Goal: Task Accomplishment & Management: Manage account settings

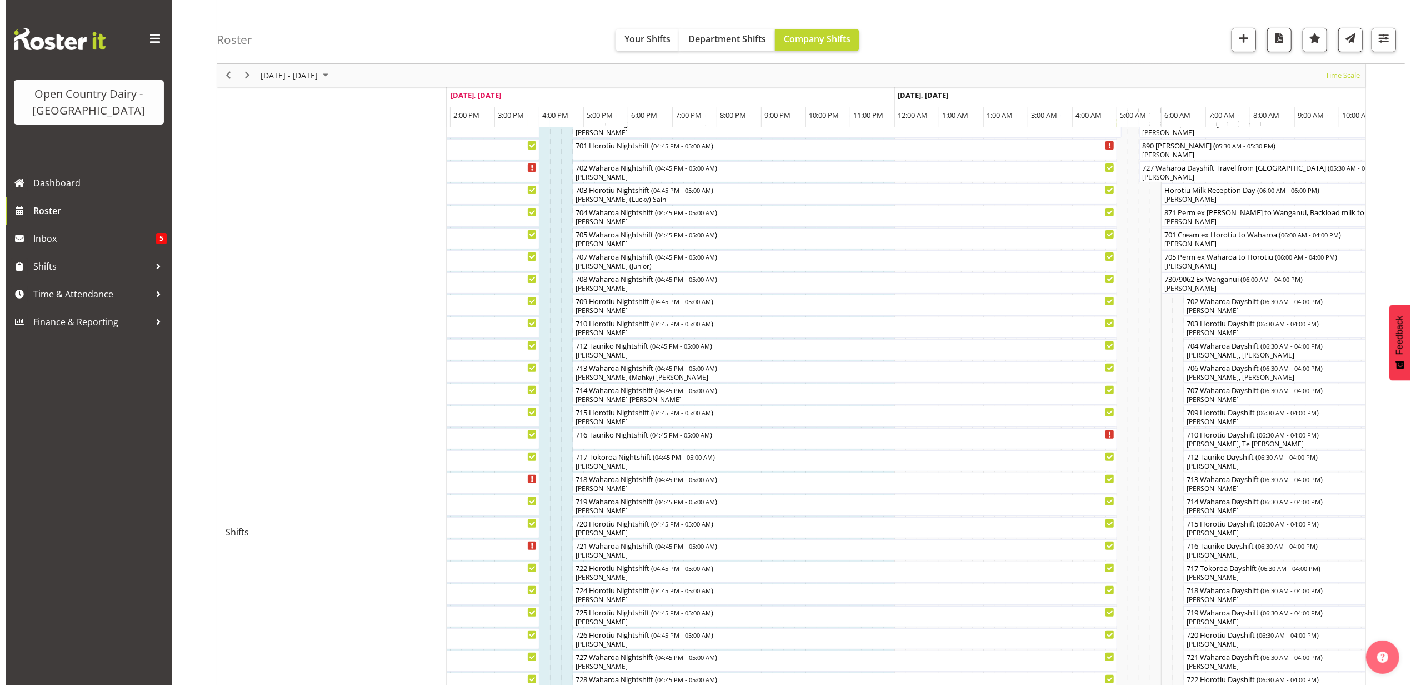
scroll to position [222, 0]
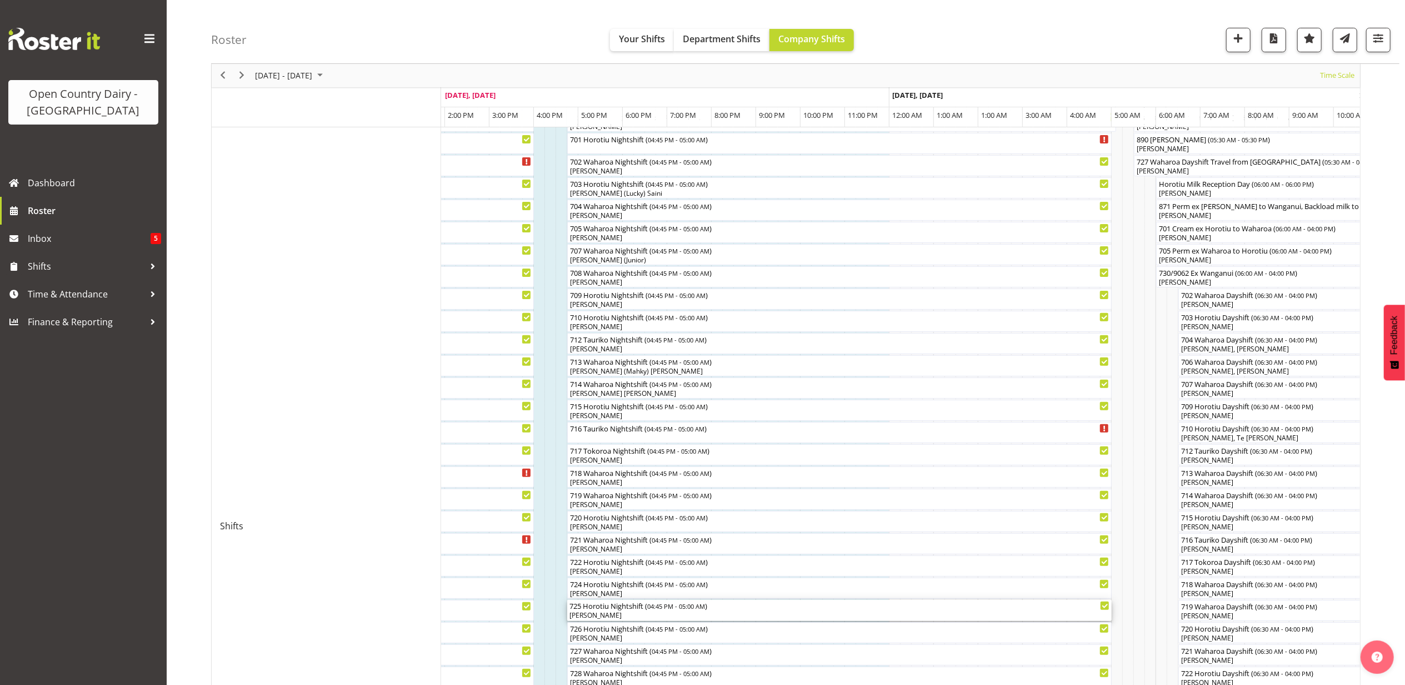
click at [633, 608] on div "725 Horotiu Nightshift ( 04:45 PM - 05:00 AM )" at bounding box center [840, 605] width 540 height 11
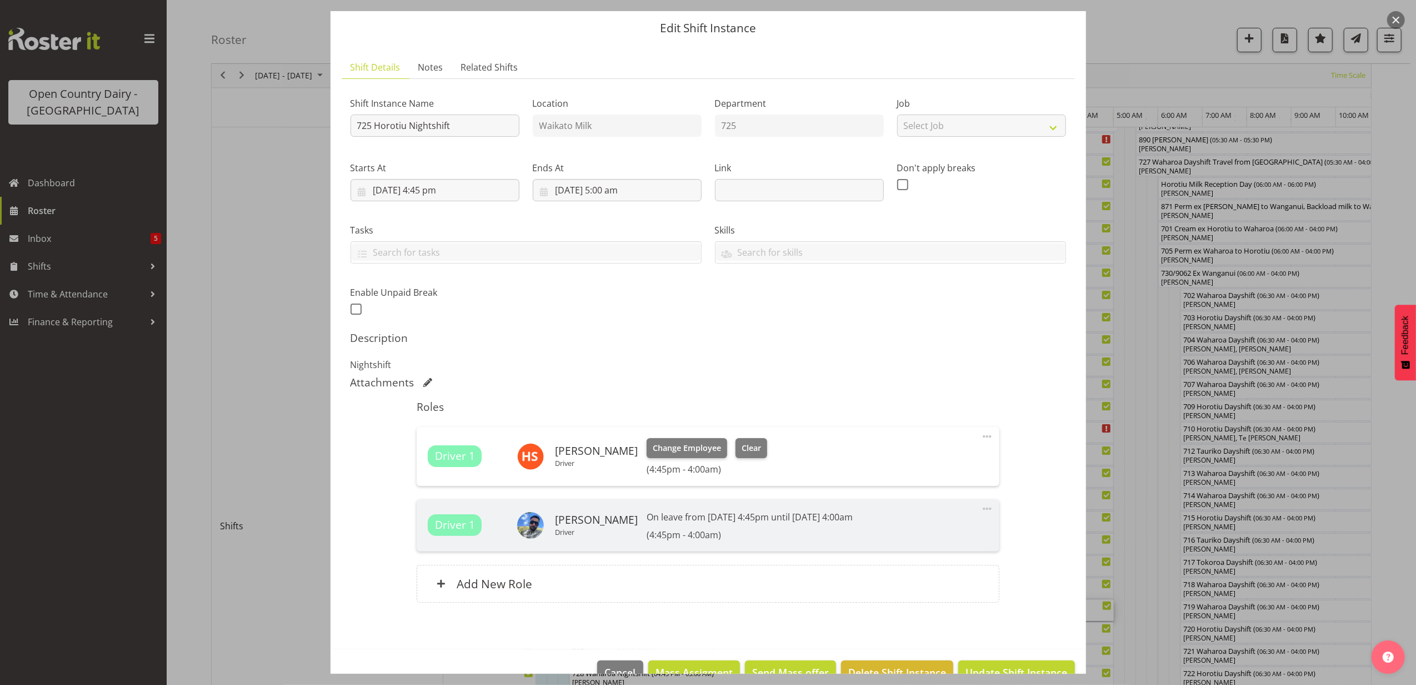
scroll to position [62, 0]
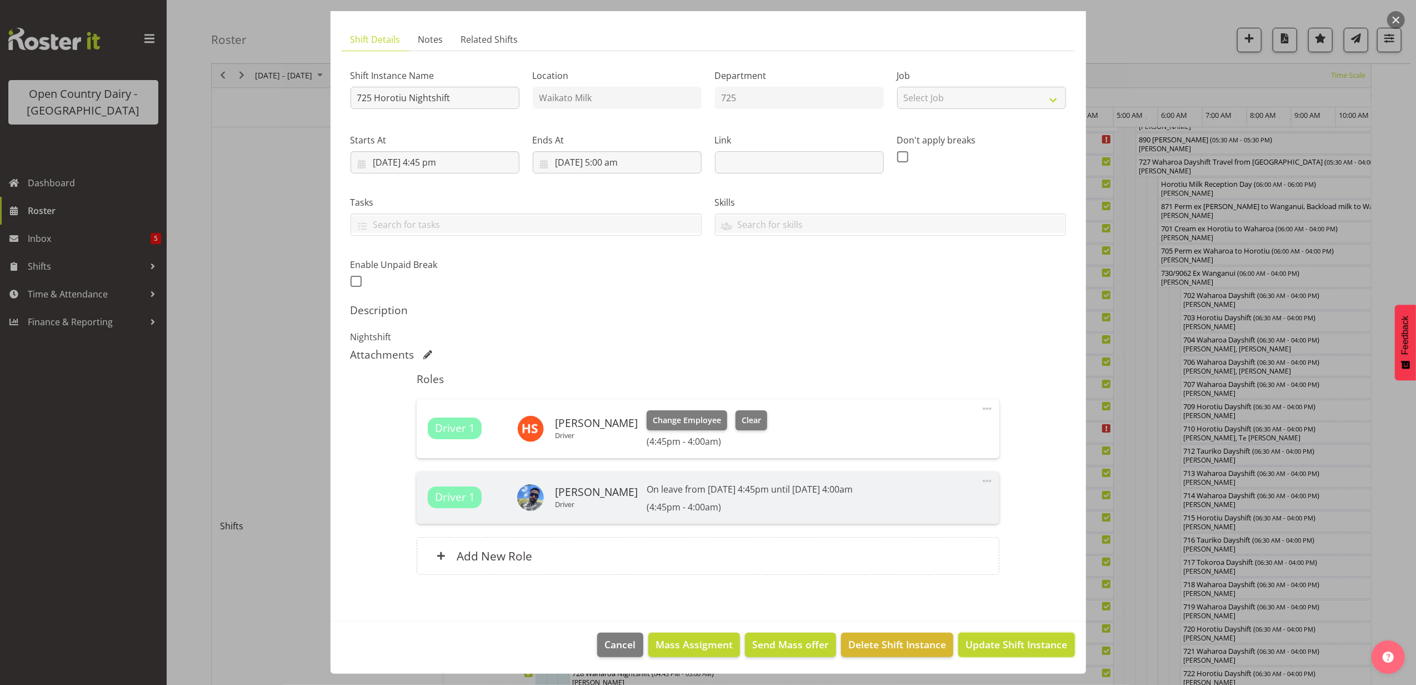
drag, startPoint x: 999, startPoint y: 650, endPoint x: 721, endPoint y: 412, distance: 365.7
click at [721, 412] on div "Edit Shift Instance Shift Details Notes Related Shifts Shift Instance Name 725 …" at bounding box center [709, 281] width 778 height 662
click at [751, 421] on span "Clear" at bounding box center [751, 420] width 19 height 12
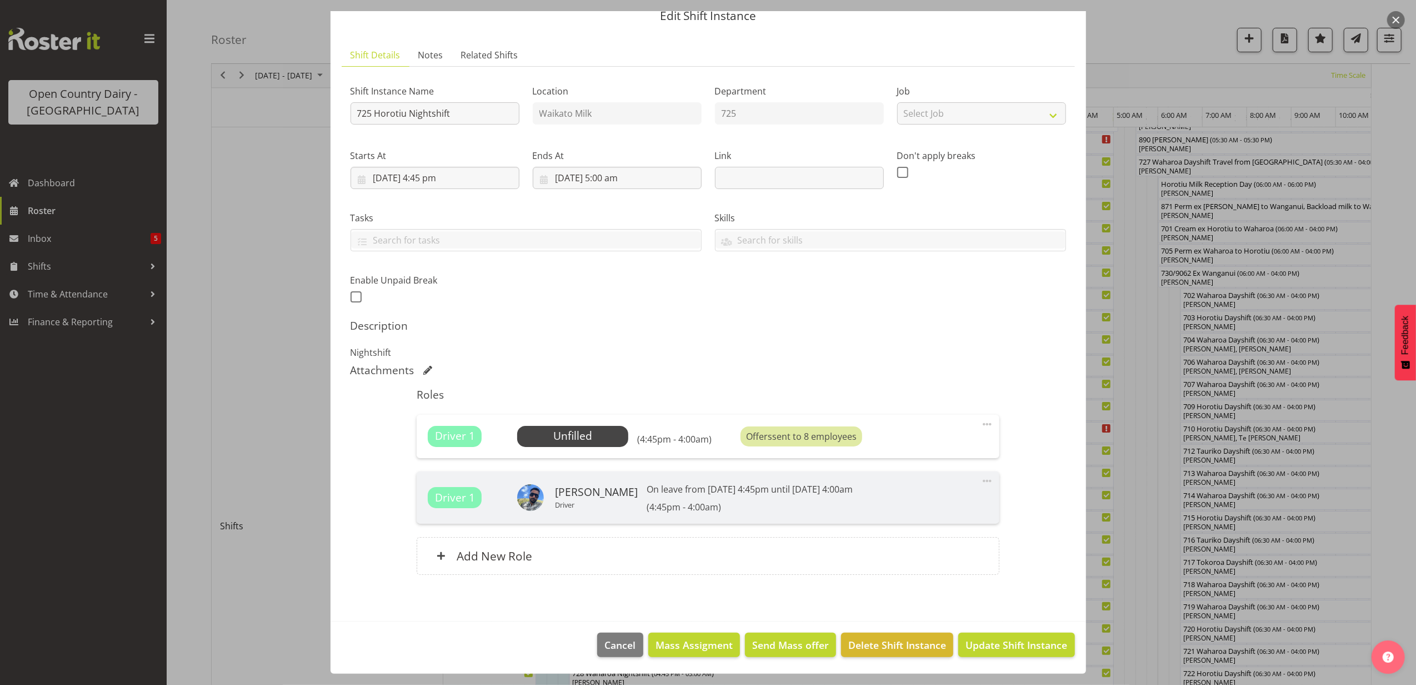
scroll to position [47, 0]
click at [1001, 643] on span "Update Shift Instance" at bounding box center [1017, 644] width 102 height 14
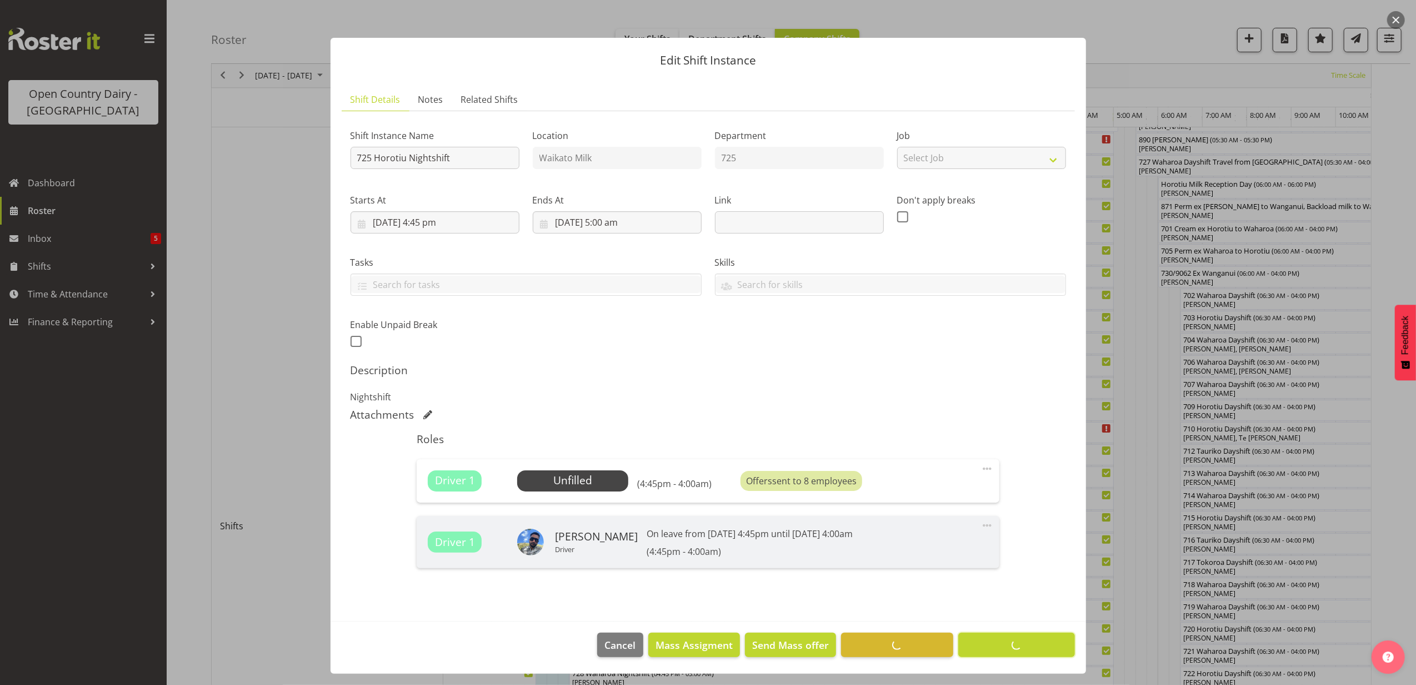
scroll to position [0, 0]
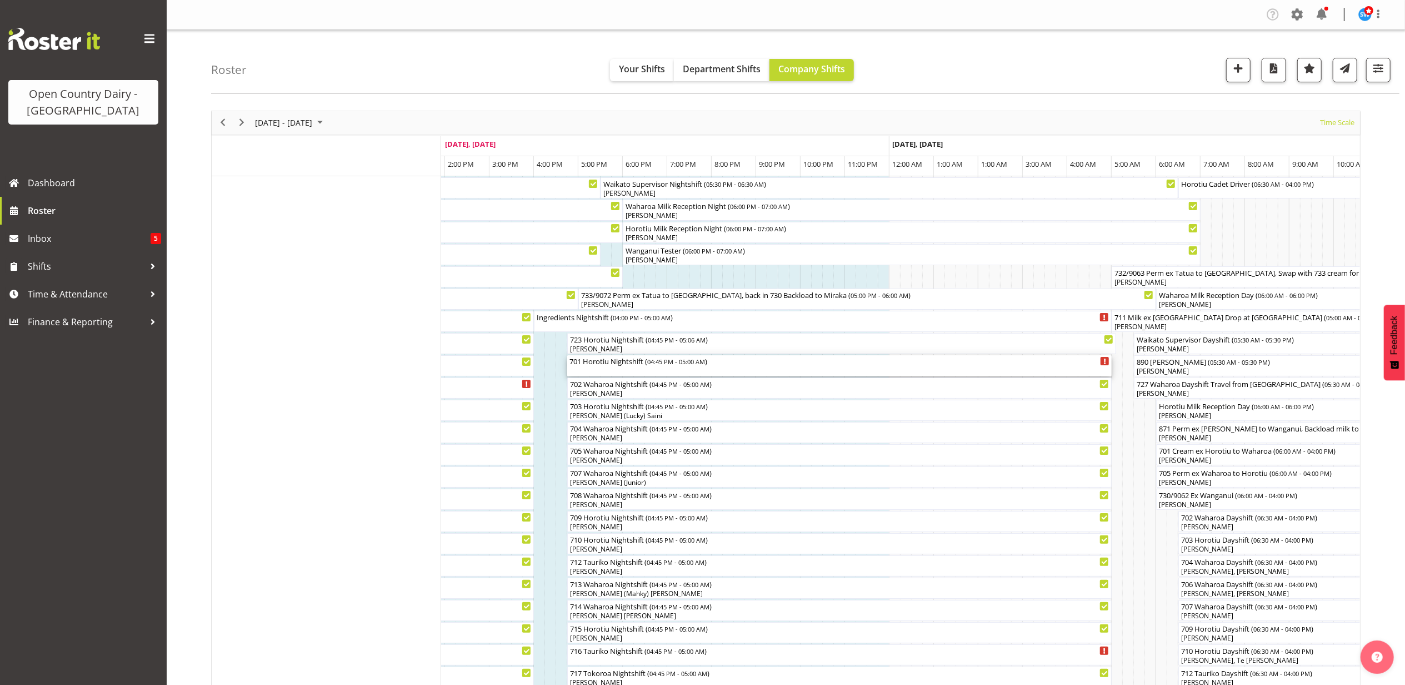
click at [593, 363] on div "701 Horotiu Nightshift ( 04:45 PM - 05:00 AM )" at bounding box center [840, 360] width 540 height 11
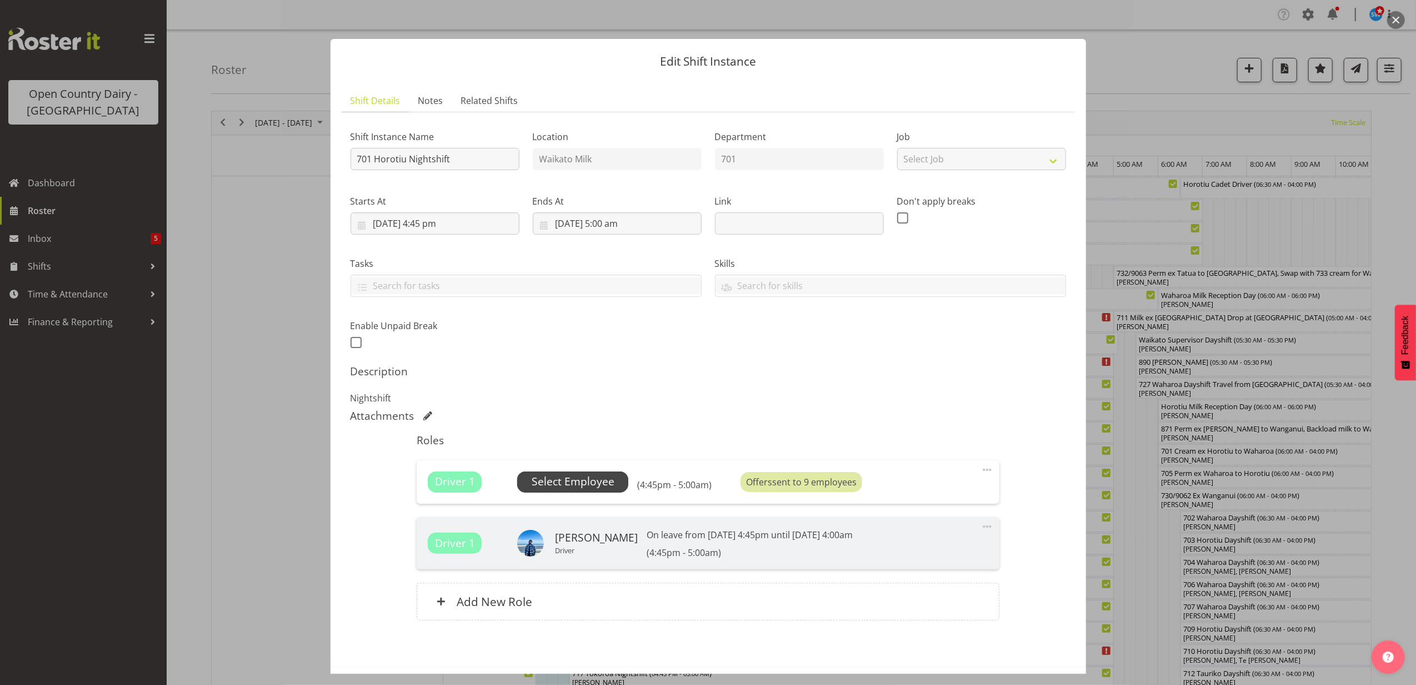
click at [578, 482] on span "Select Employee" at bounding box center [573, 481] width 83 height 16
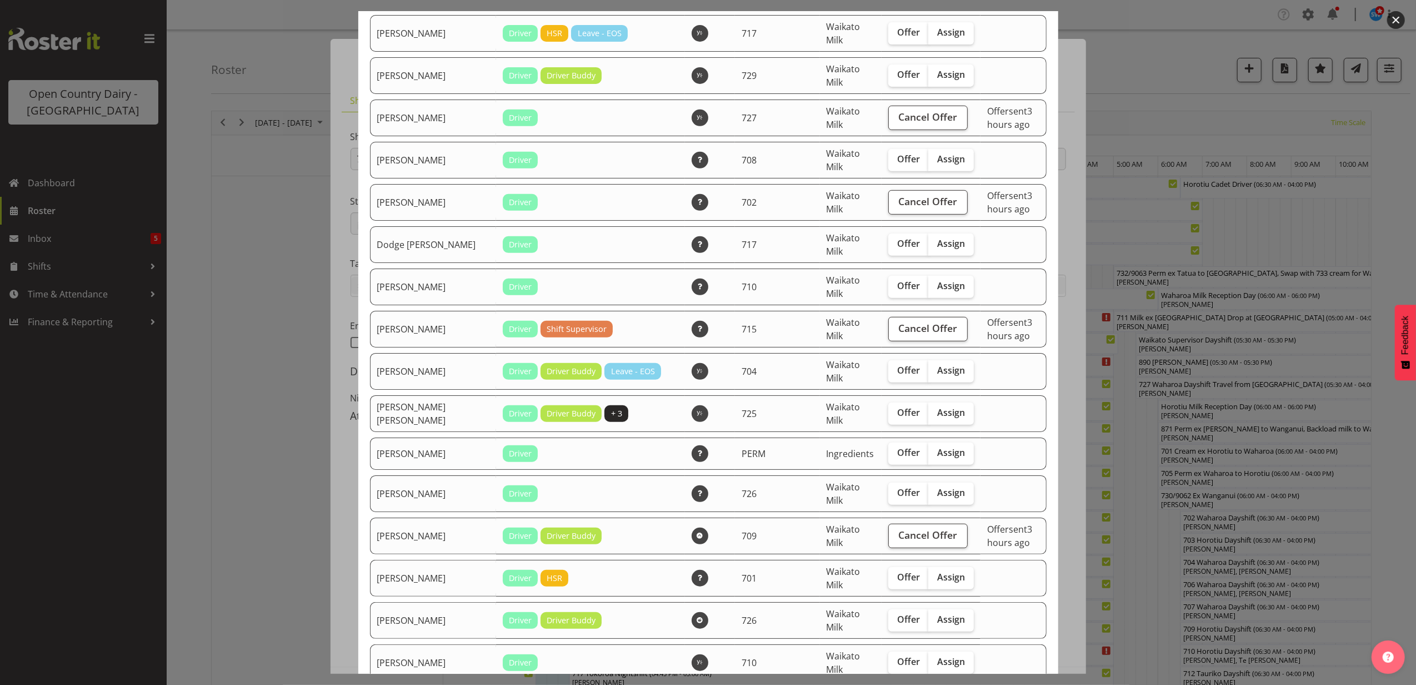
scroll to position [445, 0]
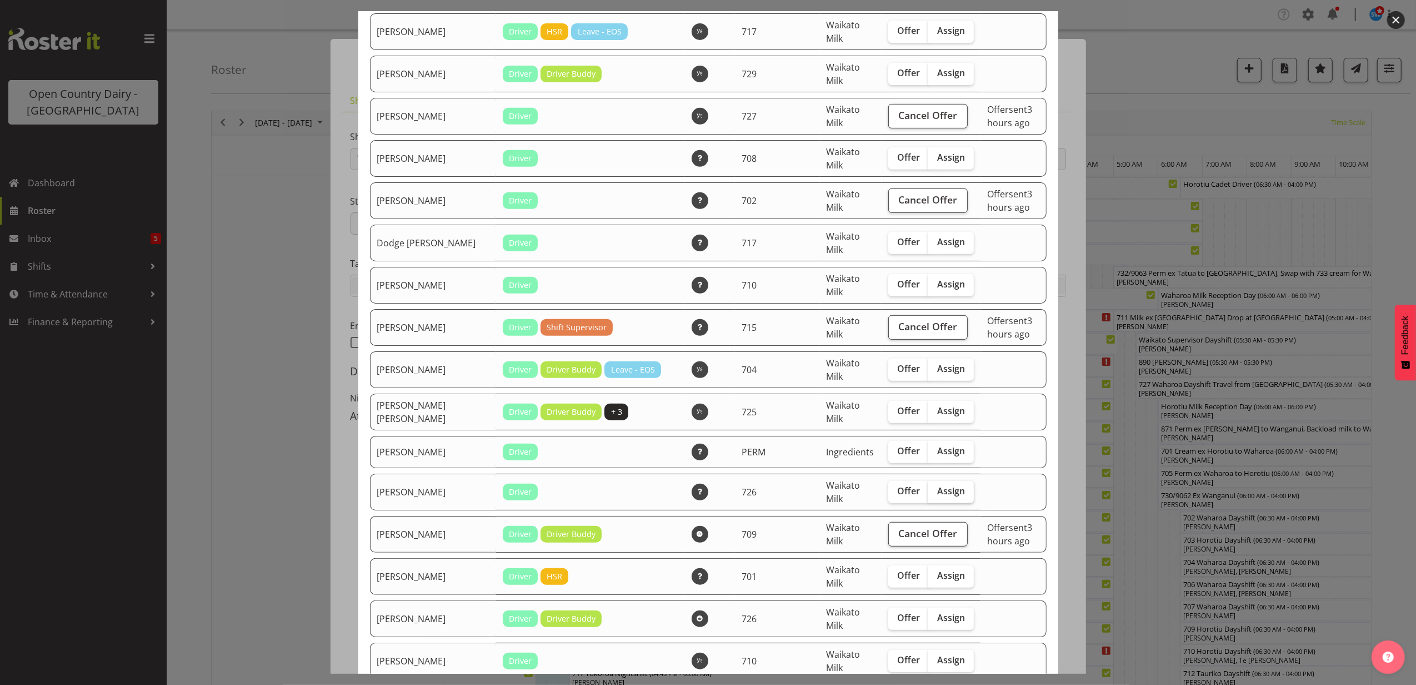
click at [937, 487] on span "Assign" at bounding box center [951, 490] width 28 height 11
click at [929, 487] on input "Assign" at bounding box center [932, 490] width 7 height 7
checkbox input "true"
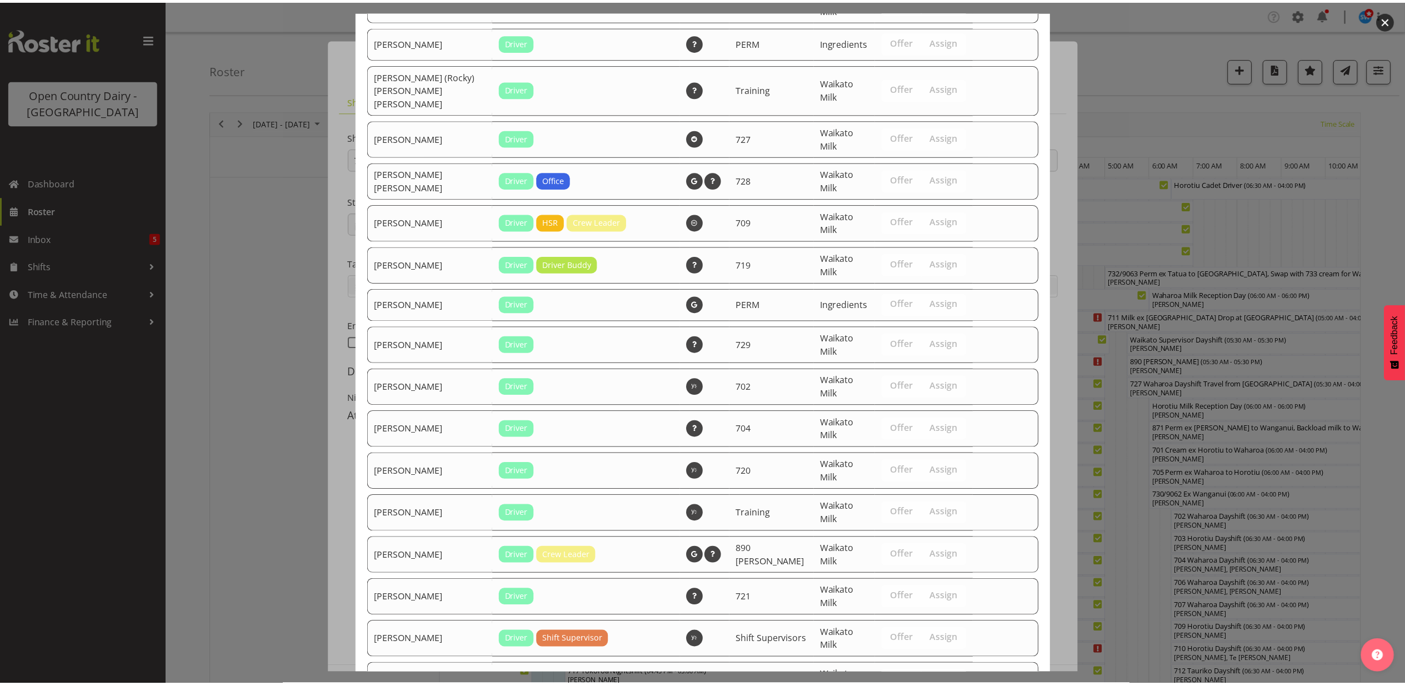
scroll to position [1899, 0]
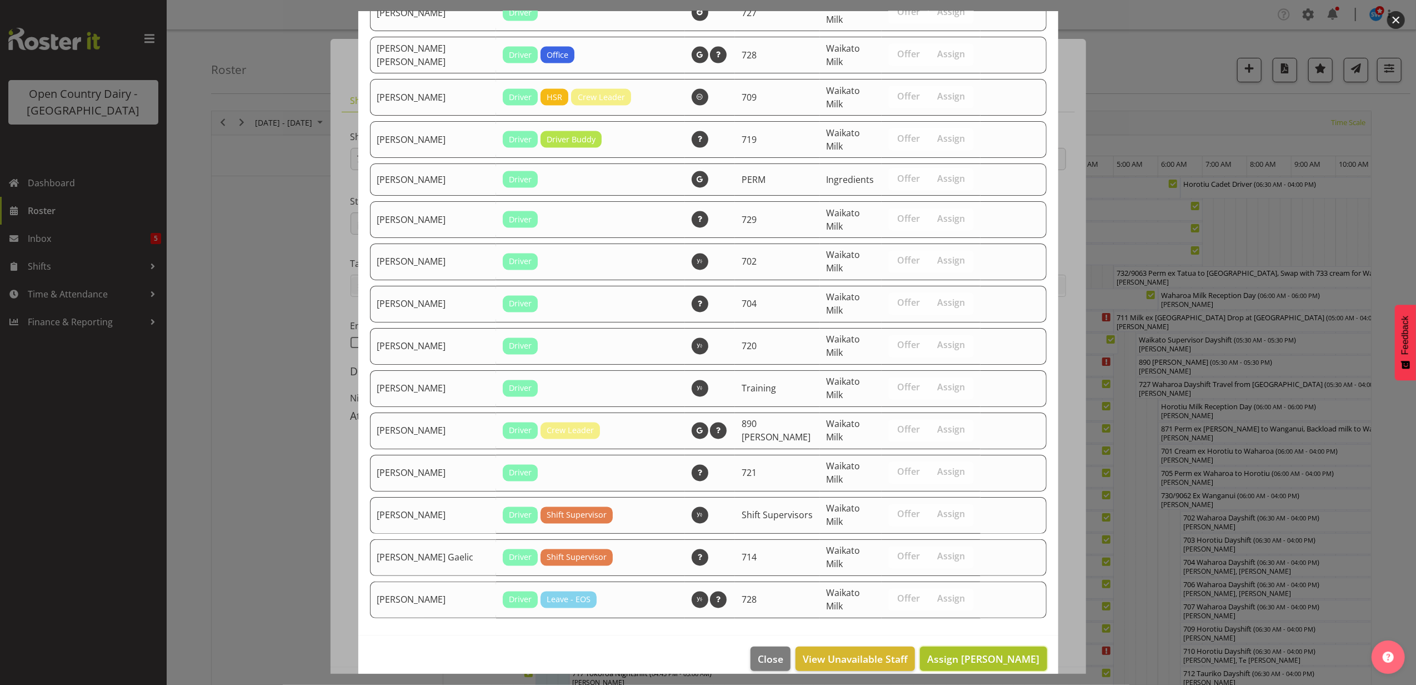
click at [998, 651] on span "Assign [PERSON_NAME]" at bounding box center [983, 658] width 112 height 14
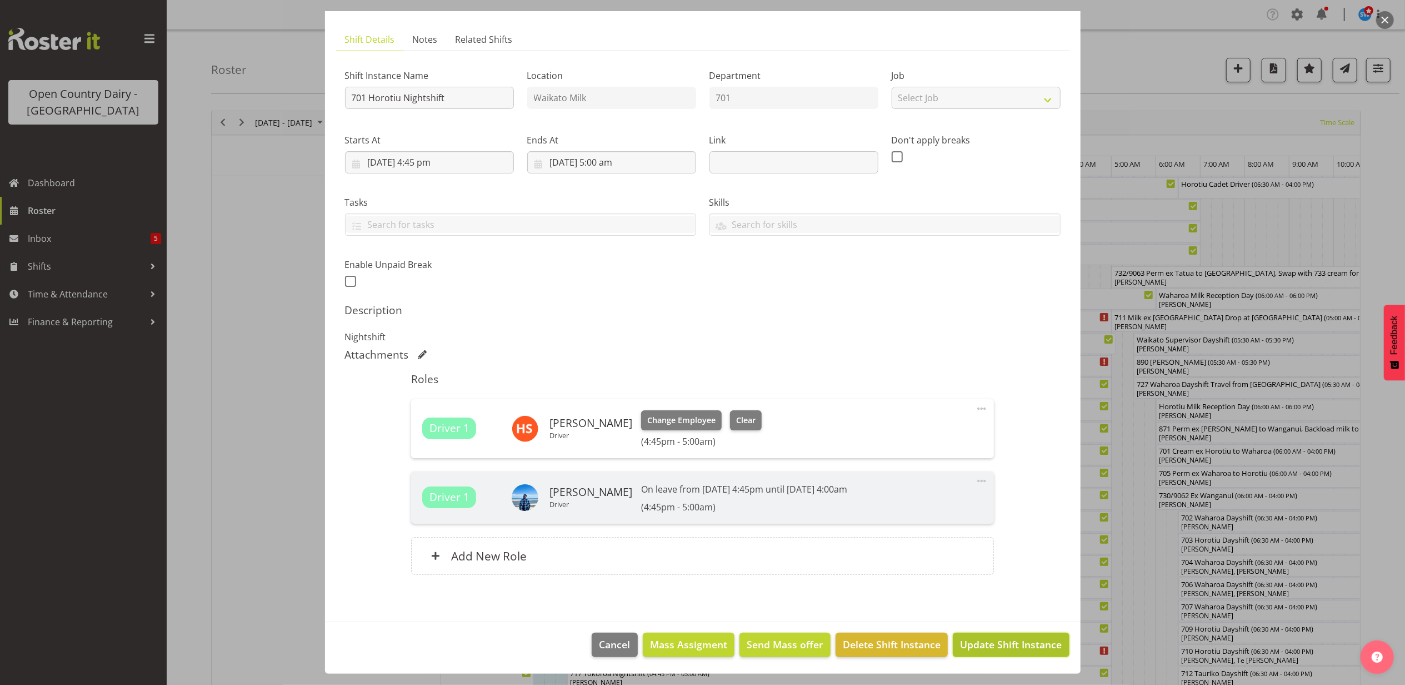
click at [998, 645] on span "Update Shift Instance" at bounding box center [1011, 644] width 102 height 14
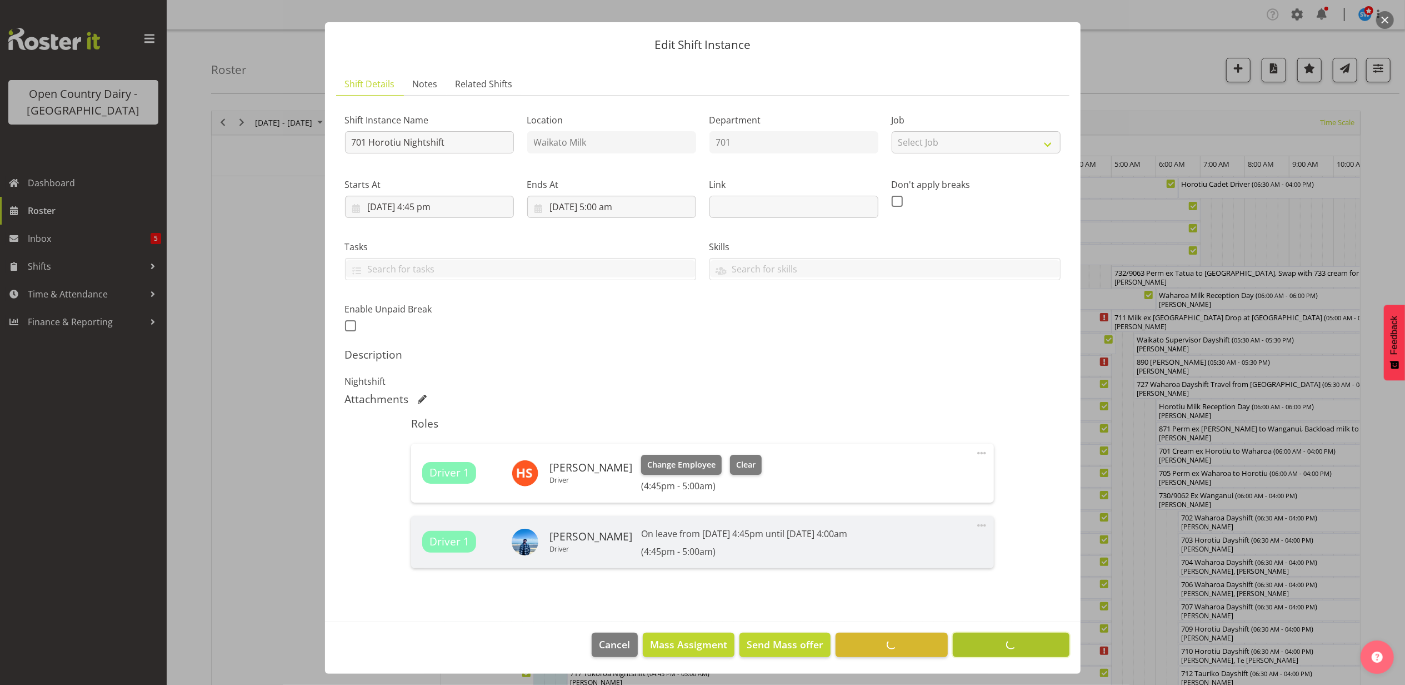
scroll to position [18, 0]
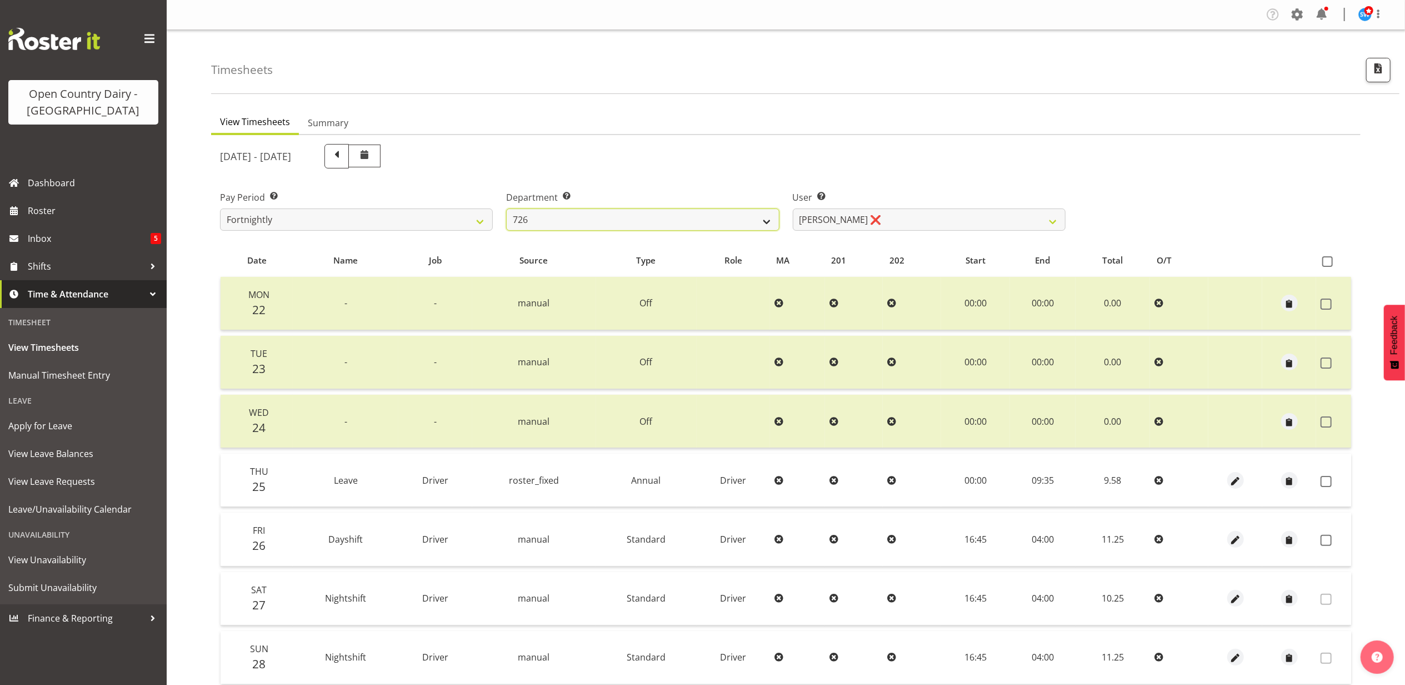
click at [699, 223] on select "701 702 703 704 705 706 707 708 709 710 711 712 713 714 715 716 717 718 719 720" at bounding box center [642, 219] width 273 height 22
select select "874"
click at [506, 208] on select "701 702 703 704 705 706 707 708 709 710 711 712 713 714 715 716 717 718 719 720" at bounding box center [642, 219] width 273 height 22
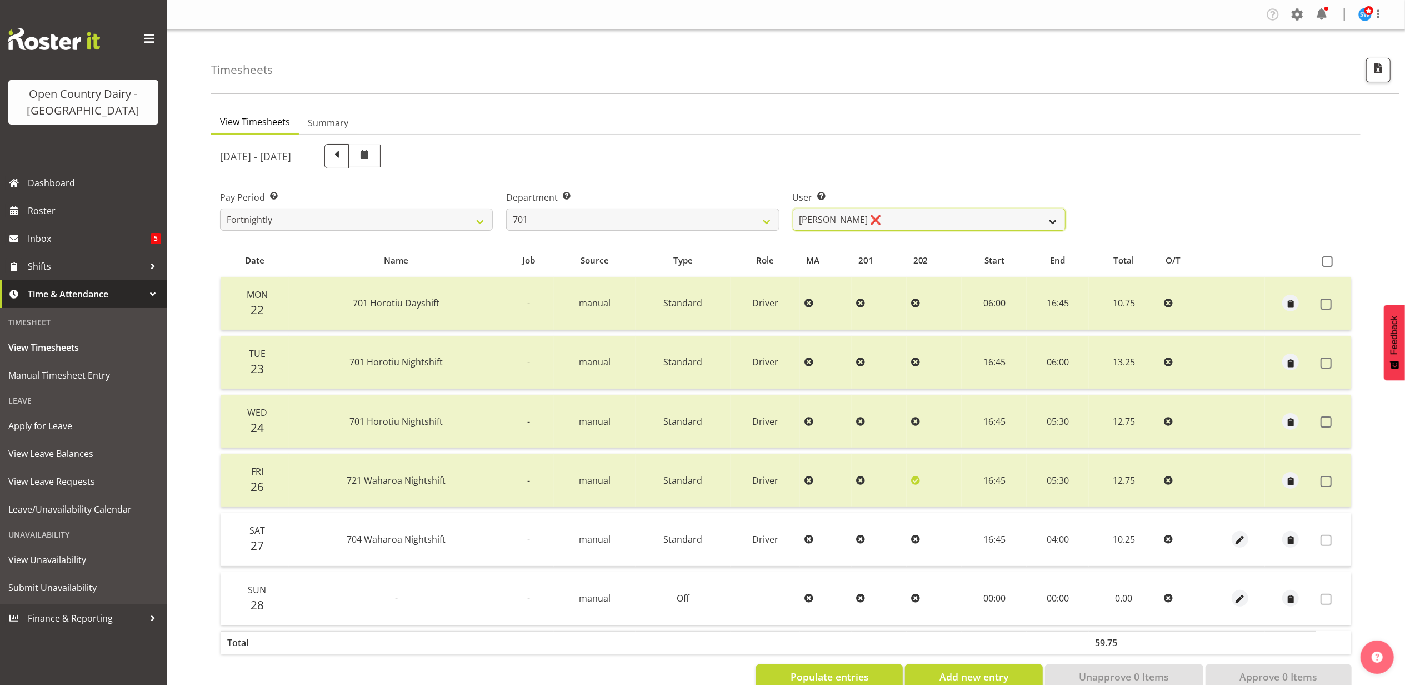
click at [918, 209] on select "Duncan Shirley ❌ Gagandeep Singh ❌ Johann Van Zyl ❌ John Cottingham ❌" at bounding box center [929, 219] width 273 height 22
select select "11207"
click at [793, 208] on select "Duncan Shirley ❌ Gagandeep Singh ❌ Johann Van Zyl ❌ John Cottingham ❌" at bounding box center [929, 219] width 273 height 22
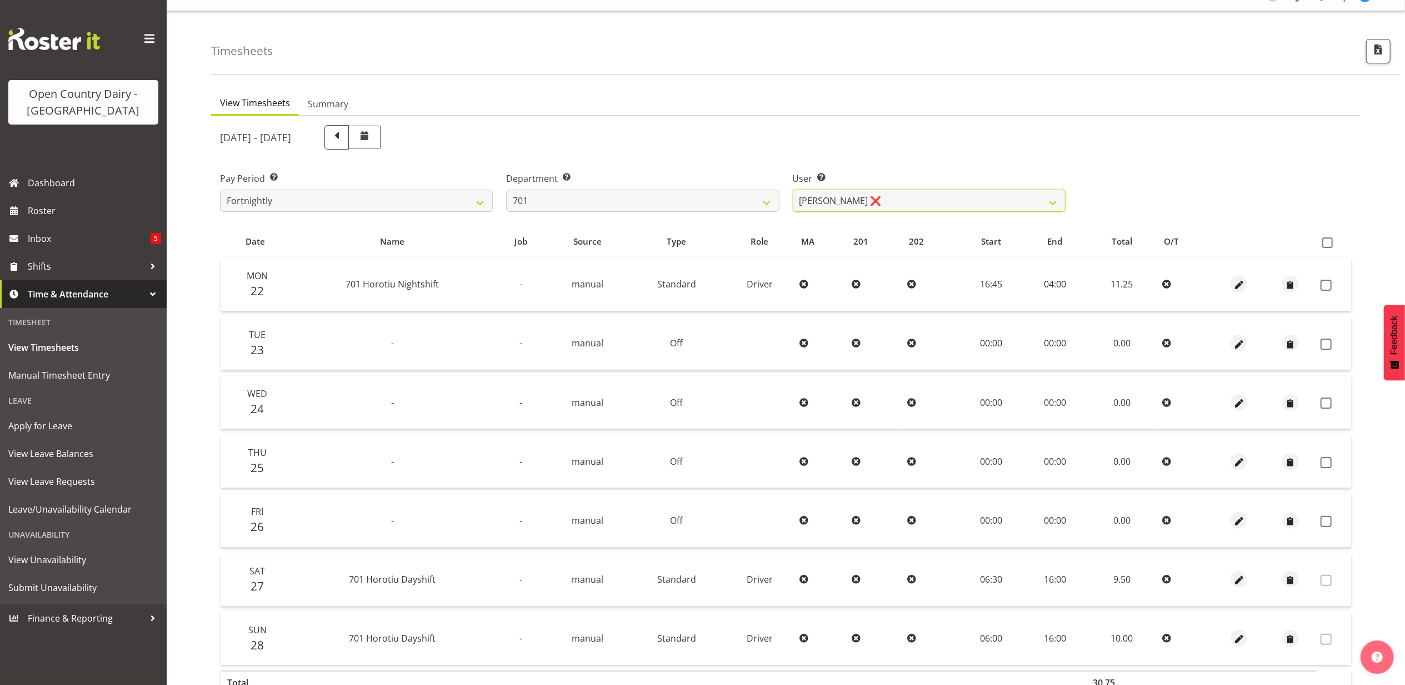
scroll to position [29, 0]
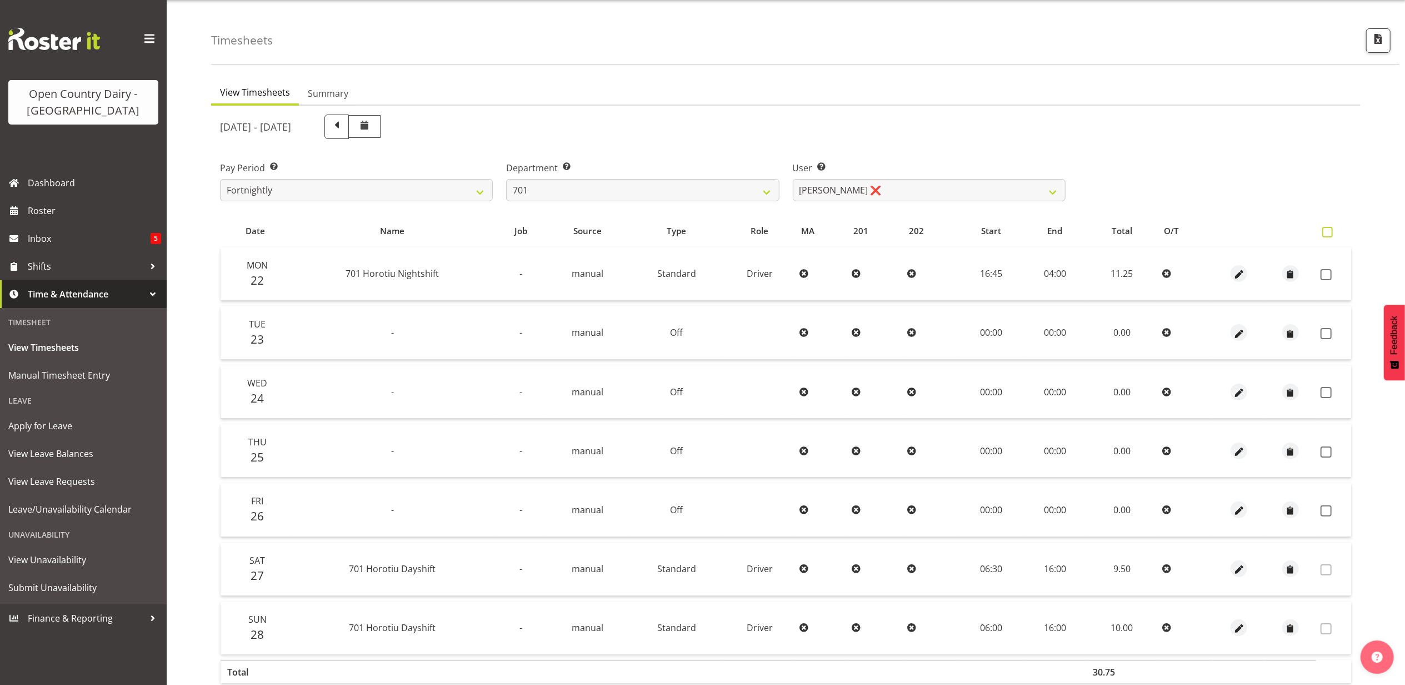
click at [1322, 233] on span at bounding box center [1327, 232] width 11 height 11
click at [1322, 233] on input "checkbox" at bounding box center [1325, 231] width 7 height 7
checkbox input "true"
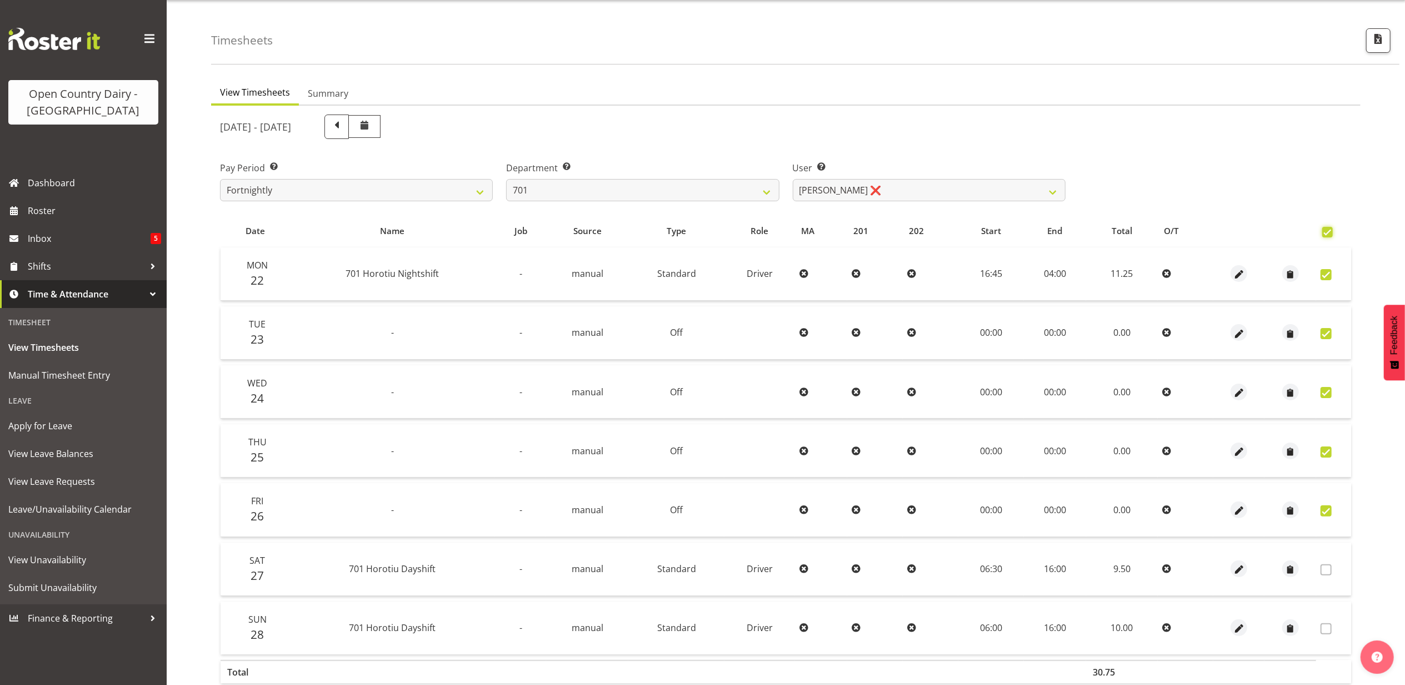
checkbox input "true"
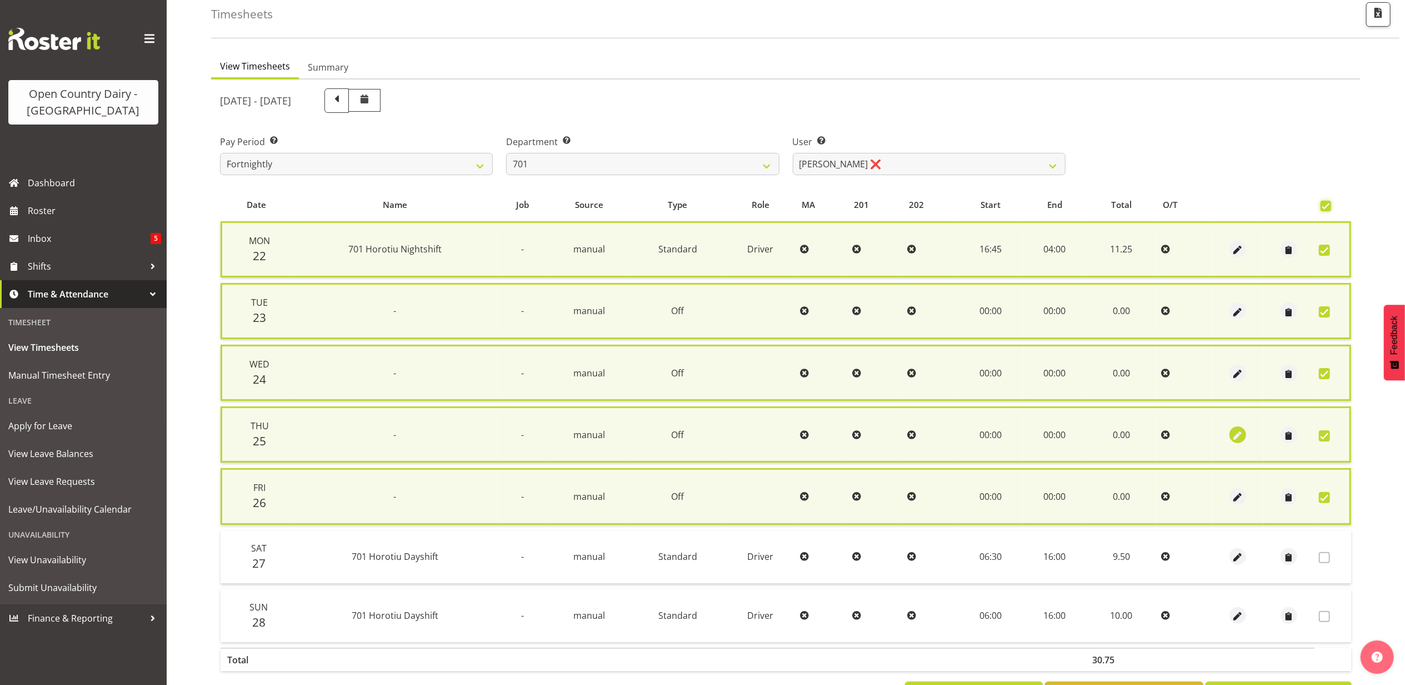
scroll to position [100, 0]
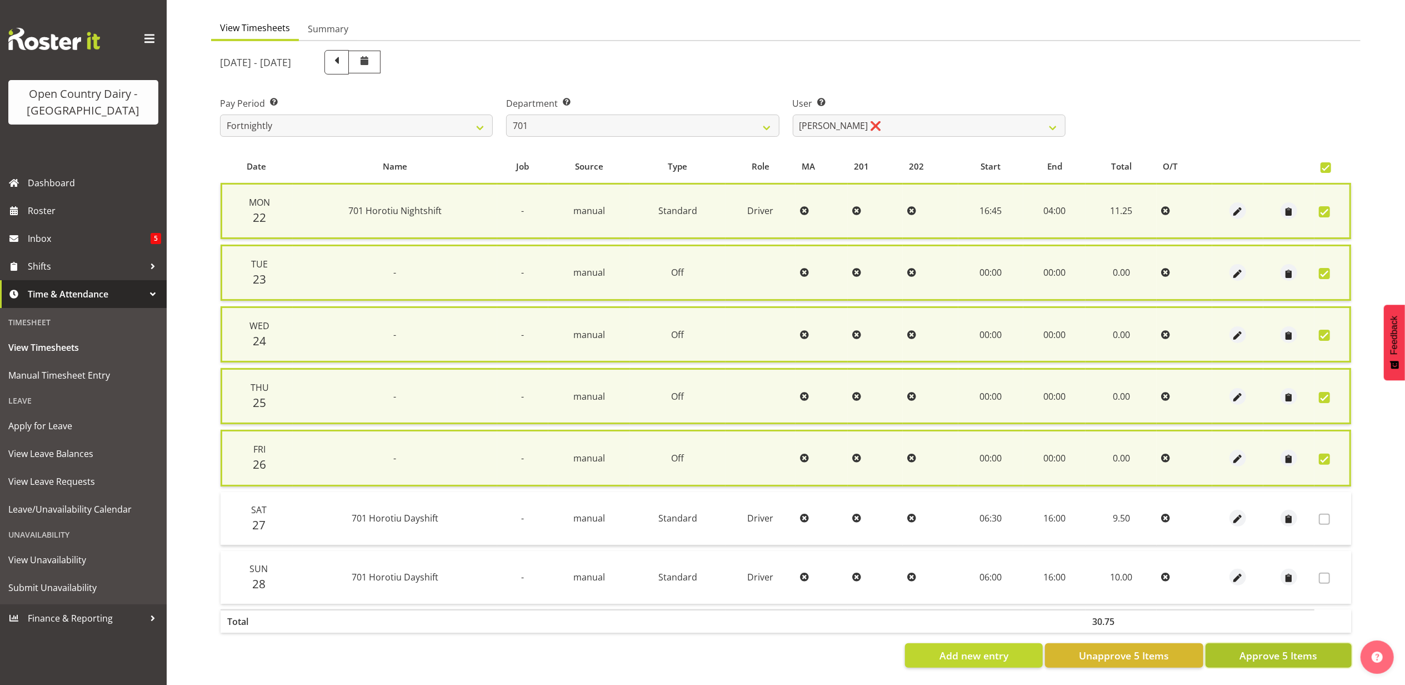
click at [1250, 648] on span "Approve 5 Items" at bounding box center [1279, 655] width 78 height 14
checkbox input "false"
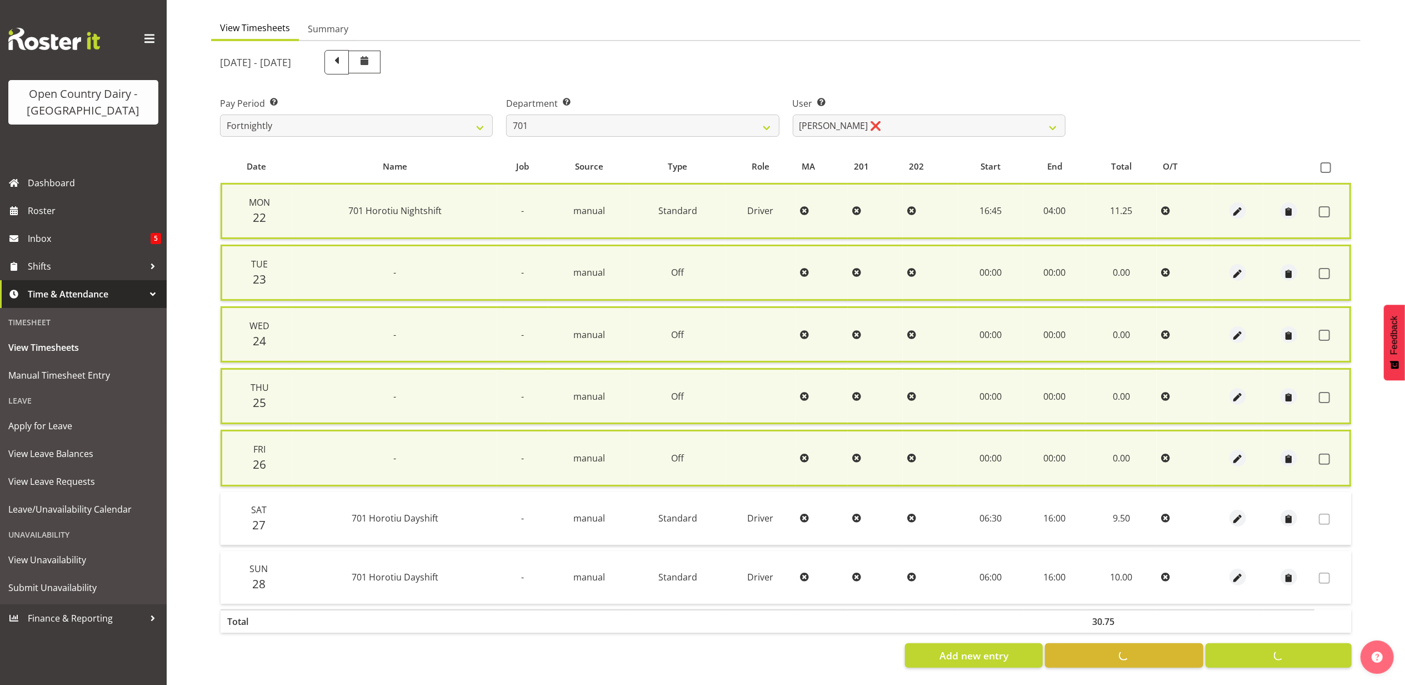
checkbox input "false"
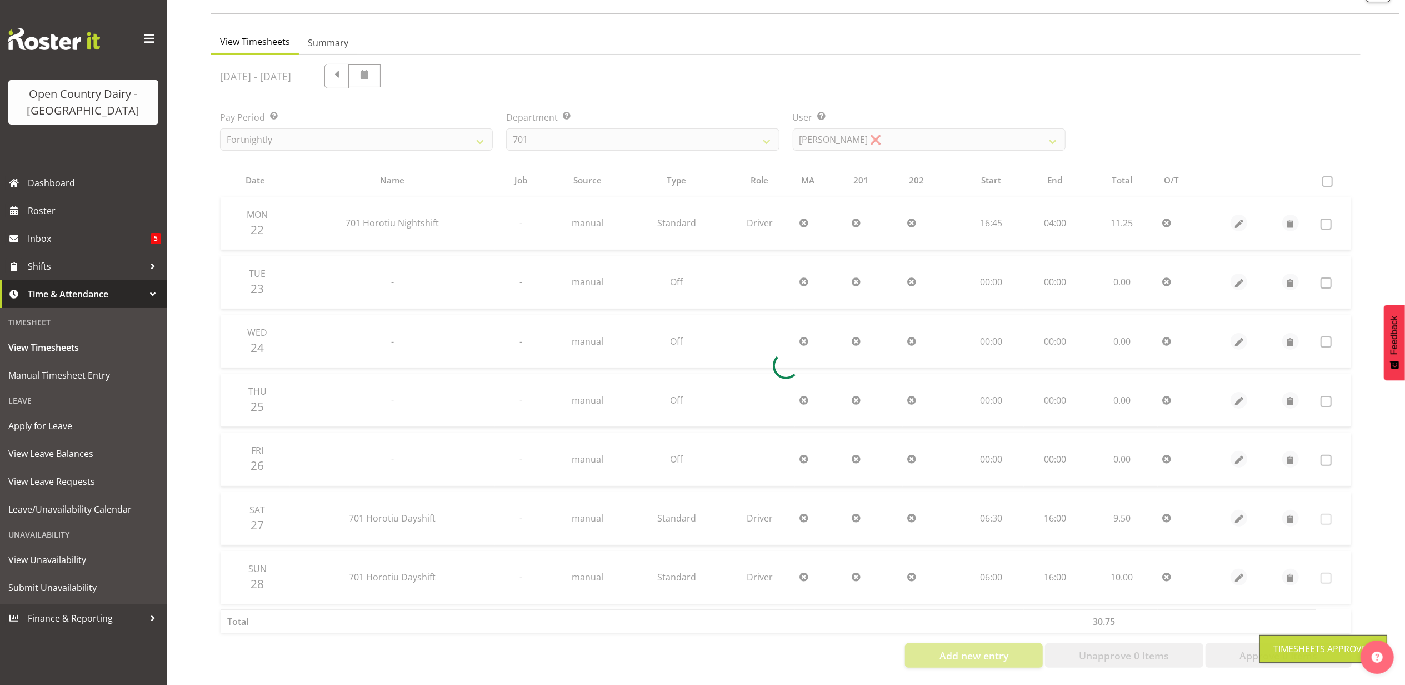
scroll to position [89, 0]
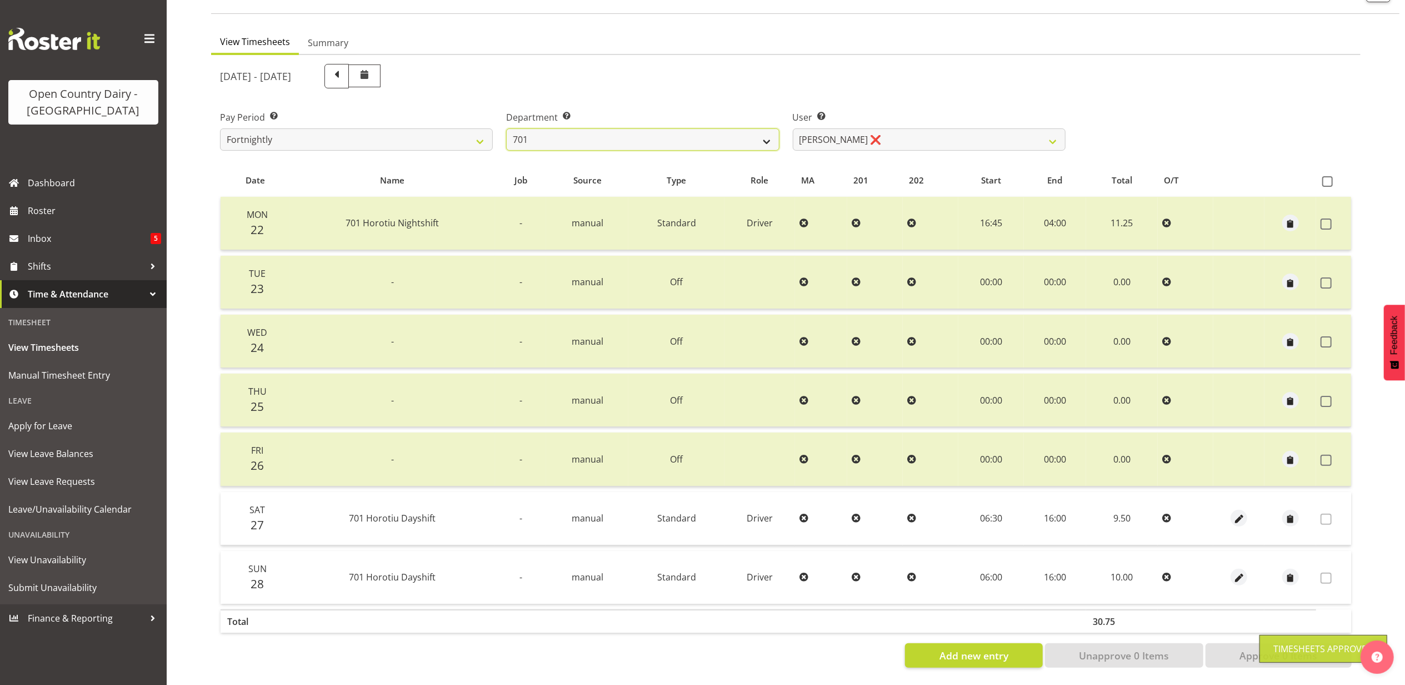
drag, startPoint x: 756, startPoint y: 125, endPoint x: 741, endPoint y: 137, distance: 19.4
click at [756, 128] on select "701 702 703 704 705 706 707 708 709 710 711 712 713 714 715 716 717 718 719 720" at bounding box center [642, 139] width 273 height 22
select select "710"
click at [506, 128] on select "701 702 703 704 705 706 707 708 709 710 711 712 713 714 715 716 717 718 719 720" at bounding box center [642, 139] width 273 height 22
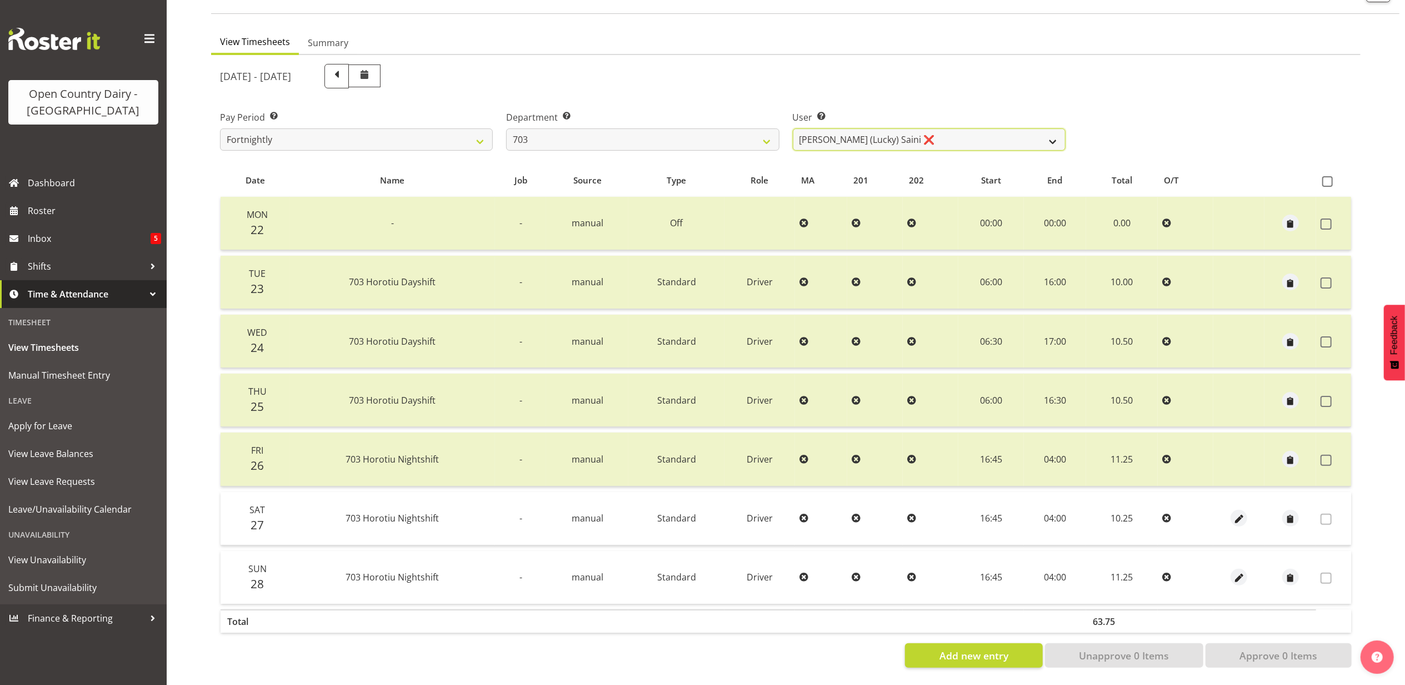
click at [883, 128] on select "Bhupinder (Lucky) Saini ❌ Mark Fowler ❌ Tama Baker ❌" at bounding box center [929, 139] width 273 height 22
select select "8198"
click at [793, 128] on select "Bhupinder (Lucky) Saini ❌ Mark Fowler ❌ Tama Baker ❌" at bounding box center [929, 139] width 273 height 22
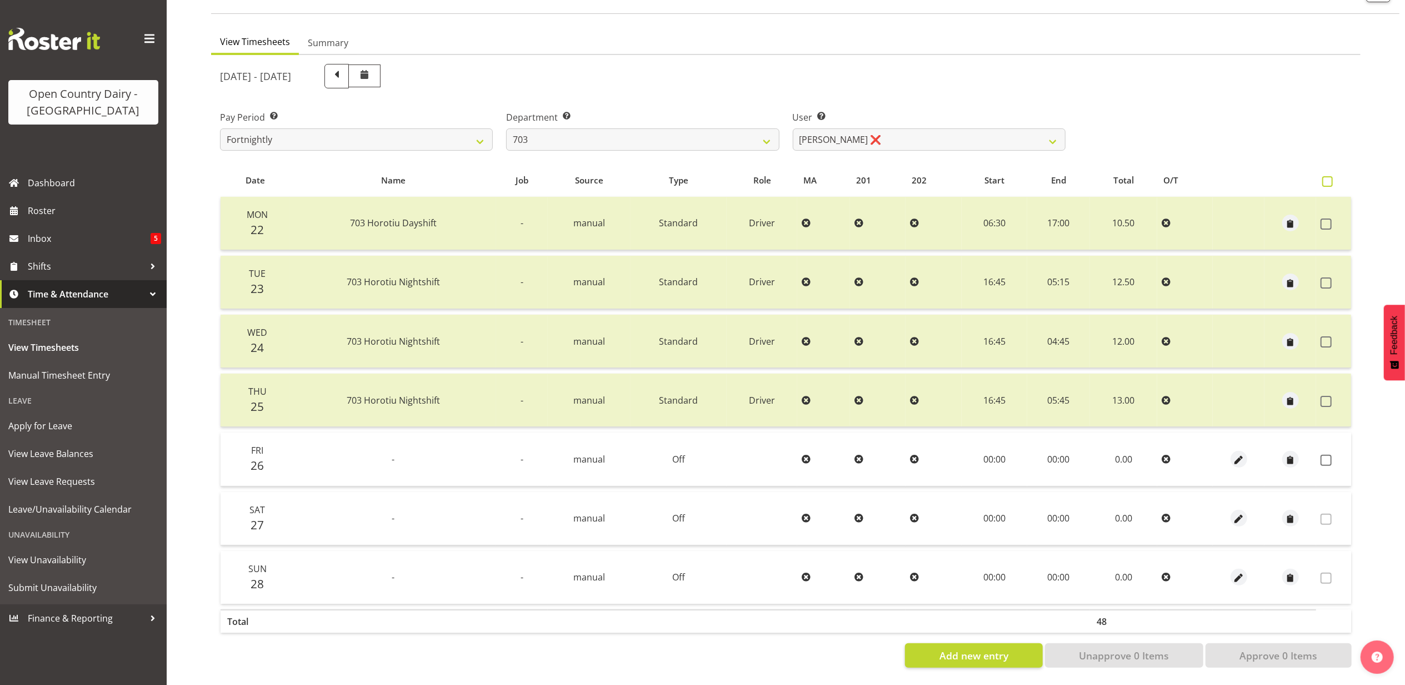
click at [1326, 176] on span at bounding box center [1327, 181] width 11 height 11
click at [1326, 178] on input "checkbox" at bounding box center [1325, 181] width 7 height 7
checkbox input "true"
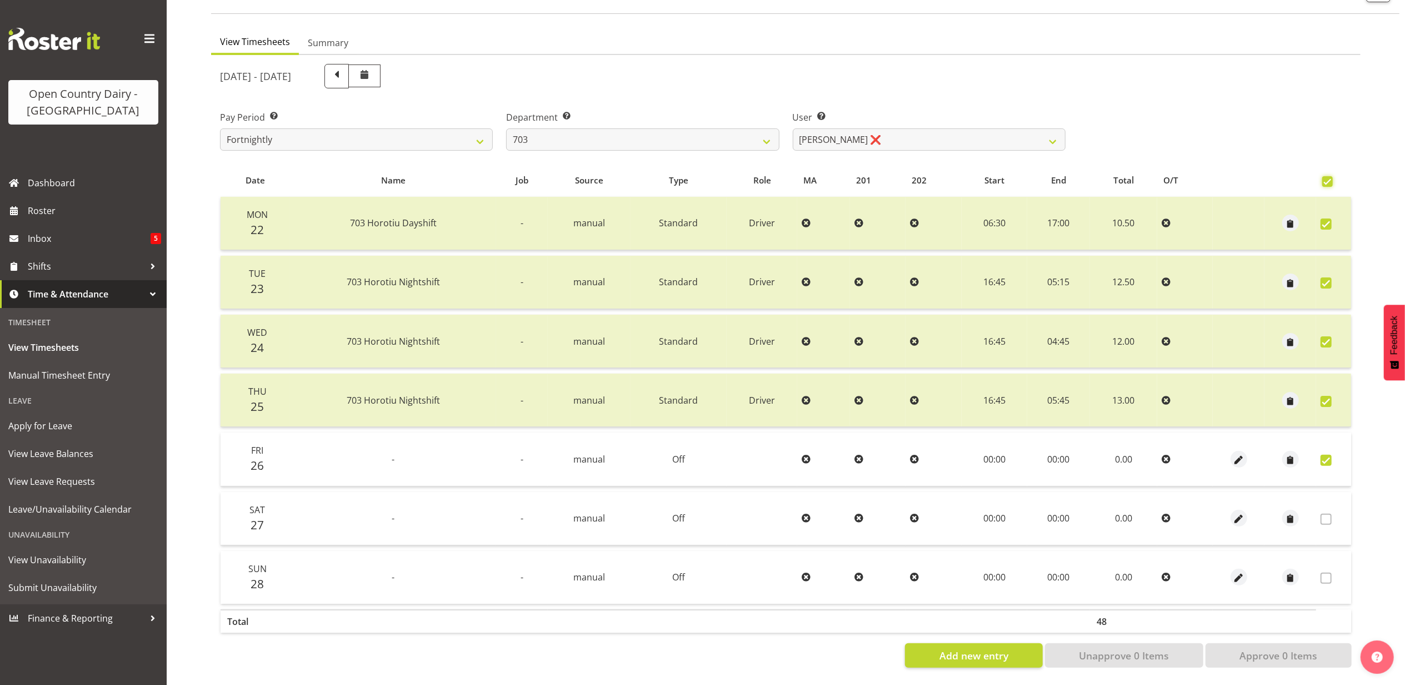
checkbox input "true"
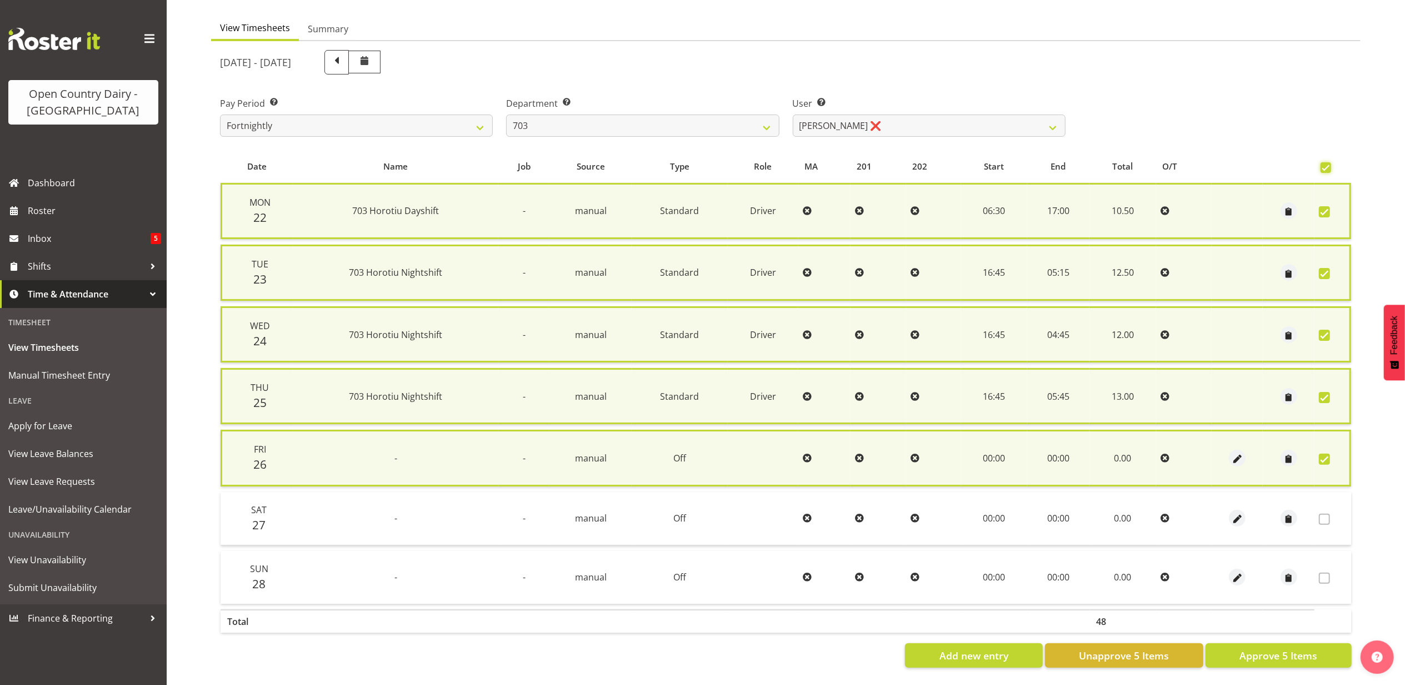
scroll to position [100, 0]
click at [1305, 648] on span "Approve 5 Items" at bounding box center [1279, 655] width 78 height 14
checkbox input "false"
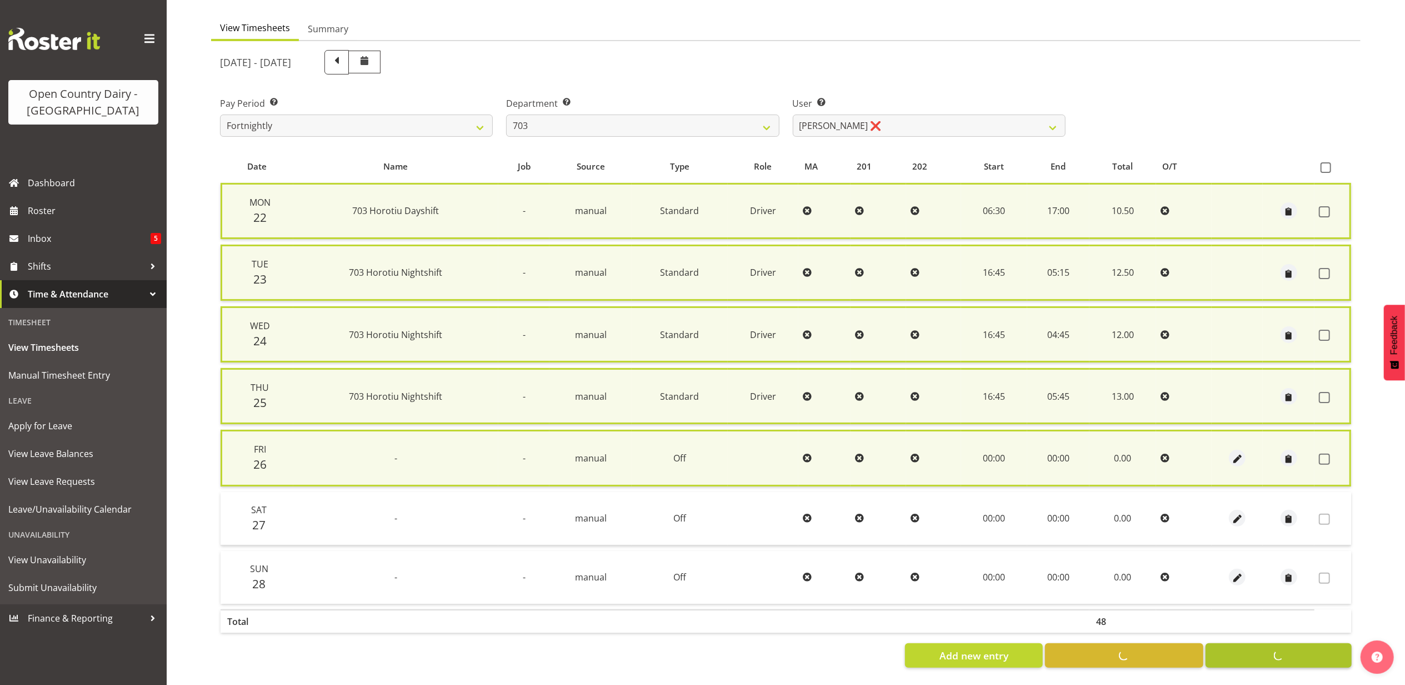
checkbox input "false"
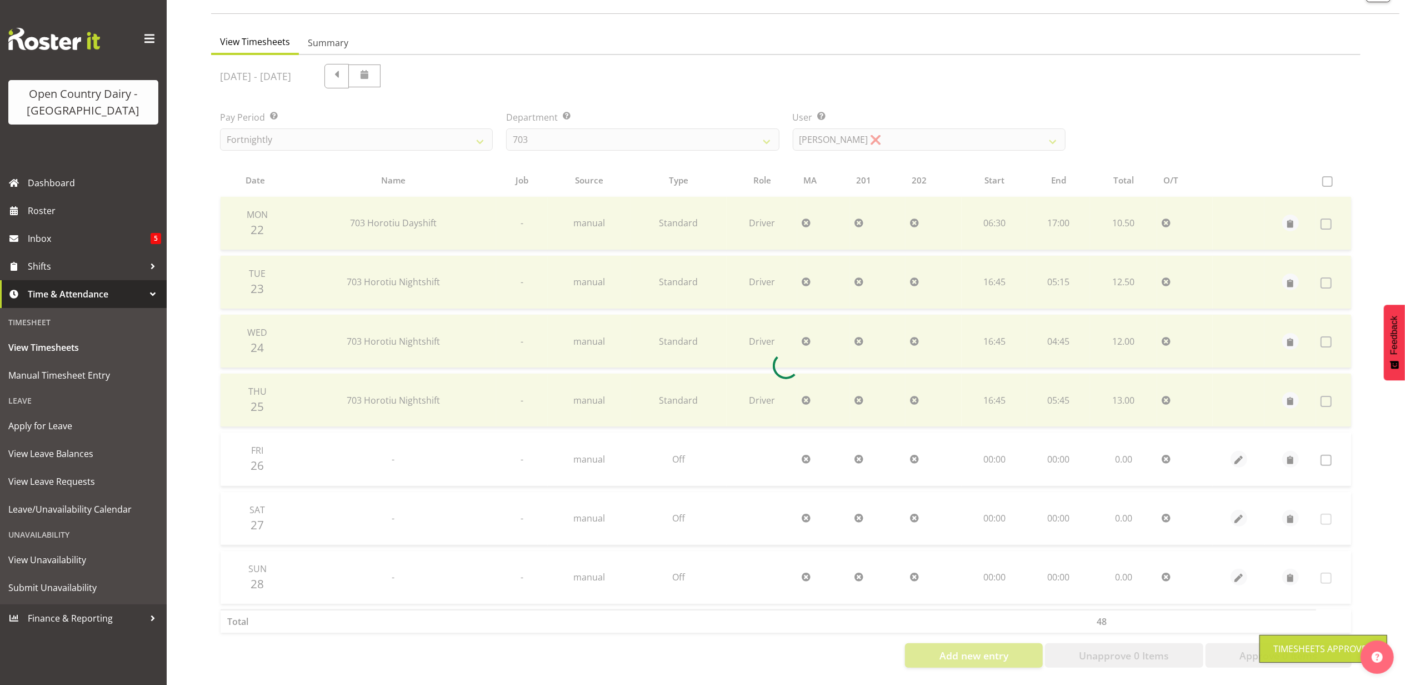
scroll to position [89, 0]
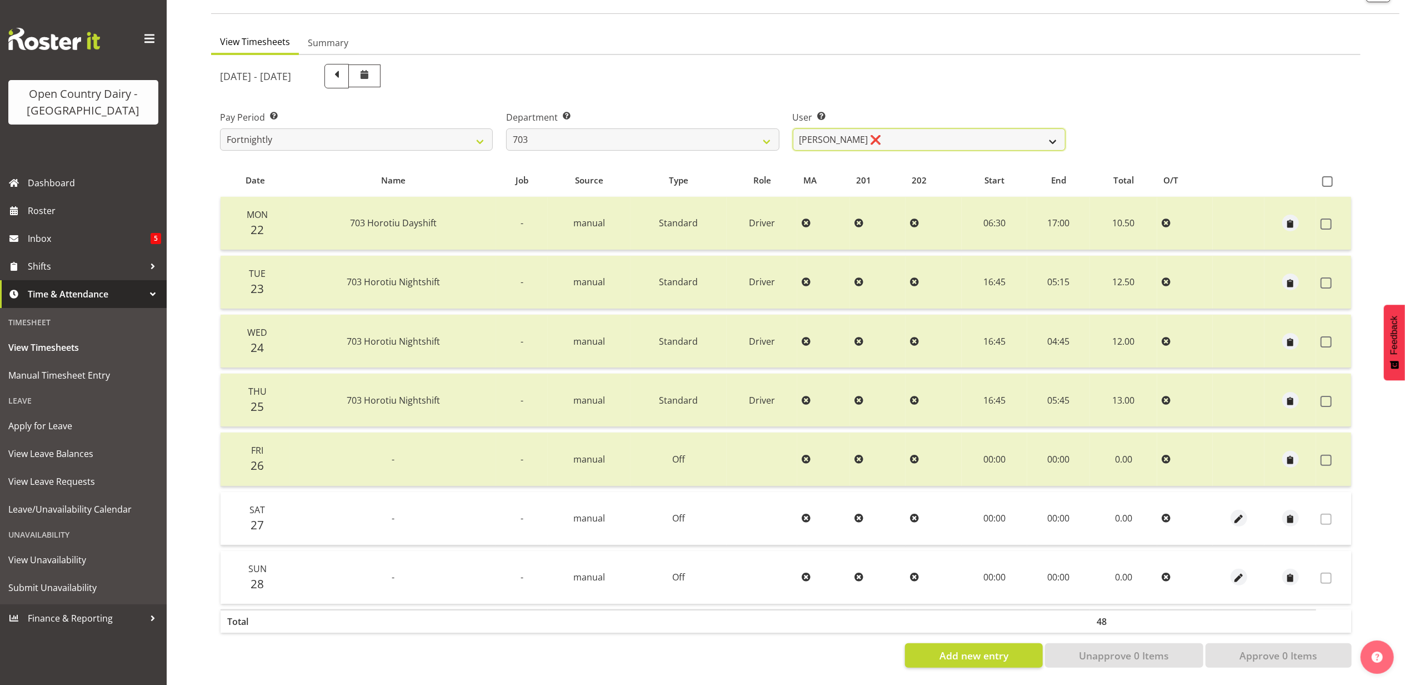
click at [797, 129] on select "Bhupinder (Lucky) Saini ❌ Mark Fowler ❌ Tama Baker ❌" at bounding box center [929, 139] width 273 height 22
select select "8168"
click at [793, 128] on select "Bhupinder (Lucky) Saini ❌ Mark Fowler ❌ Tama Baker ❌" at bounding box center [929, 139] width 273 height 22
click at [767, 128] on select "701 702 703 704 705 706 707 708 709 710 711 712 713 714 715 716 717 718 719 720" at bounding box center [642, 139] width 273 height 22
click at [506, 128] on select "701 702 703 704 705 706 707 708 709 710 711 712 713 714 715 716 717 718 719 720" at bounding box center [642, 139] width 273 height 22
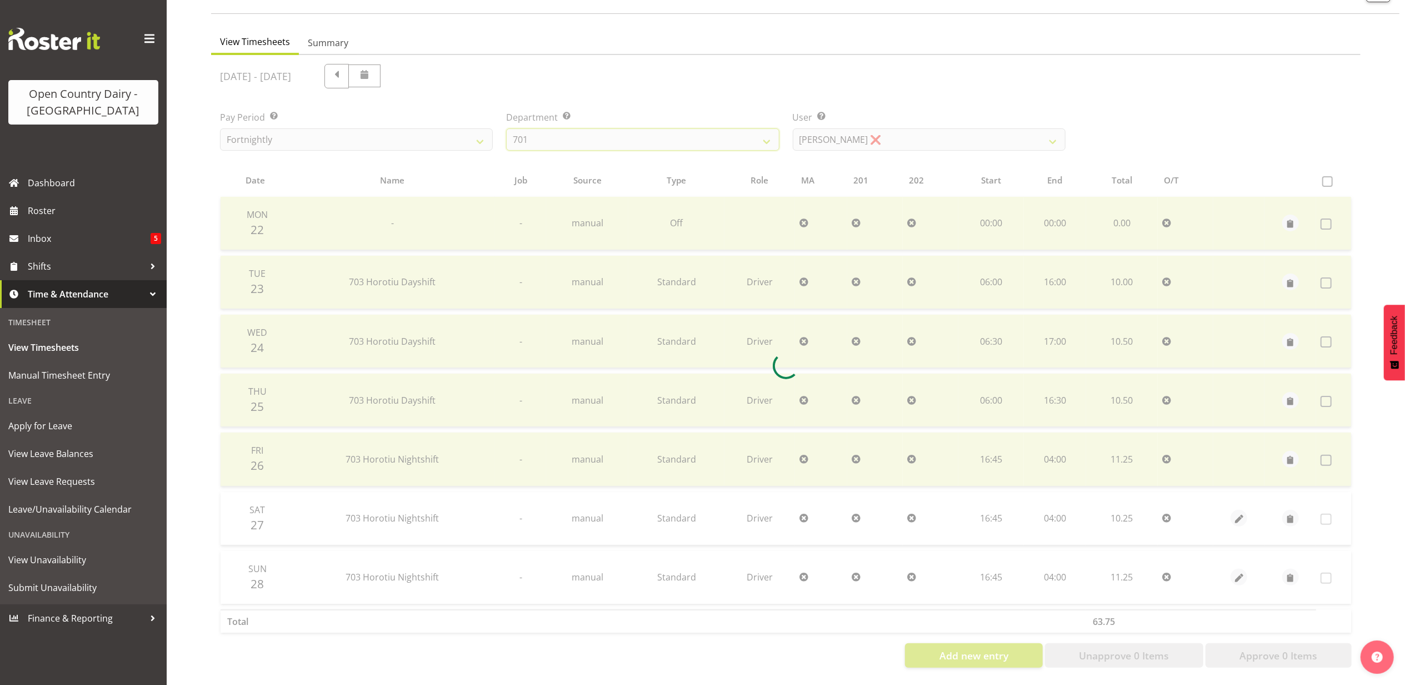
scroll to position [29, 0]
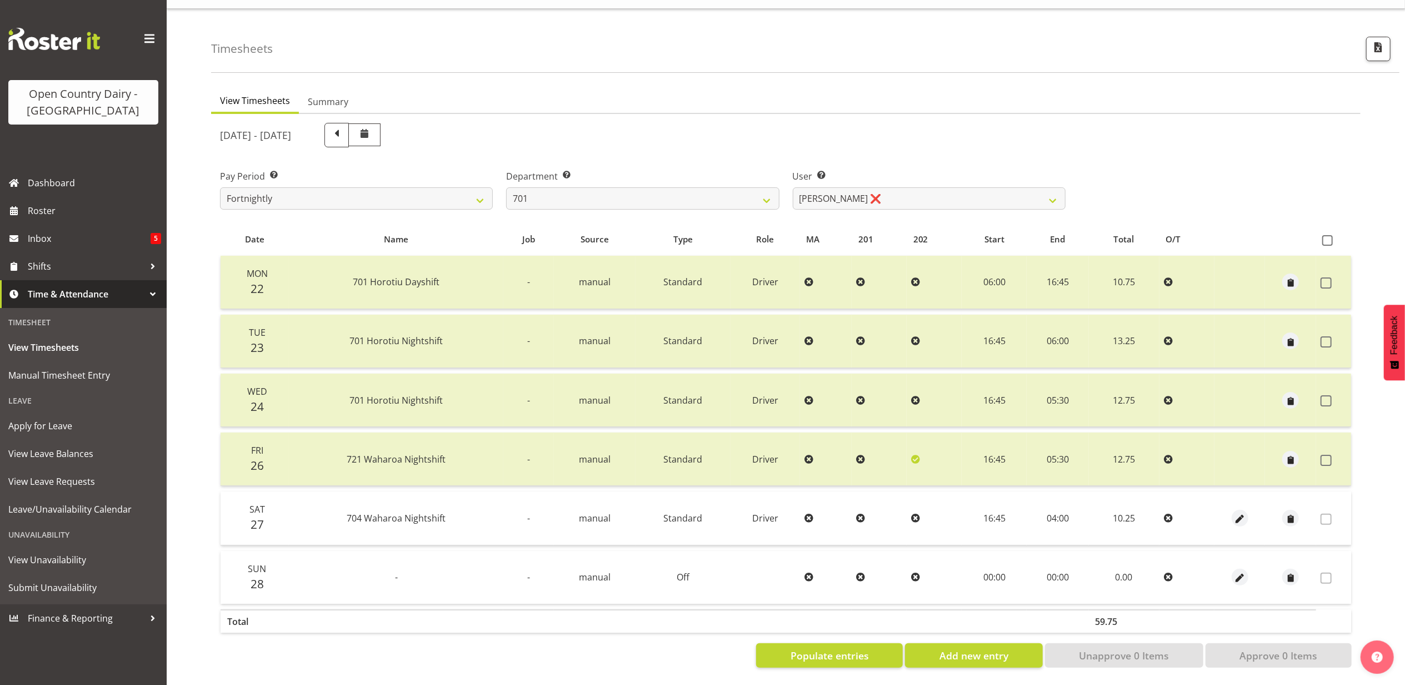
click at [683, 134] on div "September 22nd - September 28th 2025" at bounding box center [643, 135] width 846 height 24
click at [668, 187] on select "701 702 703 704 705 706 707 708 709 710 711 712 713 714 715 716 717 718 719 720" at bounding box center [642, 198] width 273 height 22
select select "720"
click at [506, 187] on select "701 702 703 704 705 706 707 708 709 710 711 712 713 714 715 716 717 718 719 720" at bounding box center [642, 198] width 273 height 22
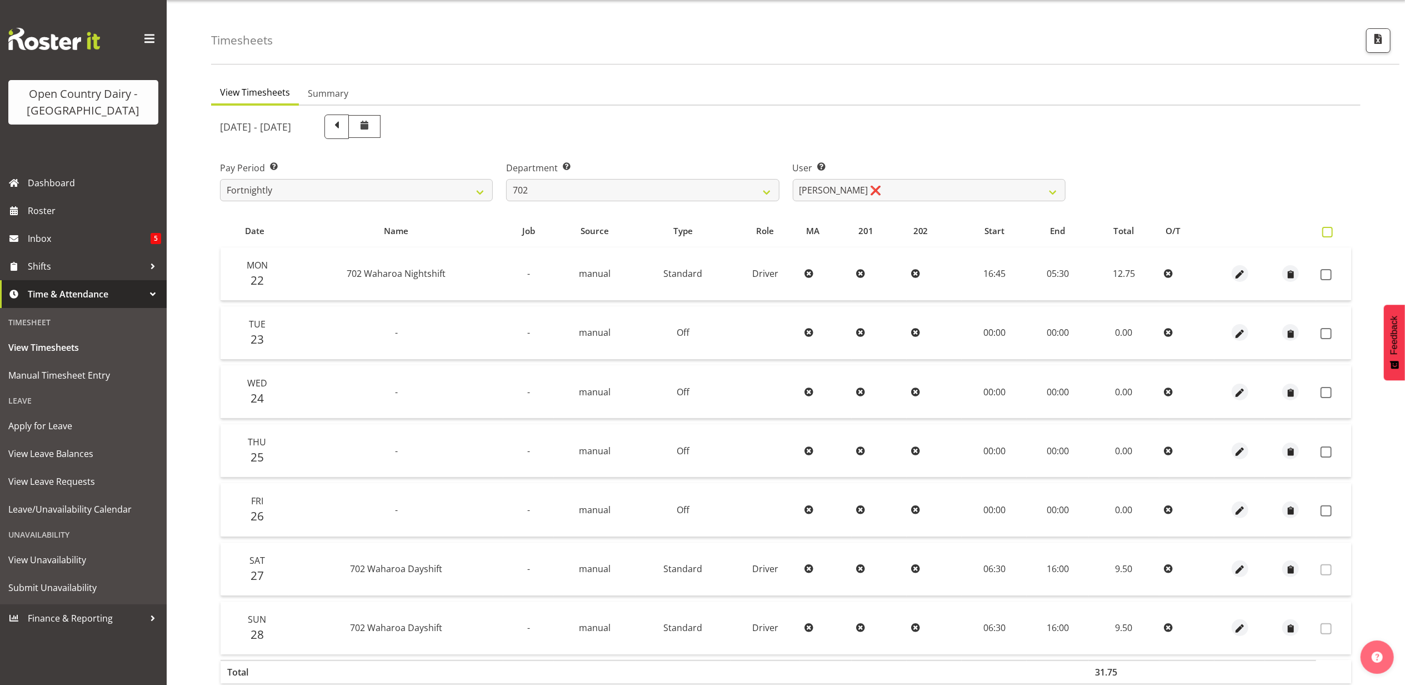
click at [1329, 227] on span at bounding box center [1327, 232] width 11 height 11
click at [1329, 228] on input "checkbox" at bounding box center [1325, 231] width 7 height 7
checkbox input "true"
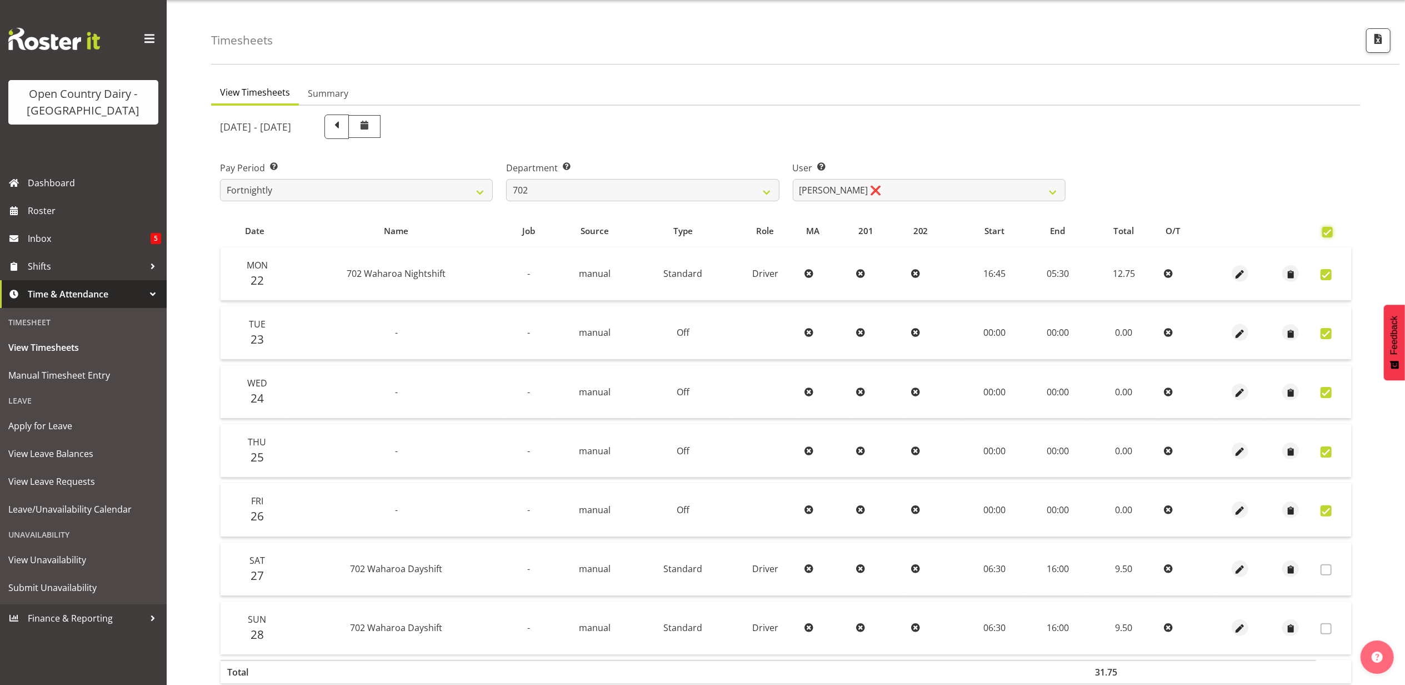
checkbox input "true"
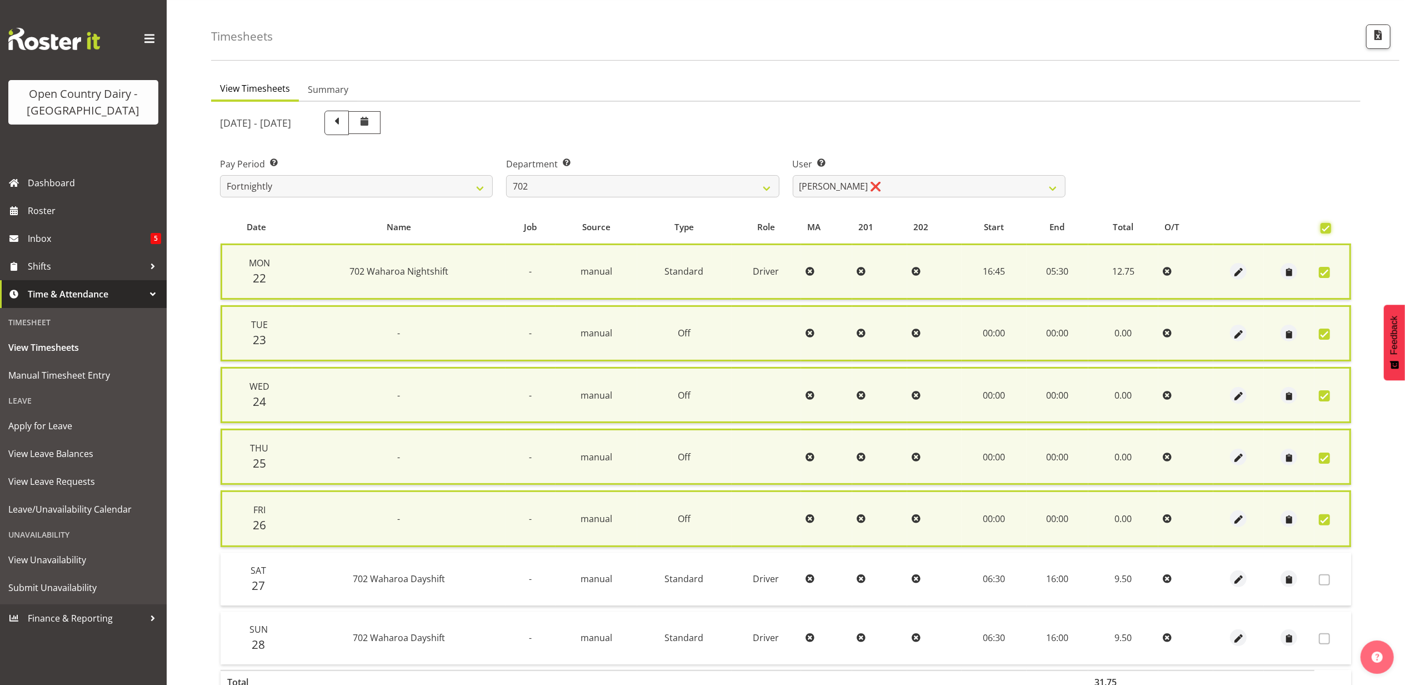
scroll to position [100, 0]
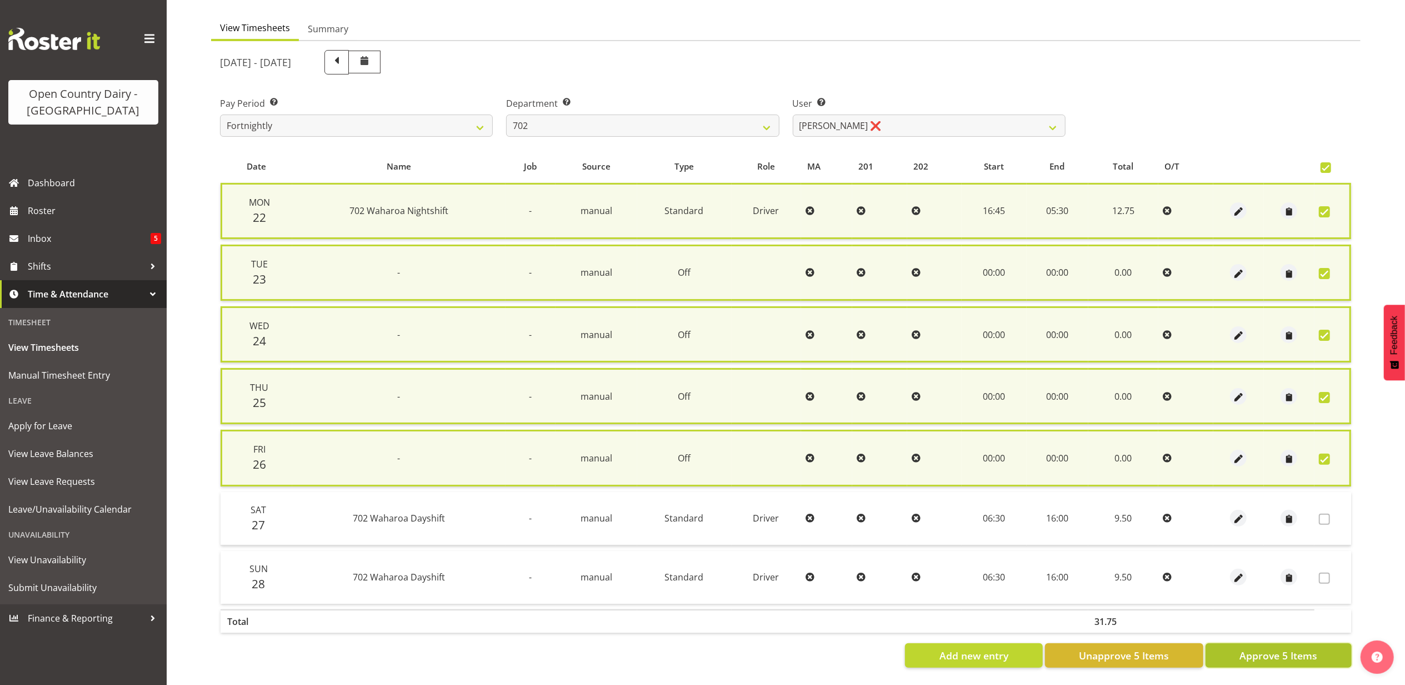
click at [1287, 648] on span "Approve 5 Items" at bounding box center [1279, 655] width 78 height 14
checkbox input "false"
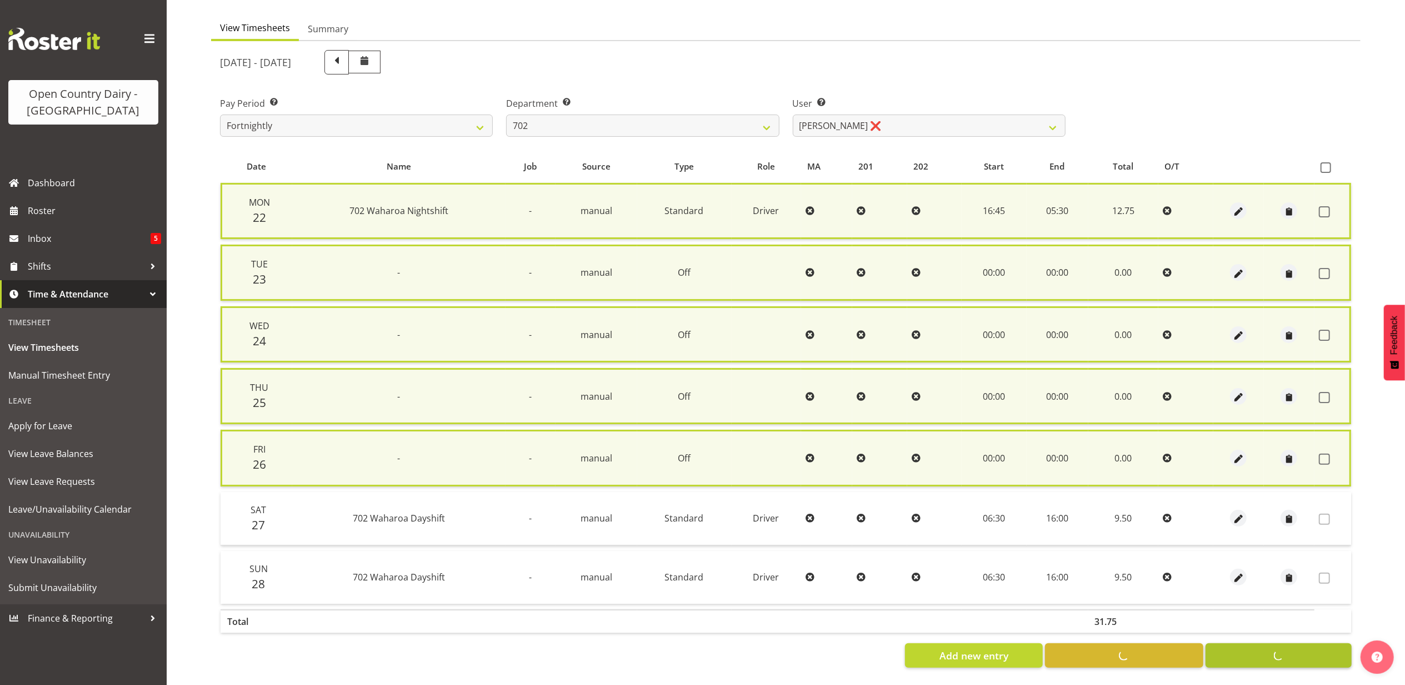
checkbox input "false"
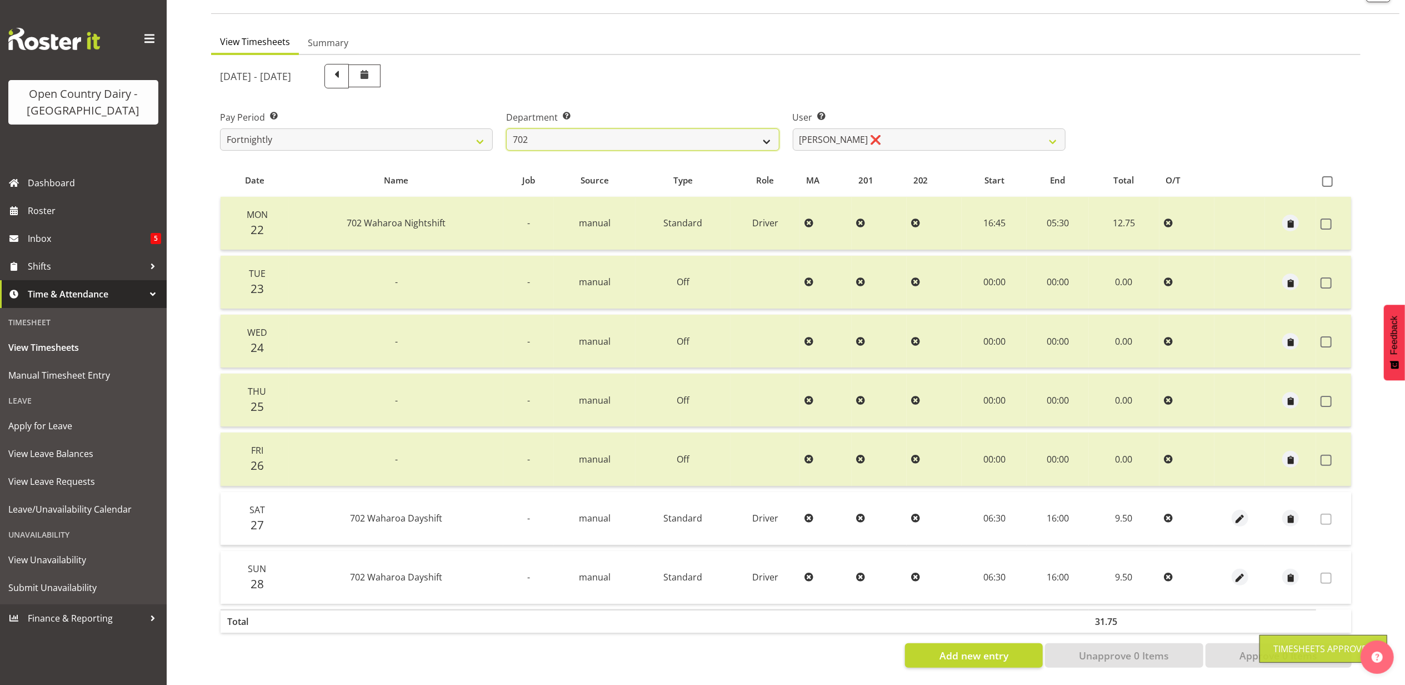
click at [688, 134] on select "701 702 703 704 705 706 707 708 709 710 711 712 713 714 715 716 717 718 719 720" at bounding box center [642, 139] width 273 height 22
select select "717"
click at [506, 128] on select "701 702 703 704 705 706 707 708 709 710 711 712 713 714 715 716 717 718 719 720" at bounding box center [642, 139] width 273 height 22
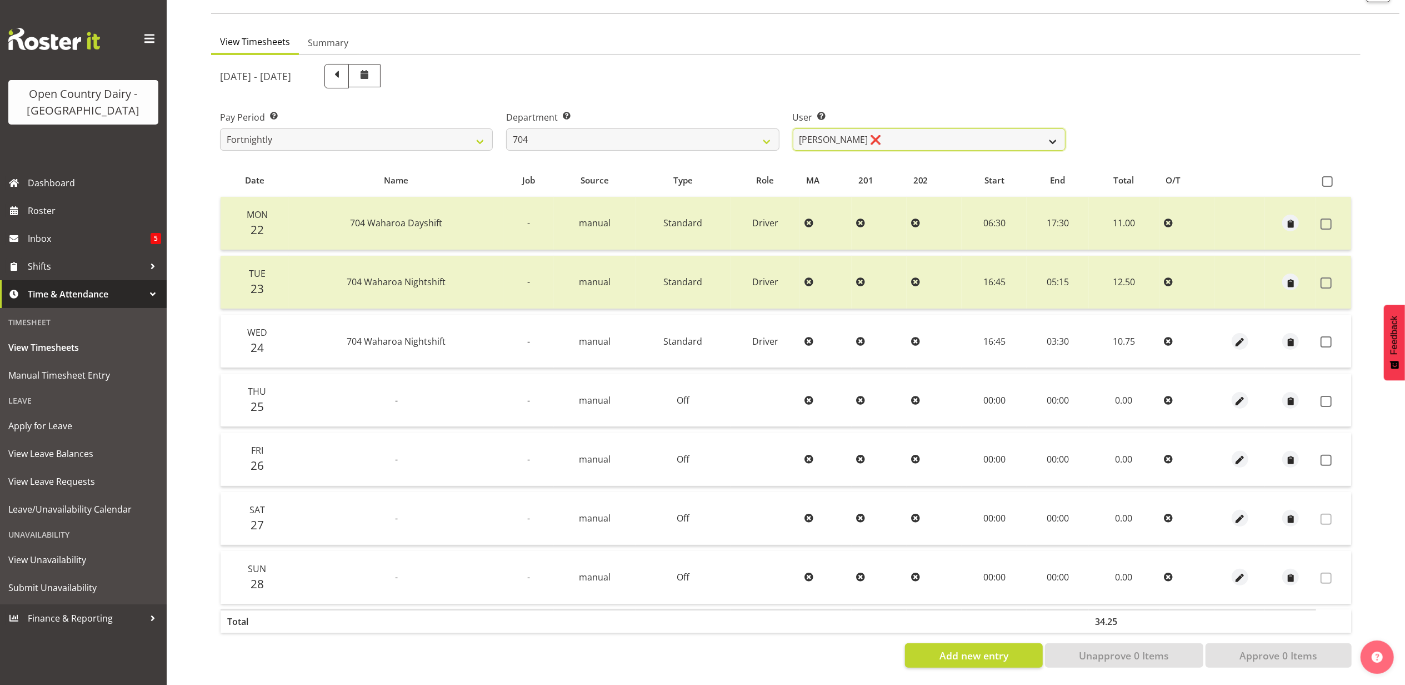
click at [828, 130] on select "Graham Houghton ❌ Jon Williams ❌ Stephen Rae ❌" at bounding box center [929, 139] width 273 height 22
select select "11180"
click at [793, 128] on select "Graham Houghton ❌ Jon Williams ❌ Stephen Rae ❌" at bounding box center [929, 139] width 273 height 22
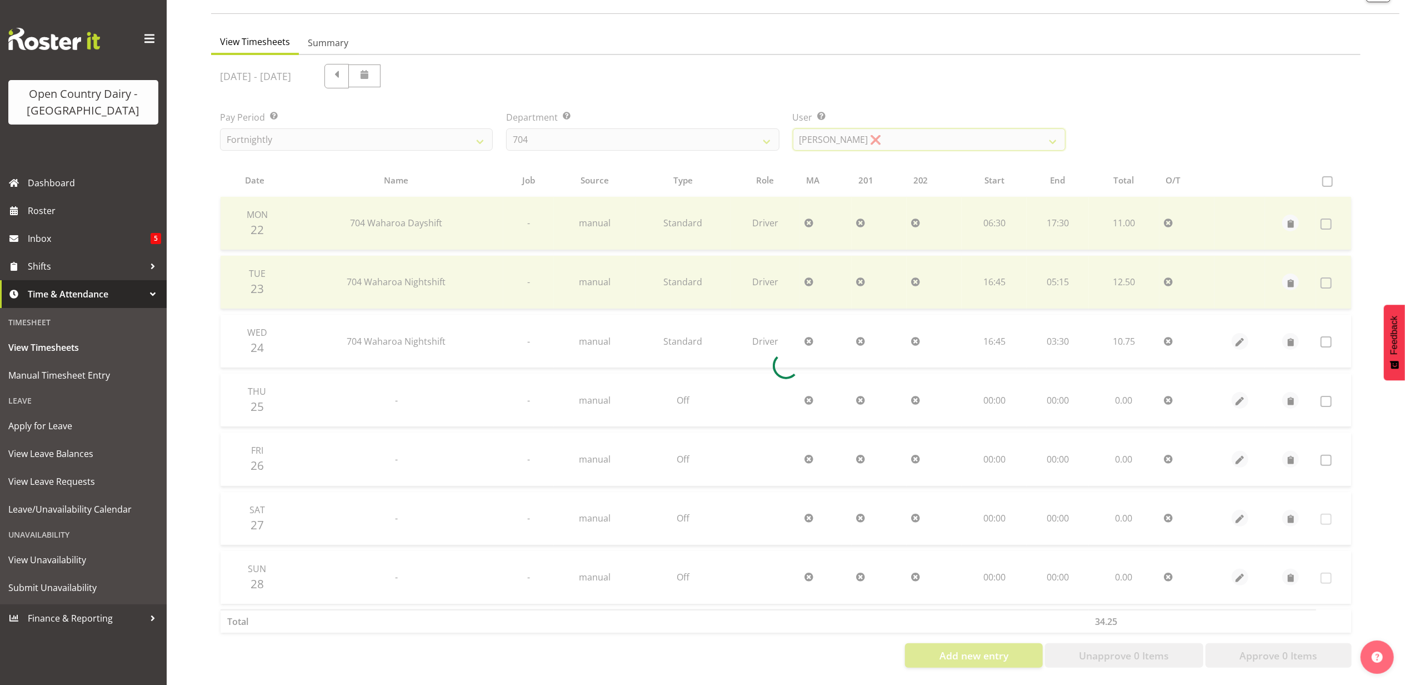
scroll to position [0, 0]
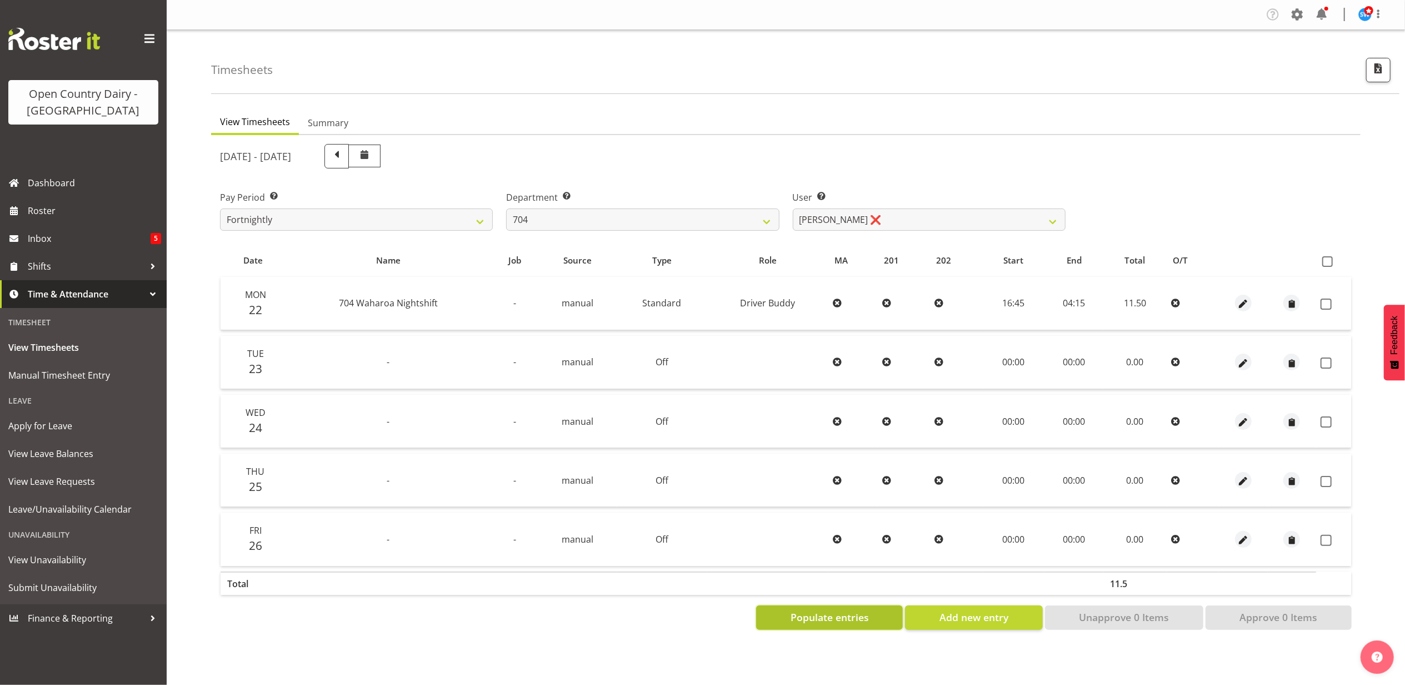
click at [865, 610] on span "Populate entries" at bounding box center [830, 617] width 78 height 14
click at [1327, 263] on span at bounding box center [1327, 261] width 11 height 11
click at [1327, 263] on input "checkbox" at bounding box center [1325, 261] width 7 height 7
checkbox input "true"
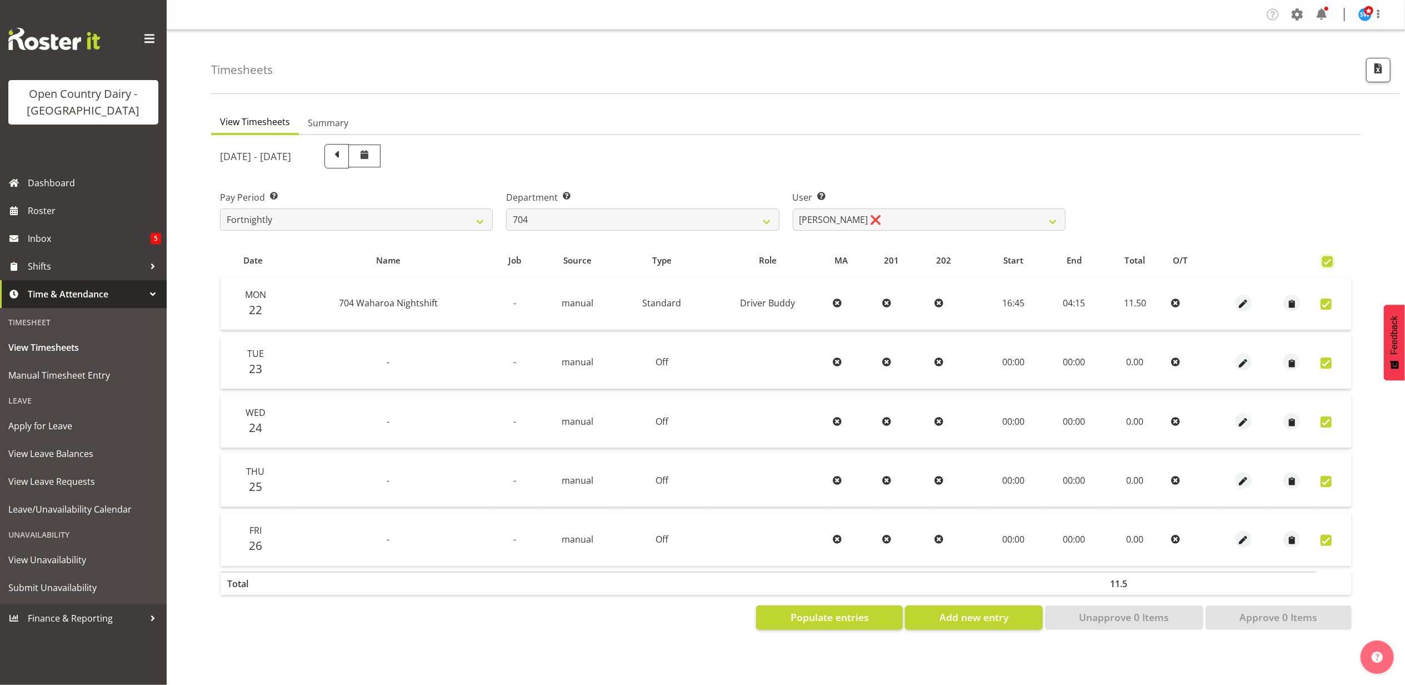
checkbox input "true"
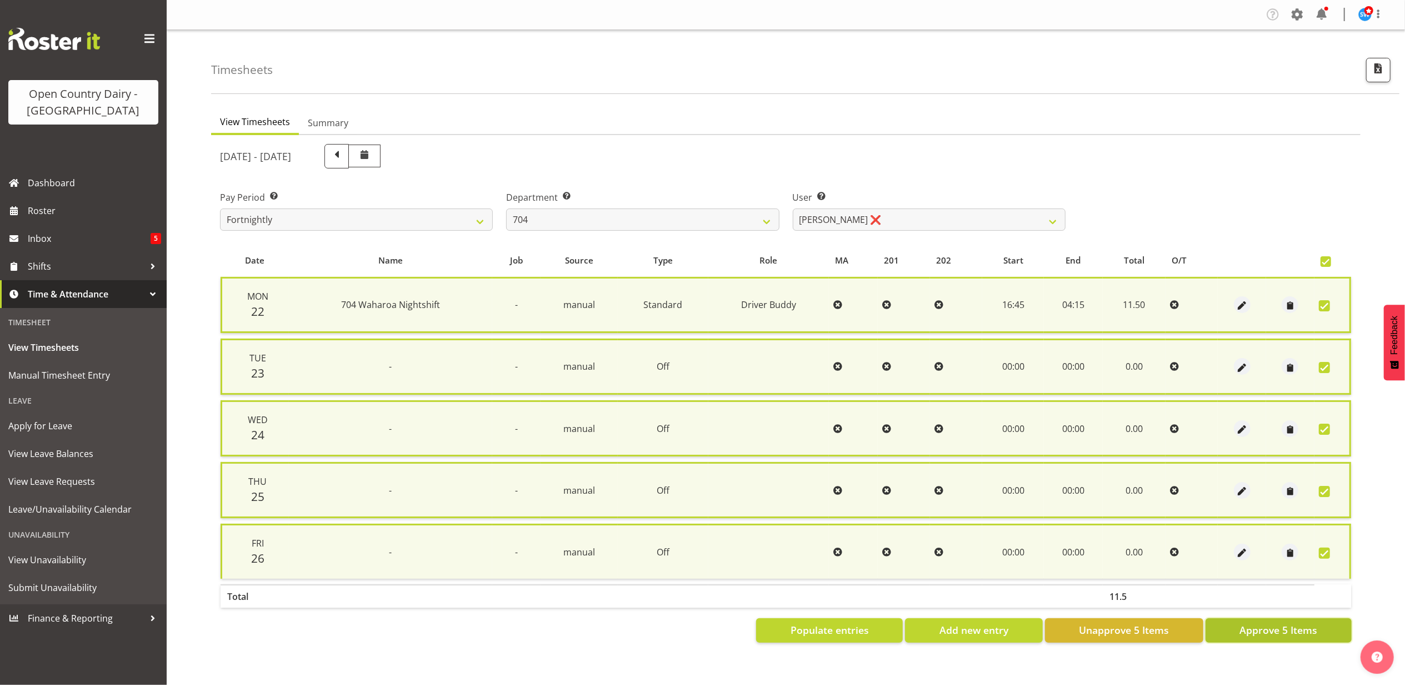
click at [1300, 628] on span "Approve 5 Items" at bounding box center [1279, 629] width 78 height 14
checkbox input "false"
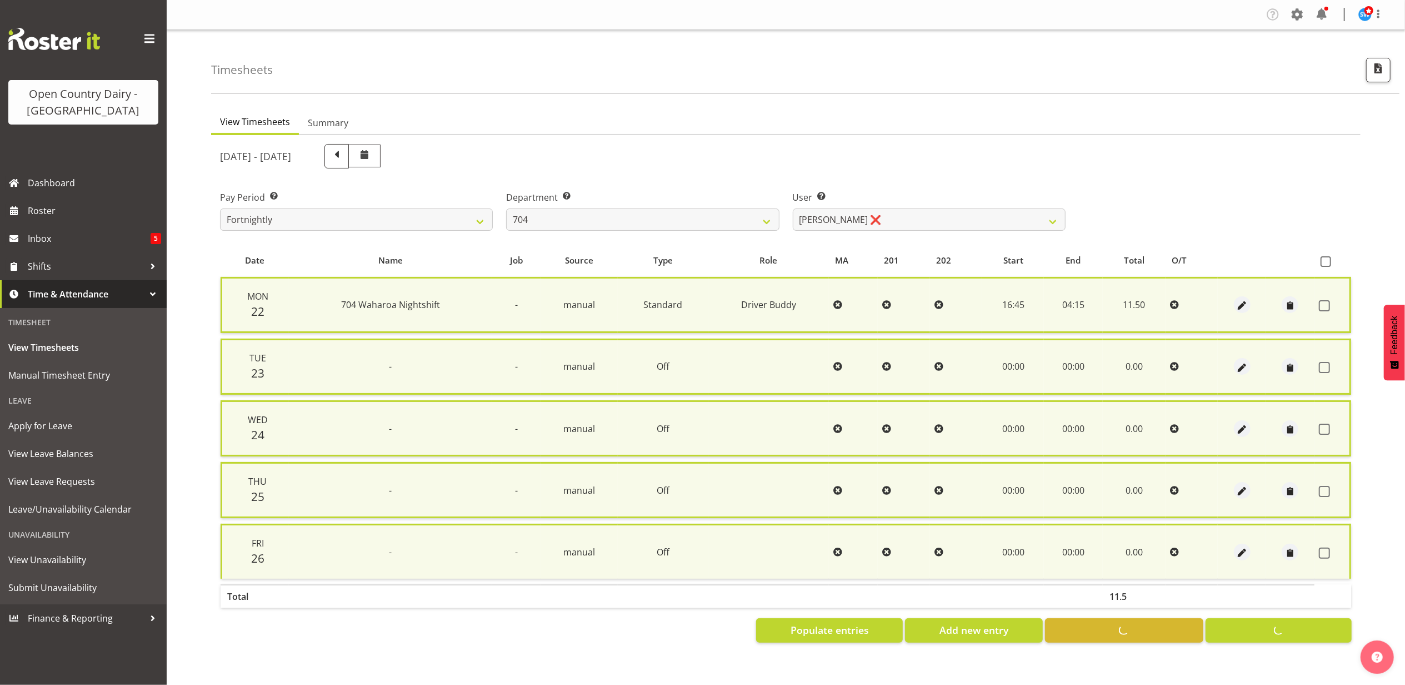
checkbox input "false"
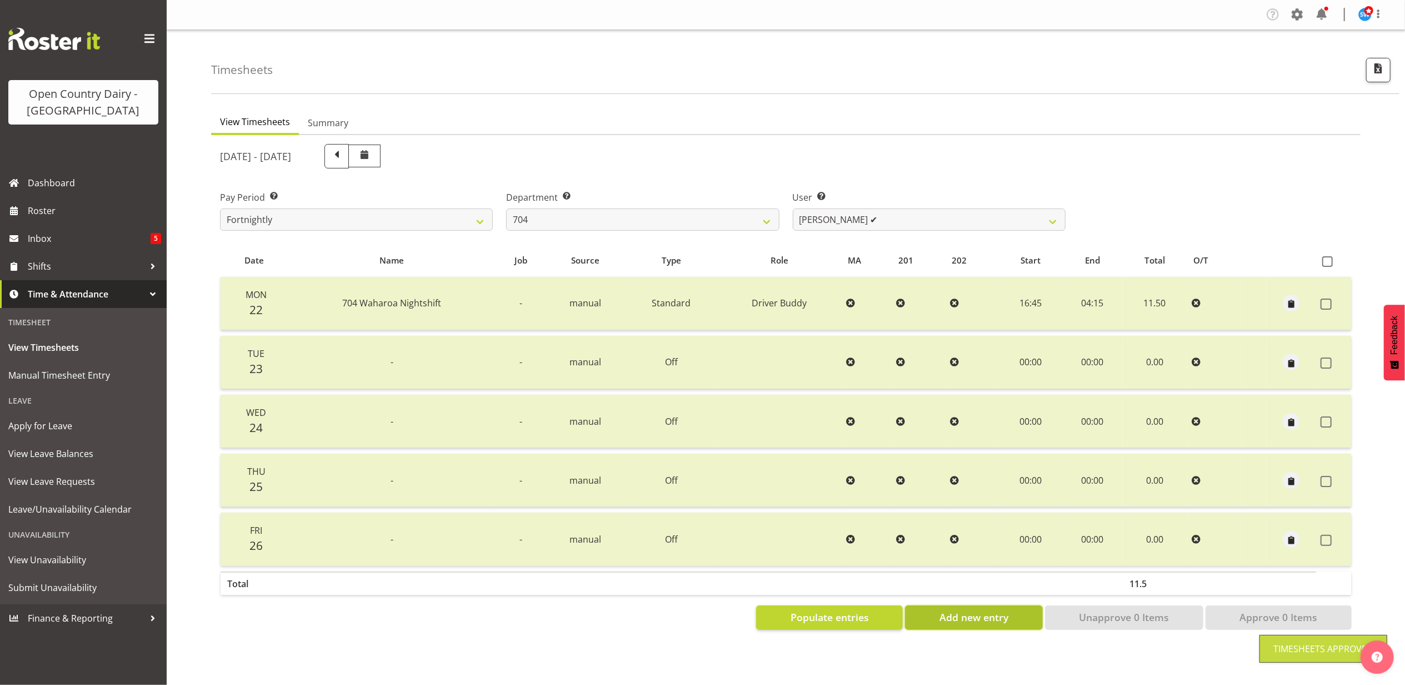
click at [1000, 627] on button "Add new entry" at bounding box center [973, 617] width 137 height 24
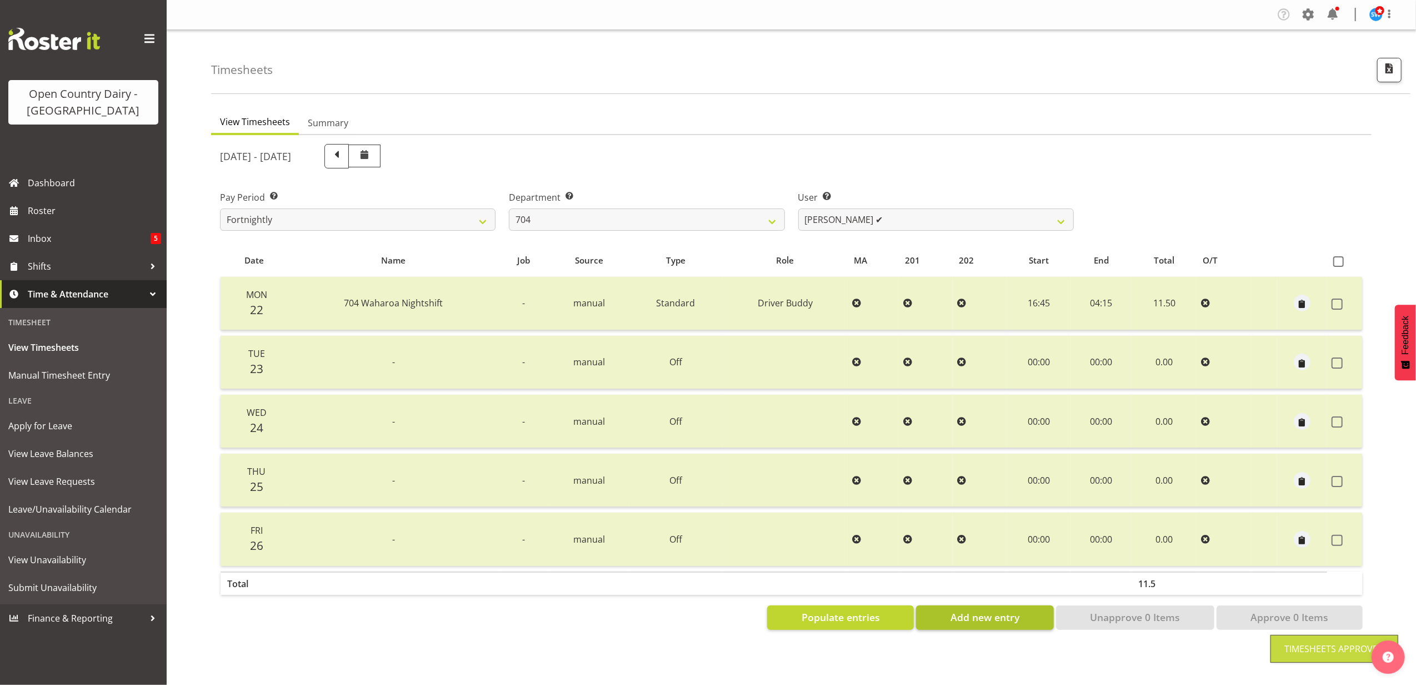
select select
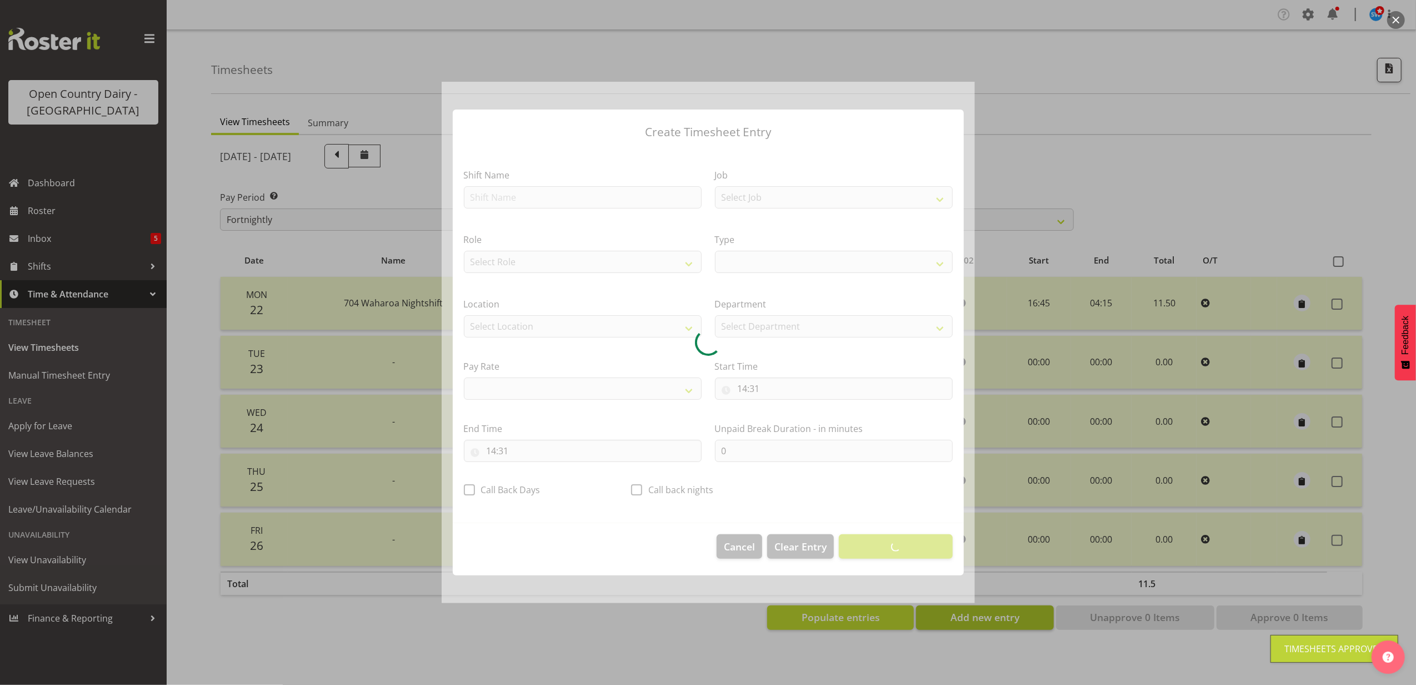
select select
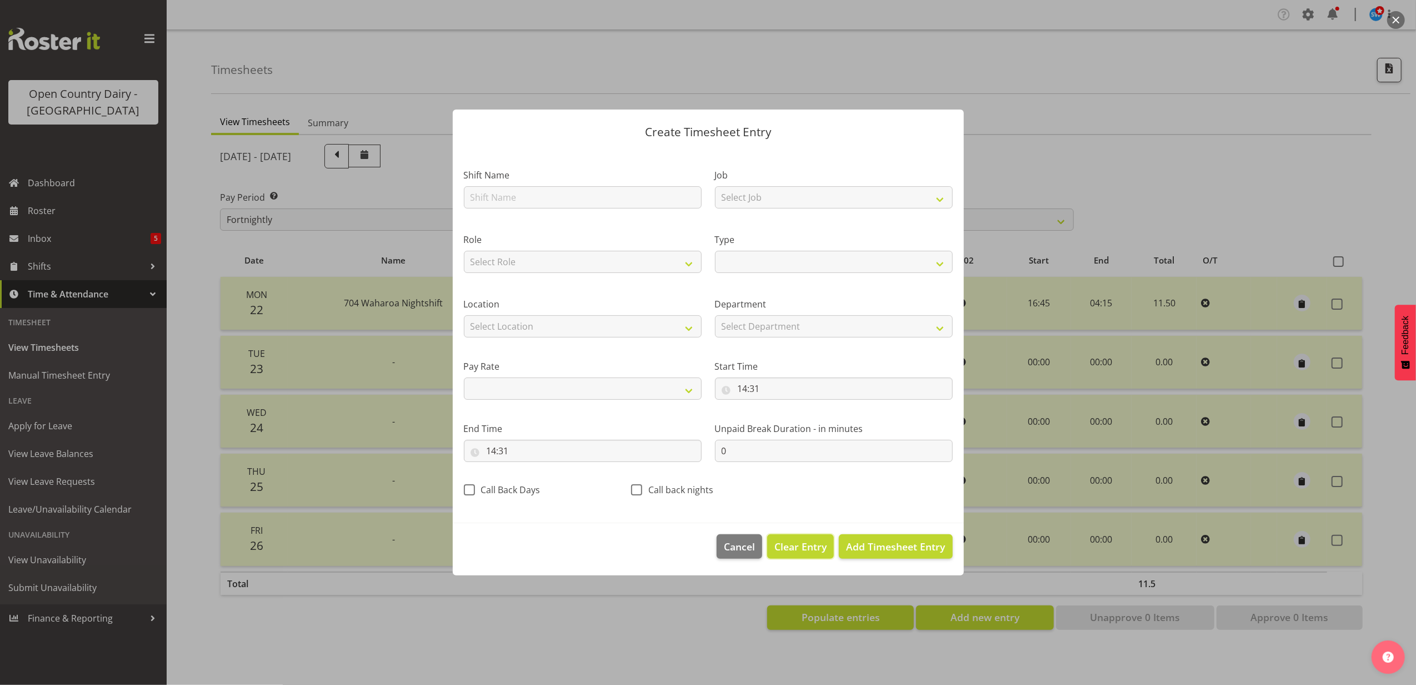
click at [807, 549] on span "Clear Entry" at bounding box center [801, 546] width 52 height 14
select select "Off"
select select "primary"
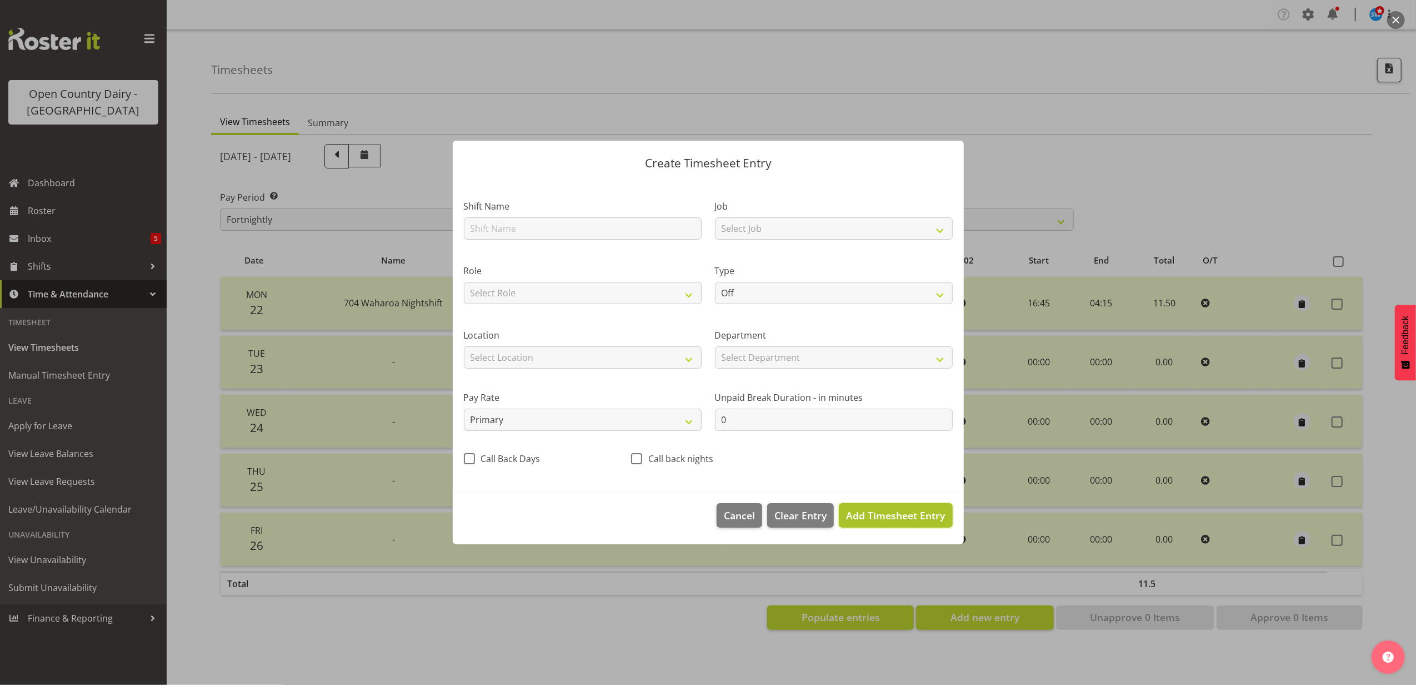
click at [872, 517] on span "Add Timesheet Entry" at bounding box center [895, 514] width 99 height 13
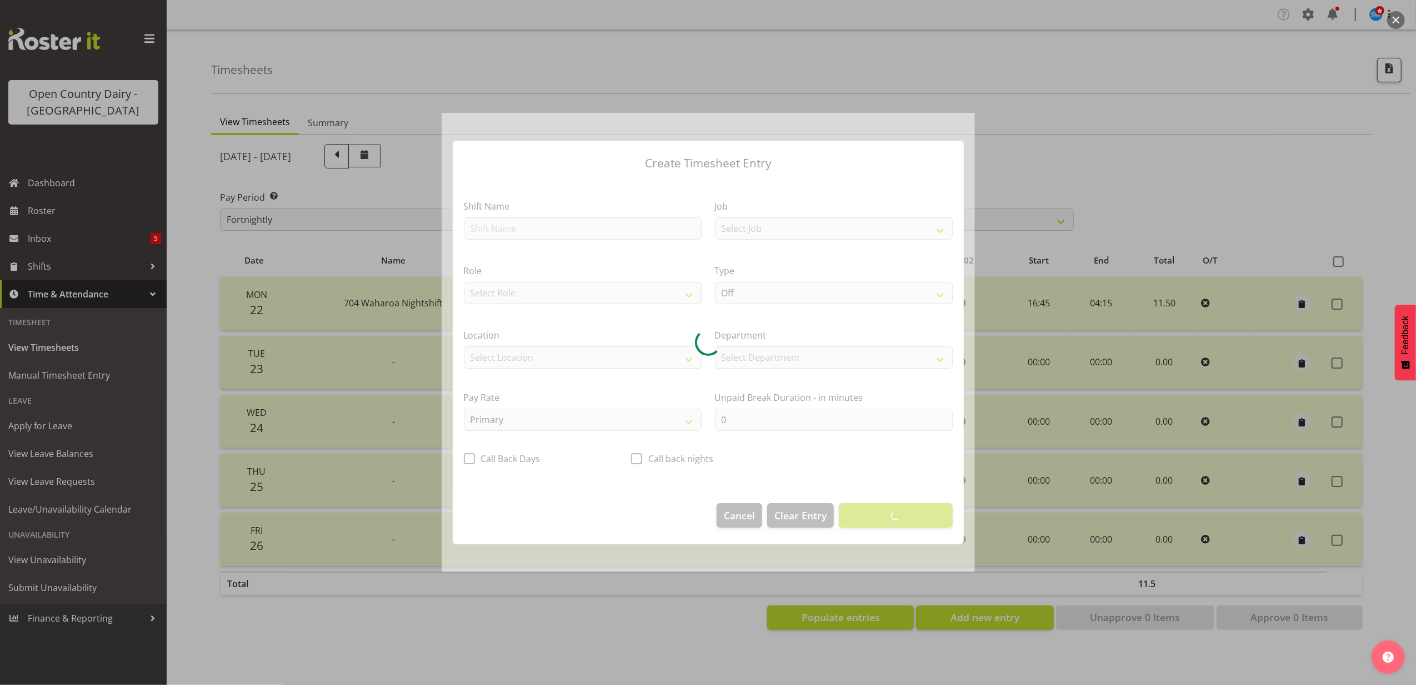
click at [1046, 149] on div at bounding box center [708, 342] width 1416 height 685
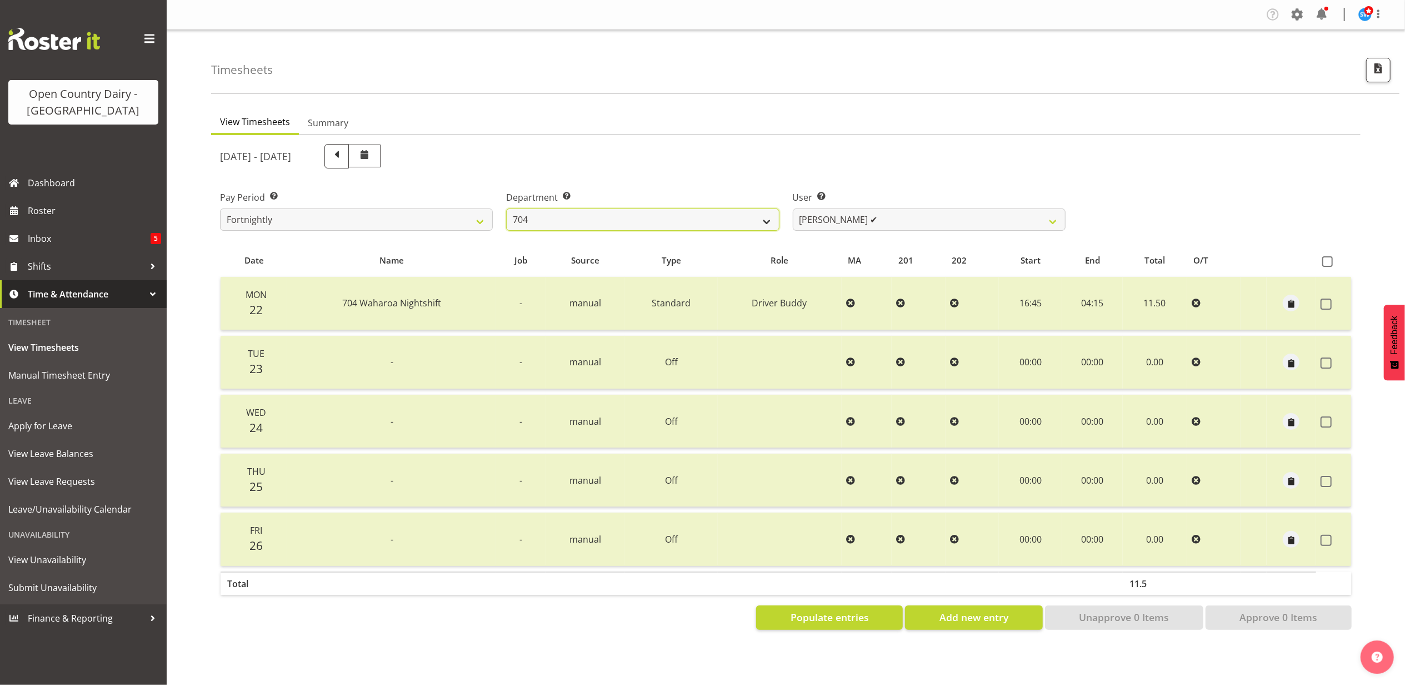
click at [765, 224] on select "701 702 703 704 705 706 707 708 709 710 711 712 713 714 715 716 717 718 719 720" at bounding box center [642, 219] width 273 height 22
select select "710"
click at [506, 208] on select "701 702 703 704 705 706 707 708 709 710 711 712 713 714 715 716 717 718 719 720" at bounding box center [642, 219] width 273 height 22
select select "8168"
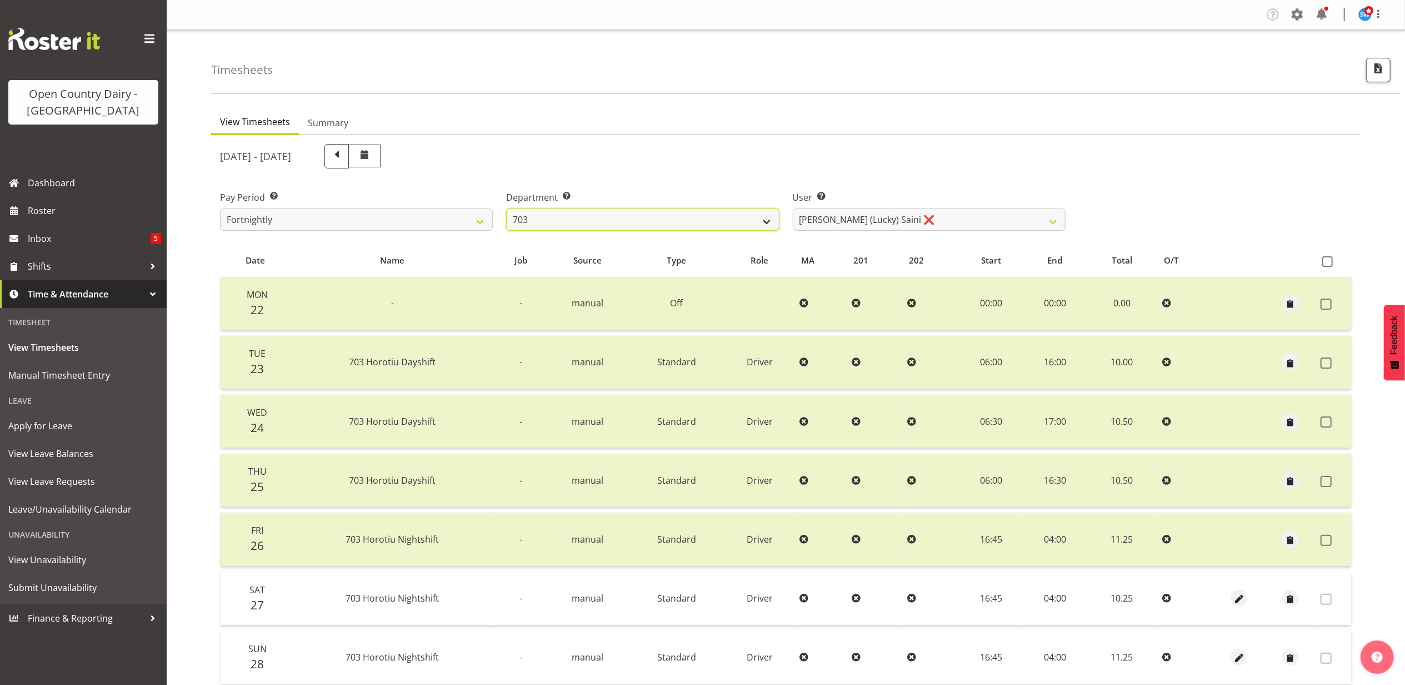
click at [663, 226] on select "701 702 703 704 705 706 707 708 709 710 711 712 713 714 715 716 717 718 719 720" at bounding box center [642, 219] width 273 height 22
select select "717"
click at [506, 208] on select "701 702 703 704 705 706 707 708 709 710 711 712 713 714 715 716 717 718 719 720" at bounding box center [642, 219] width 273 height 22
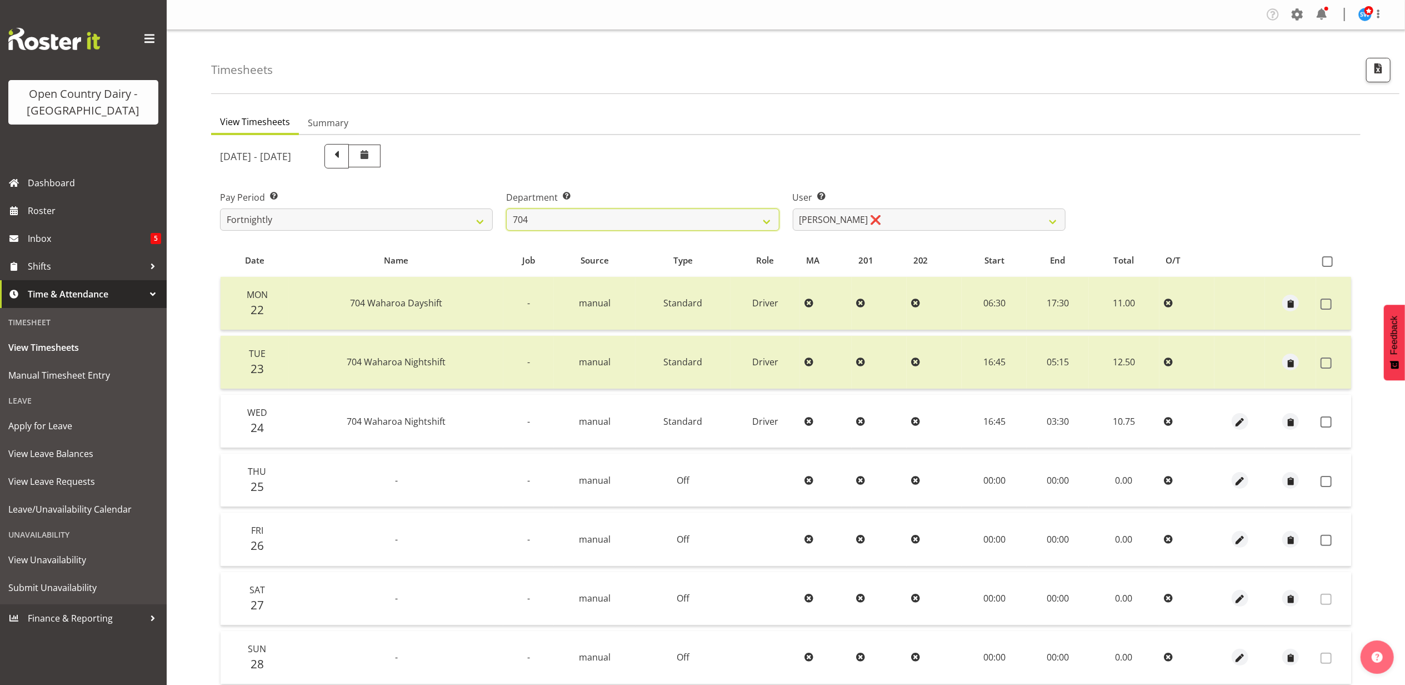
scroll to position [89, 0]
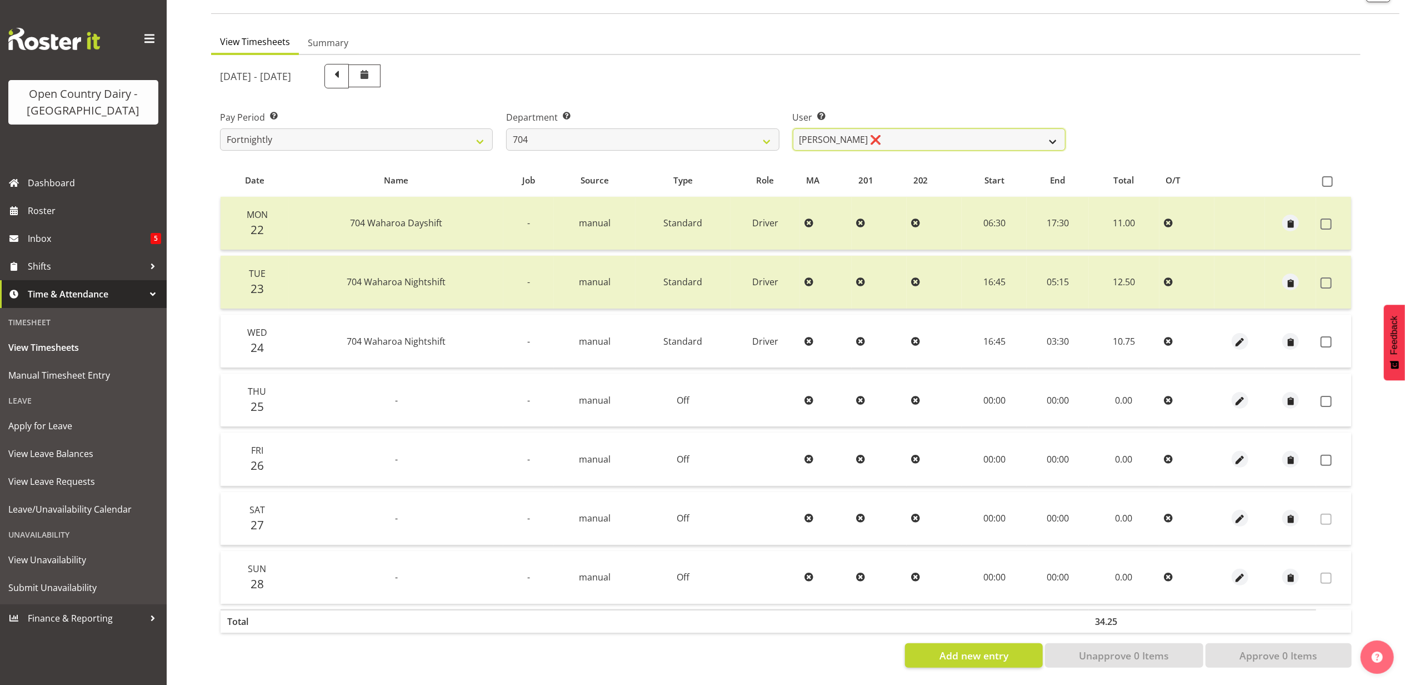
click at [850, 134] on select "Graham Houghton ❌ Jon Williams ✔ Stephen Rae ❌" at bounding box center [929, 139] width 273 height 22
select select "11180"
click at [793, 128] on select "Graham Houghton ❌ Jon Williams ✔ Stephen Rae ❌" at bounding box center [929, 139] width 273 height 22
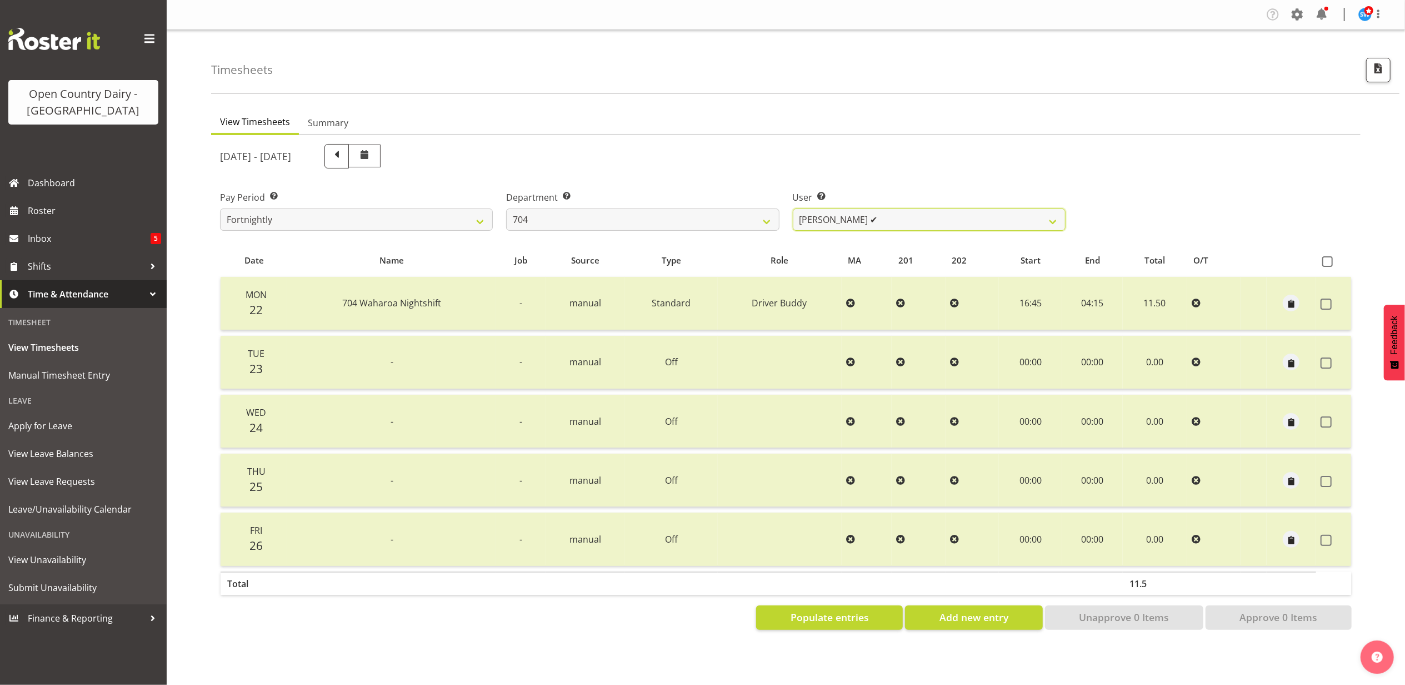
scroll to position [0, 0]
click at [951, 616] on span "Add new entry" at bounding box center [974, 617] width 69 height 14
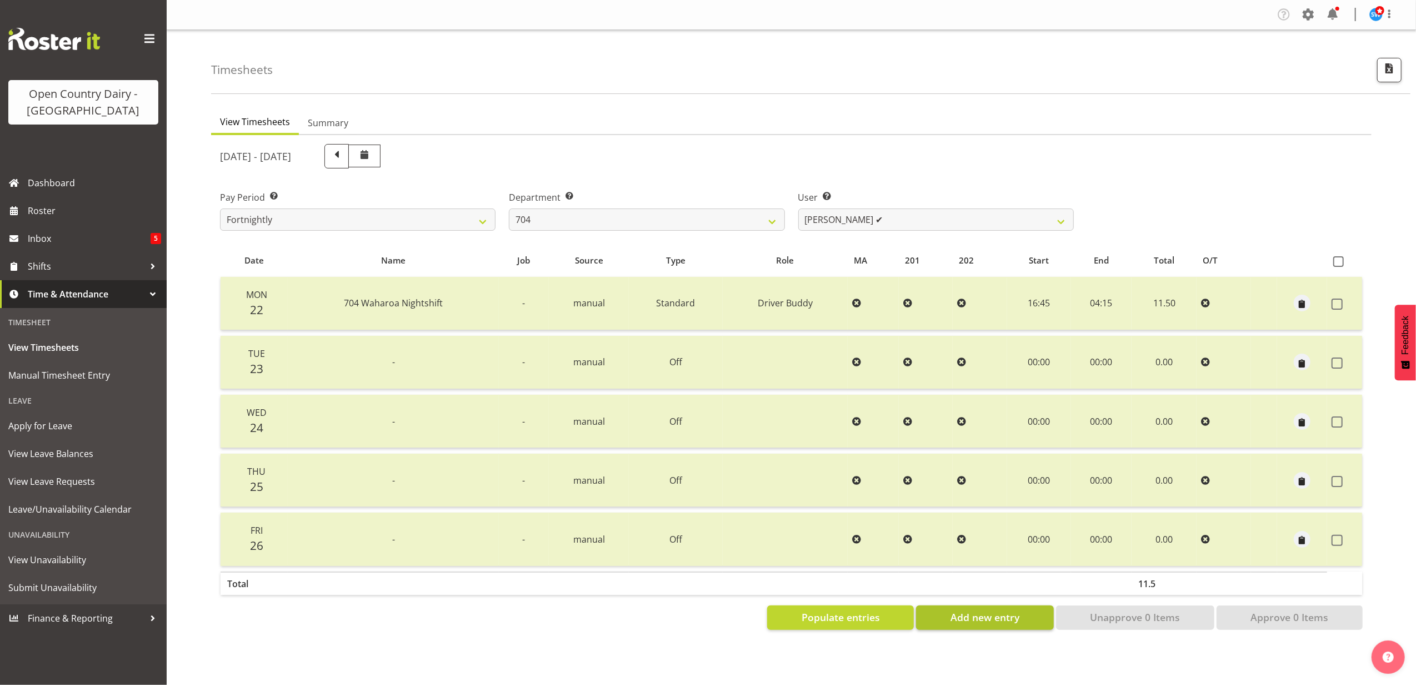
select select
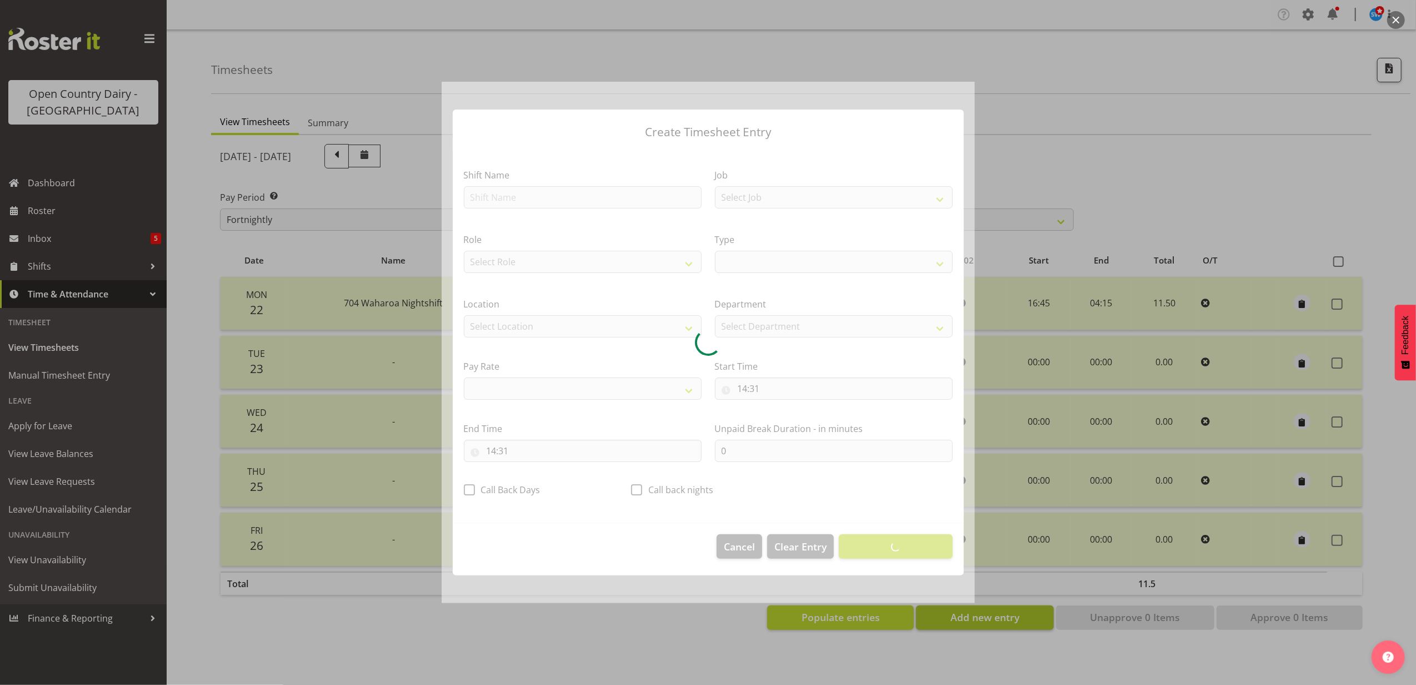
select select
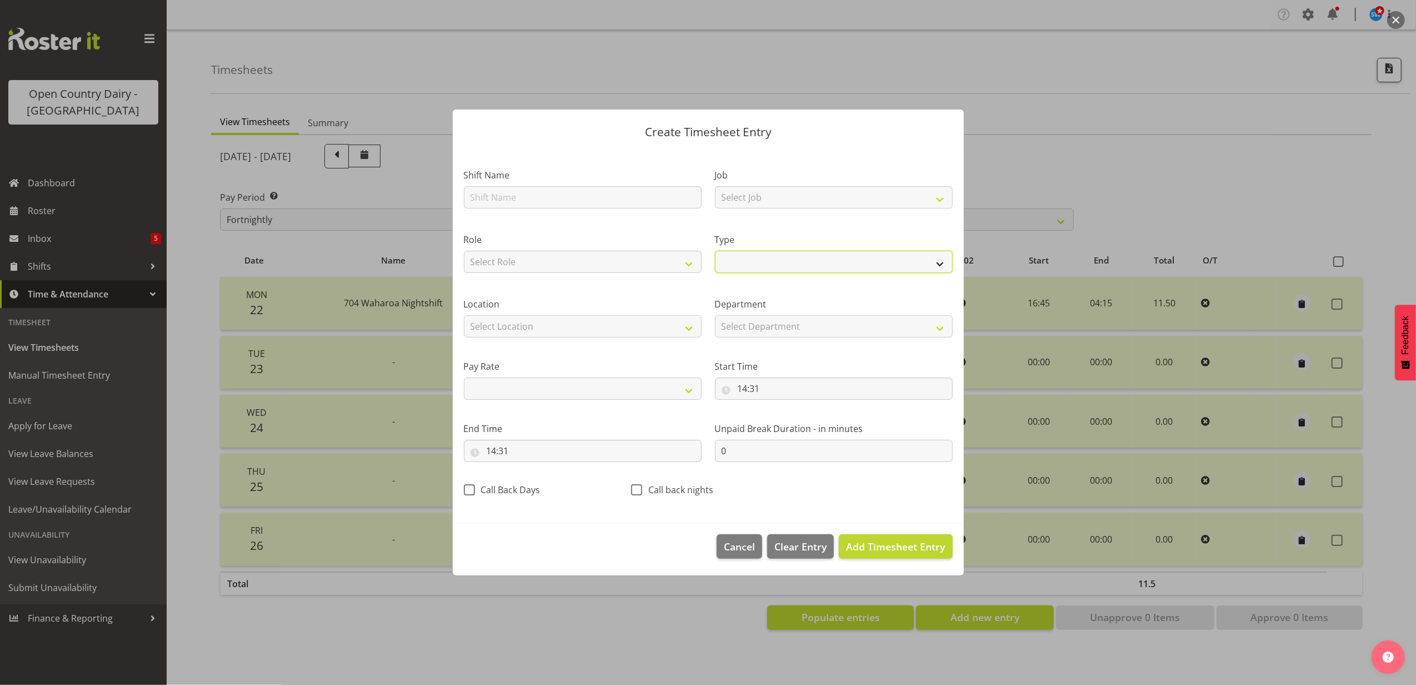
click at [747, 263] on select "Off Standard Public Holiday Public Holiday (Worked) Day In Lieu Annual Leave Si…" at bounding box center [834, 262] width 238 height 22
select select "Standard"
click at [715, 251] on select "Off Standard Public Holiday Public Holiday (Worked) Day In Lieu Annual Leave Si…" at bounding box center [834, 262] width 238 height 22
click at [869, 548] on span "Add Timesheet Entry" at bounding box center [895, 546] width 99 height 13
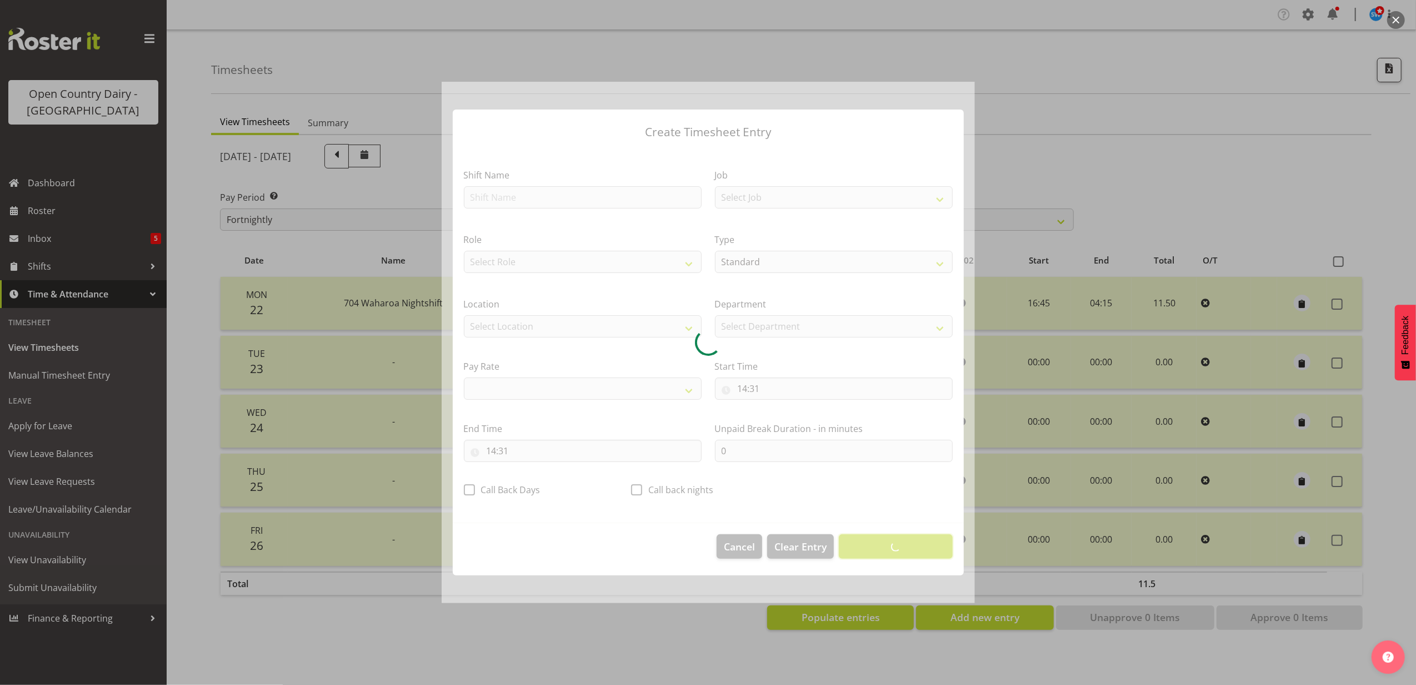
select select
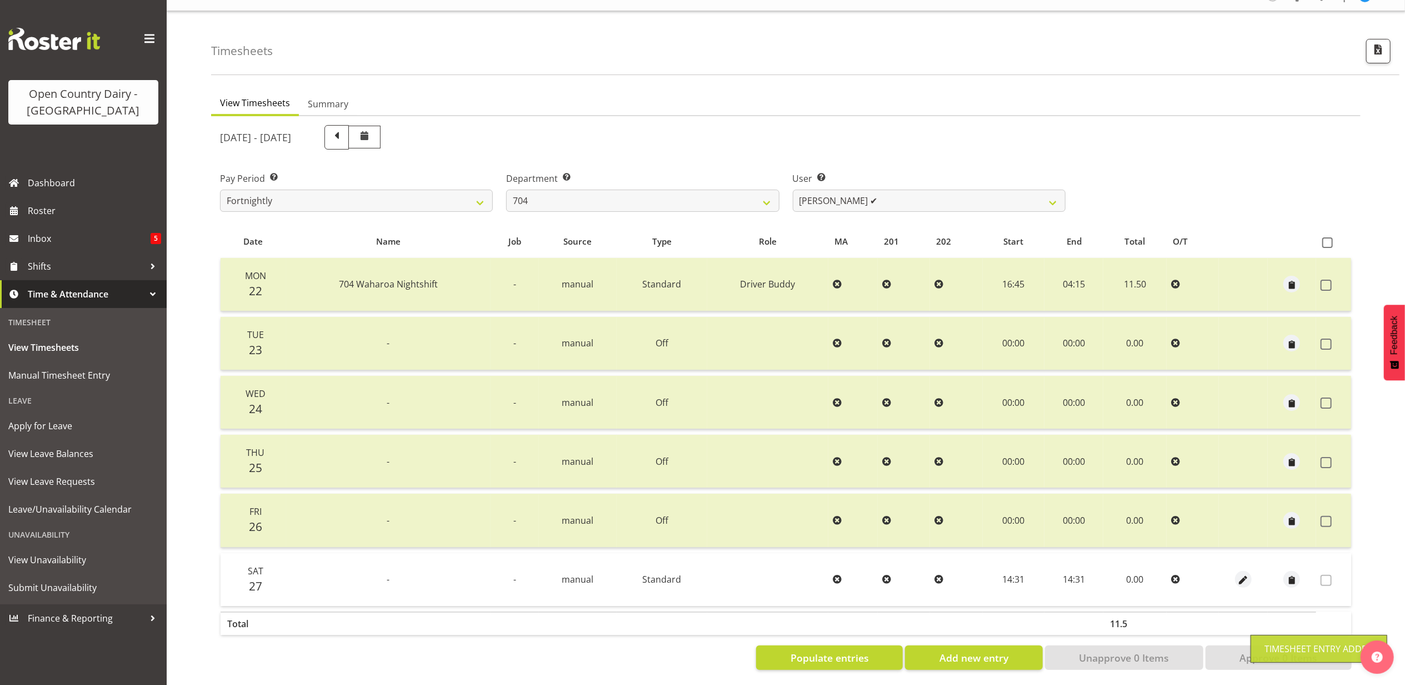
scroll to position [29, 0]
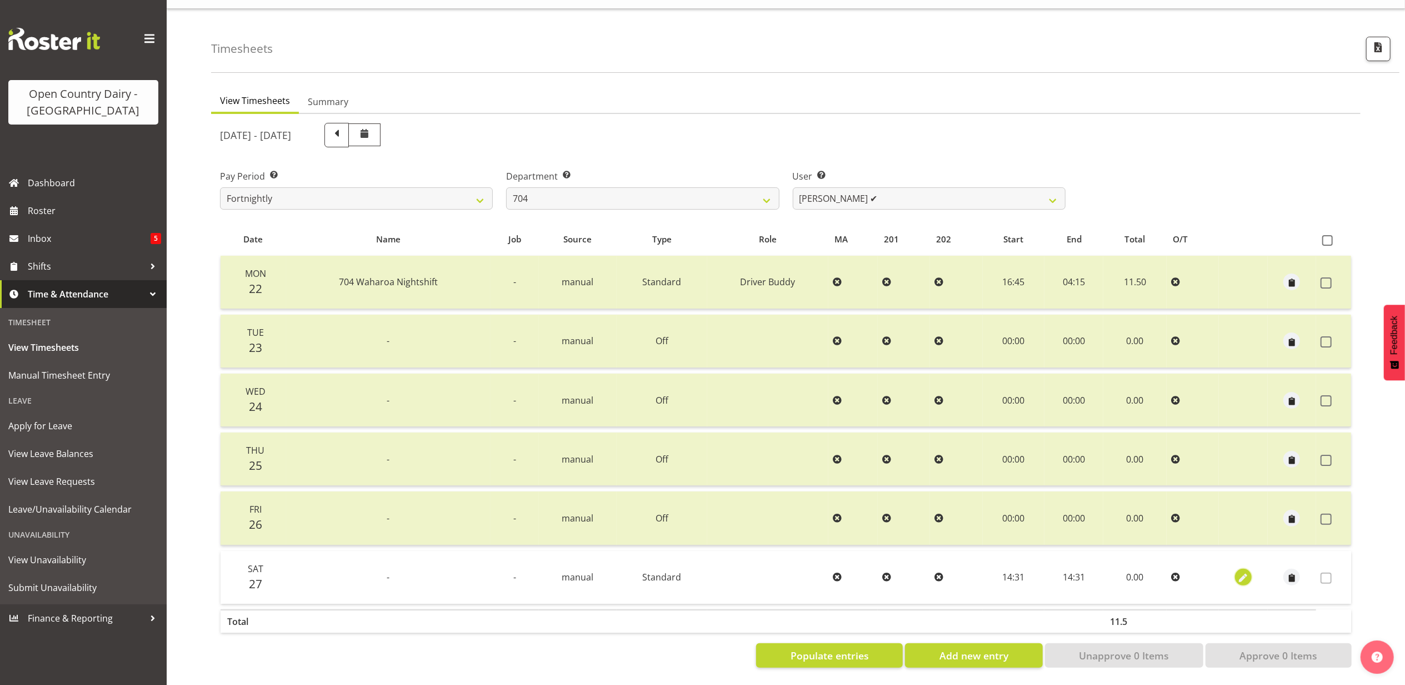
click at [1246, 572] on span "button" at bounding box center [1243, 578] width 13 height 13
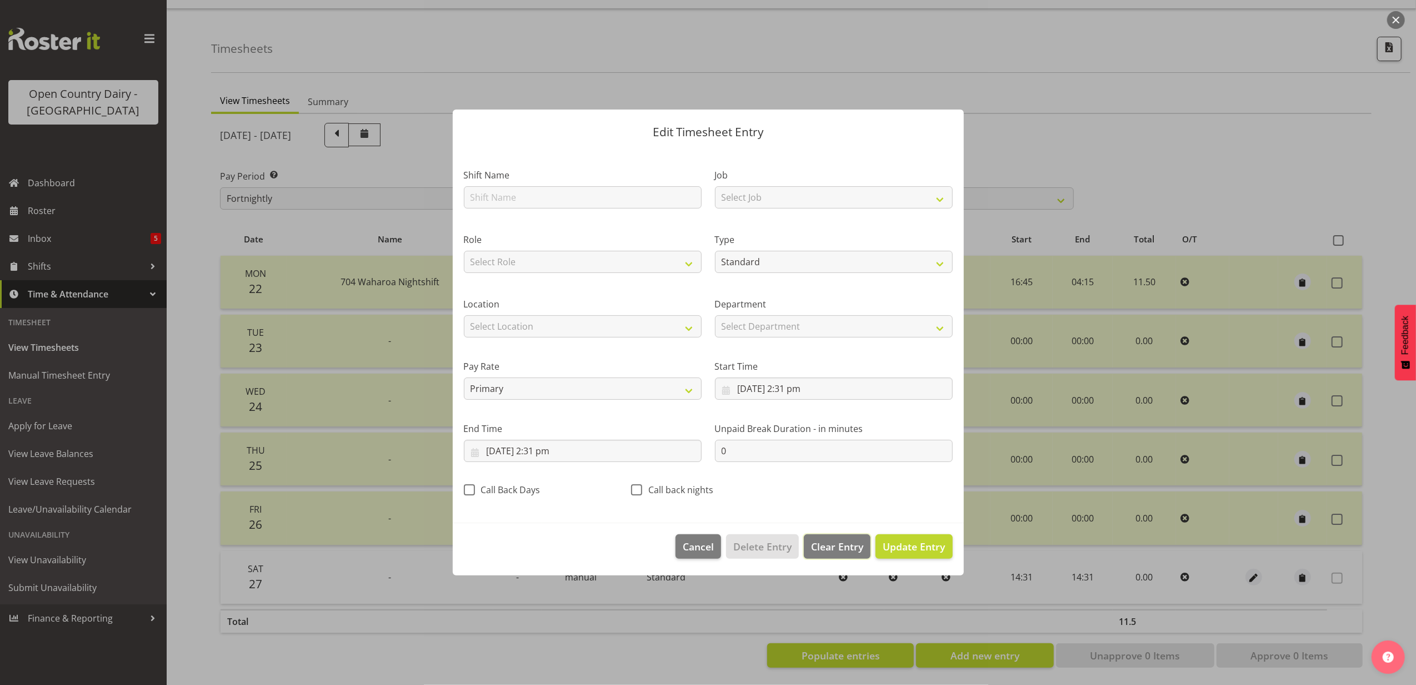
click at [827, 540] on span "Clear Entry" at bounding box center [837, 546] width 52 height 14
select select "Off"
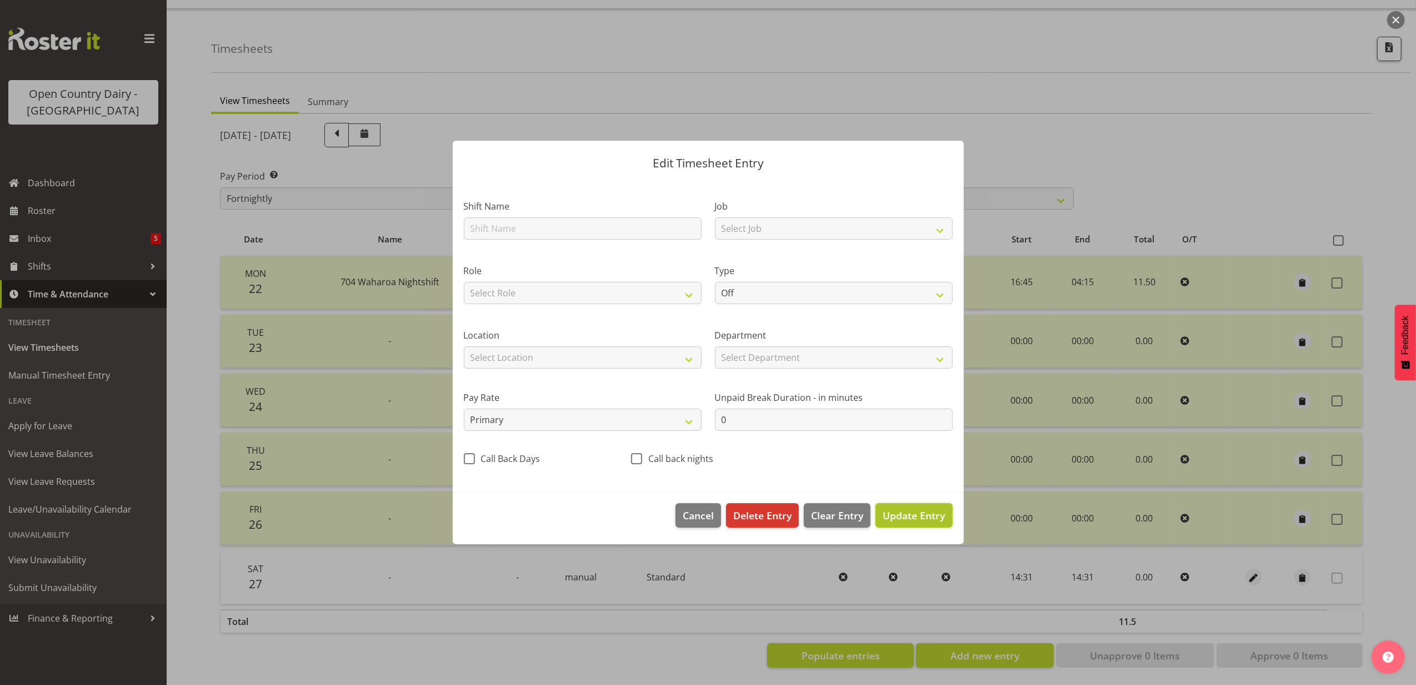
click at [952, 512] on button "Update Entry" at bounding box center [914, 515] width 77 height 24
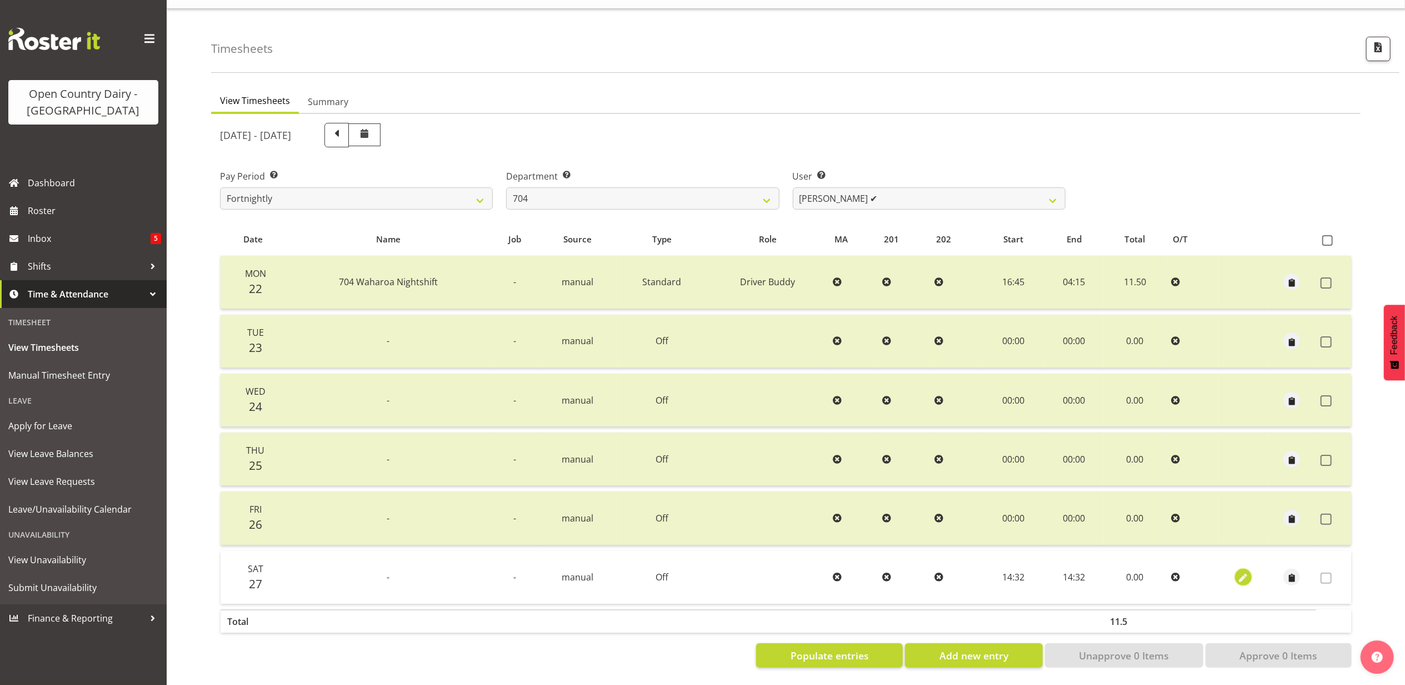
click at [1239, 572] on span "button" at bounding box center [1243, 578] width 13 height 13
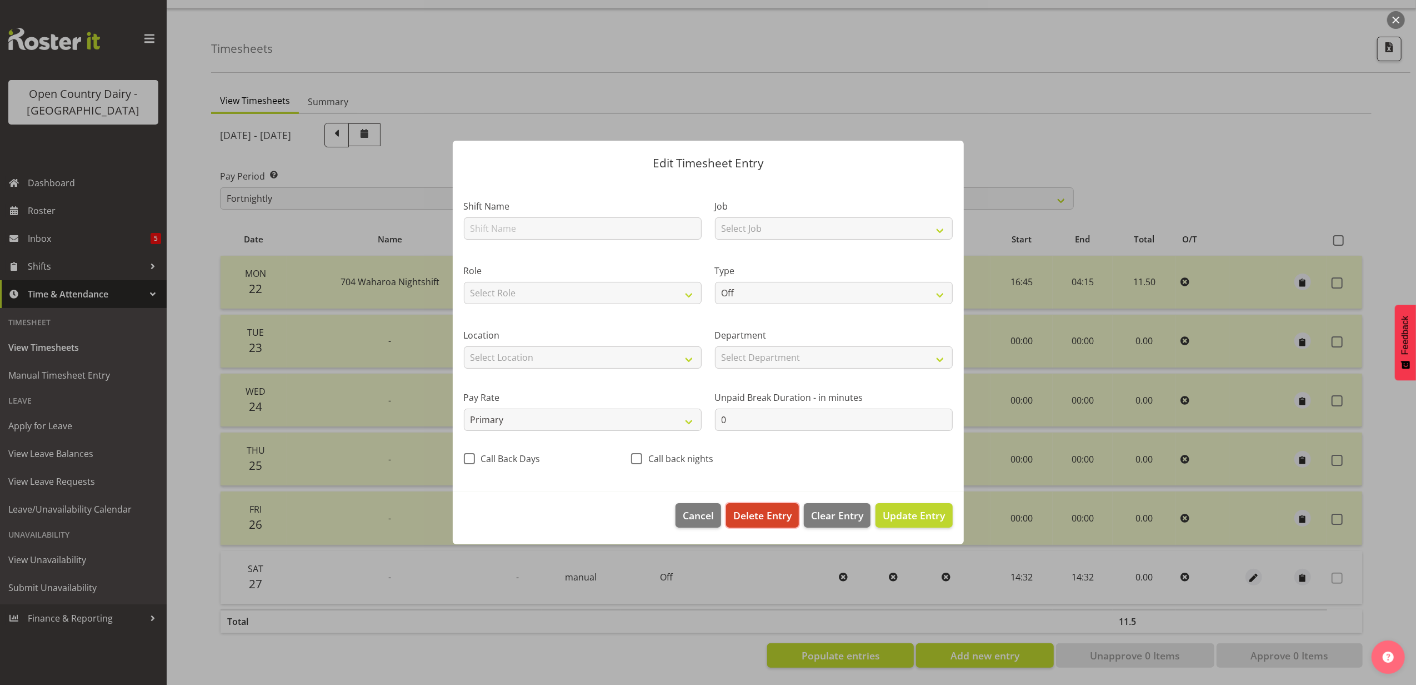
click at [746, 514] on span "Delete Entry" at bounding box center [762, 515] width 58 height 14
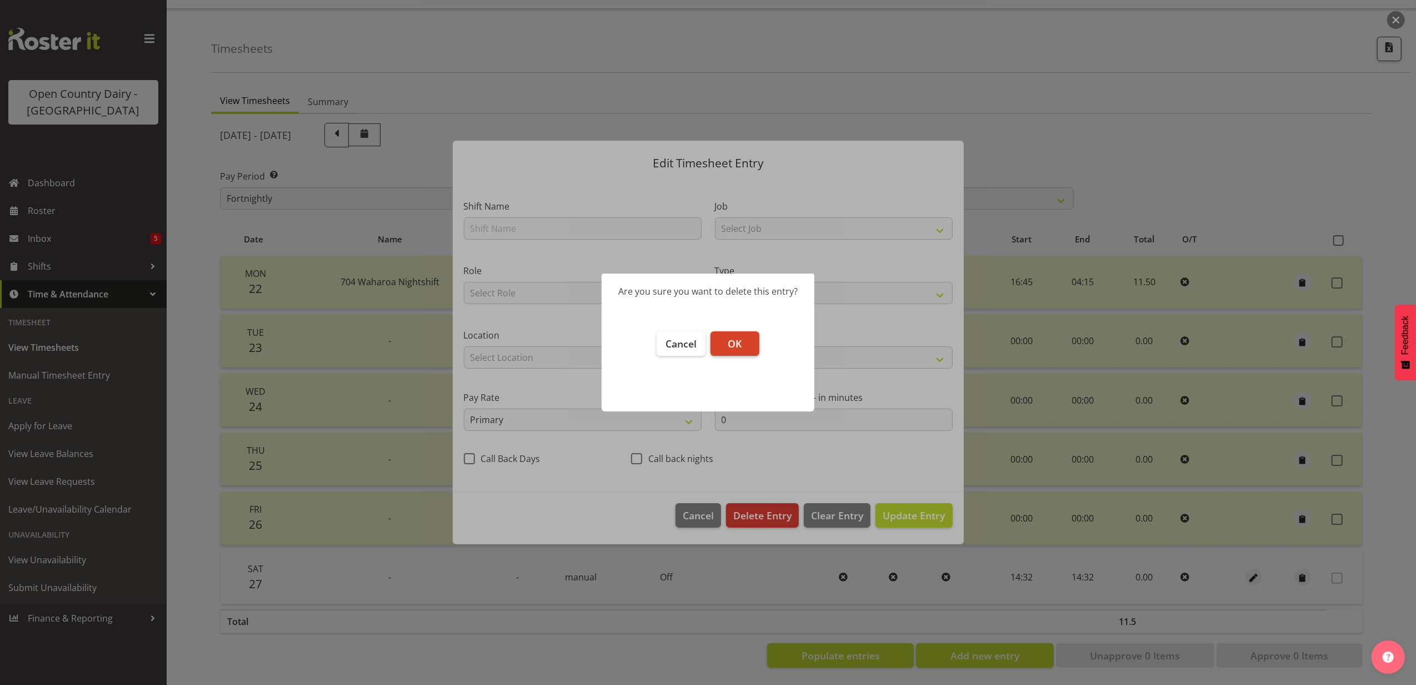
click at [741, 339] on span "OK" at bounding box center [735, 343] width 14 height 13
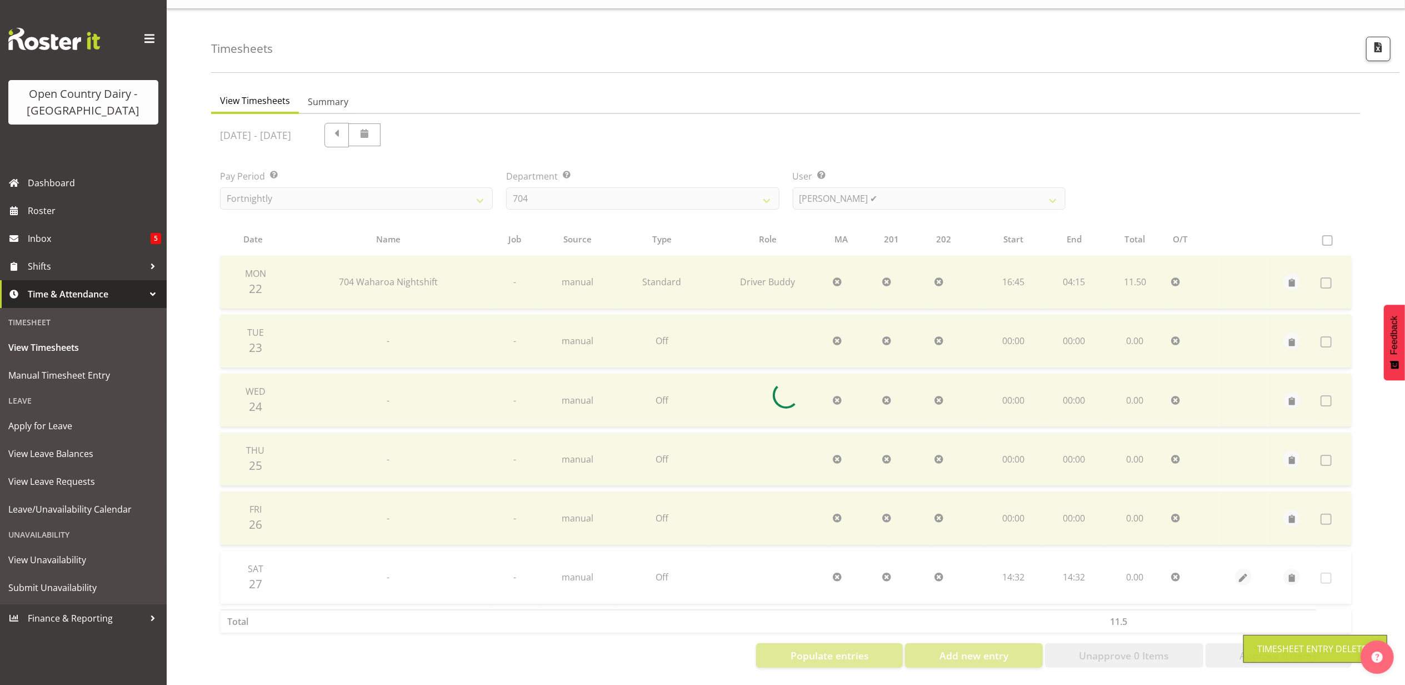
scroll to position [0, 0]
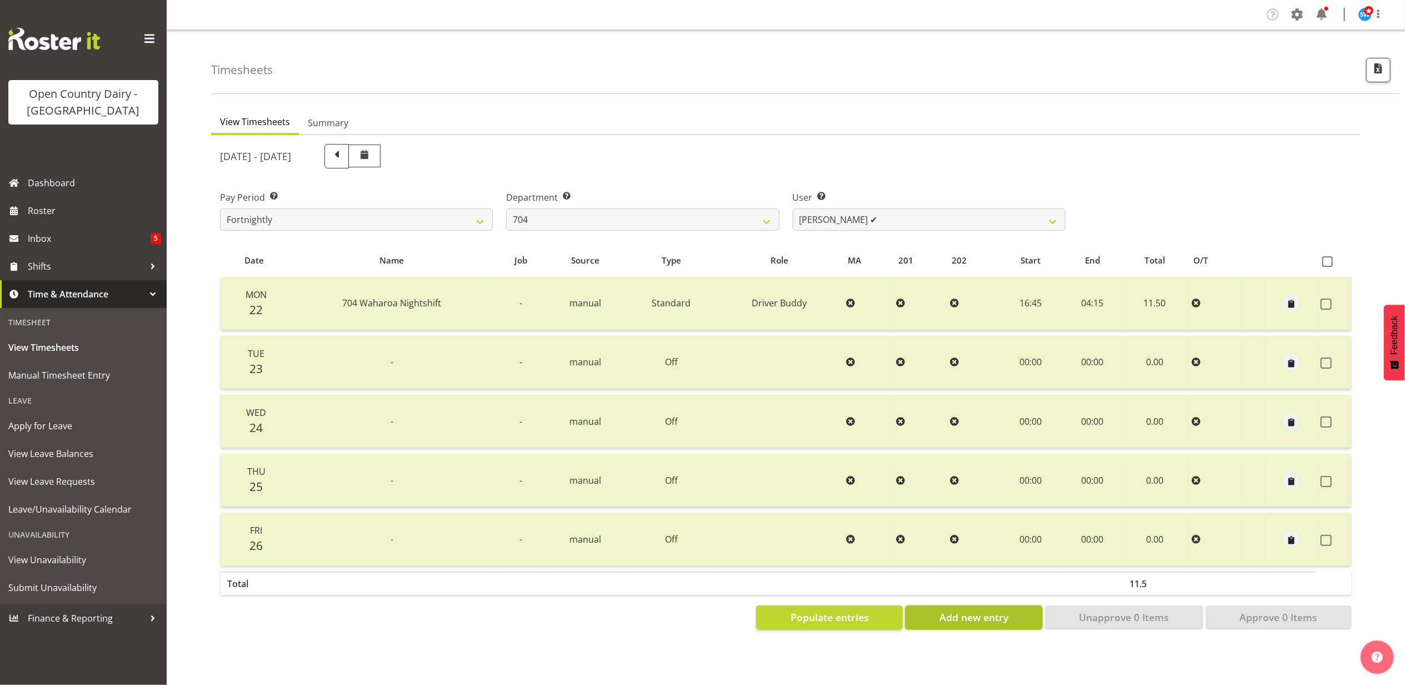
click at [965, 620] on span "Add new entry" at bounding box center [974, 617] width 69 height 14
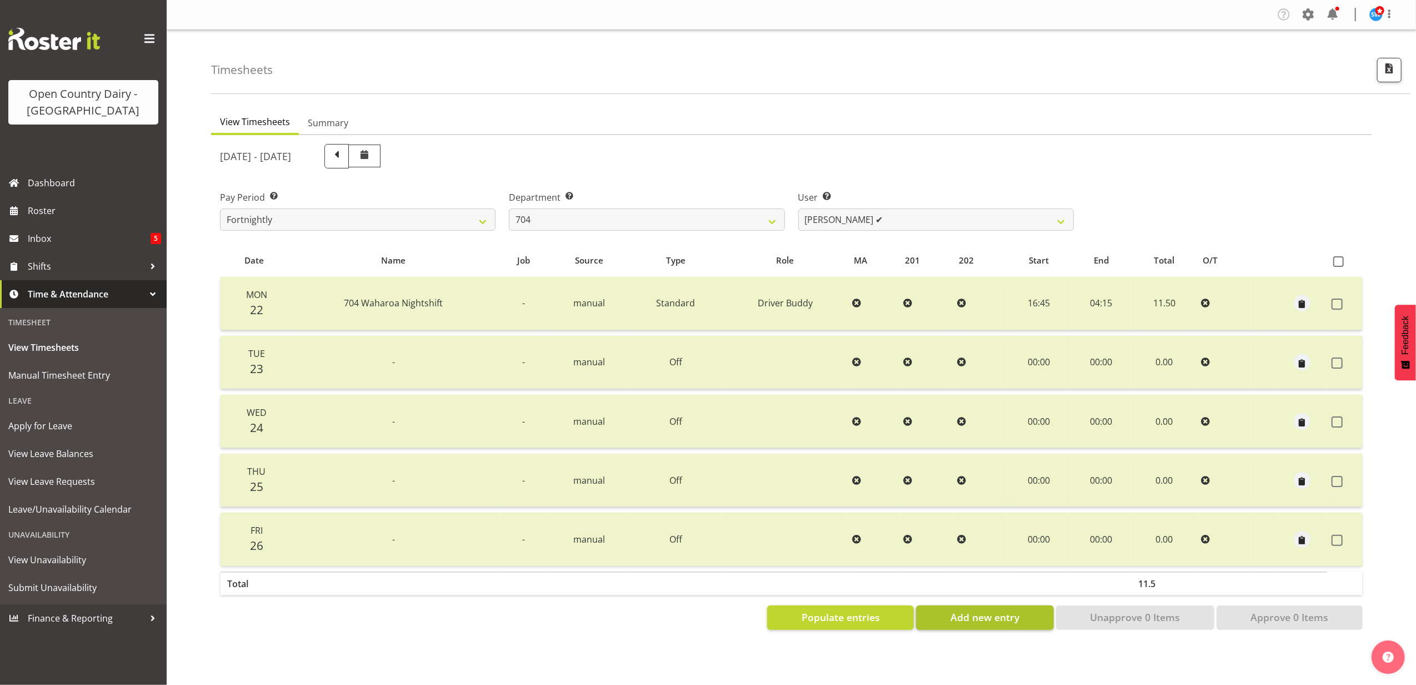
select select
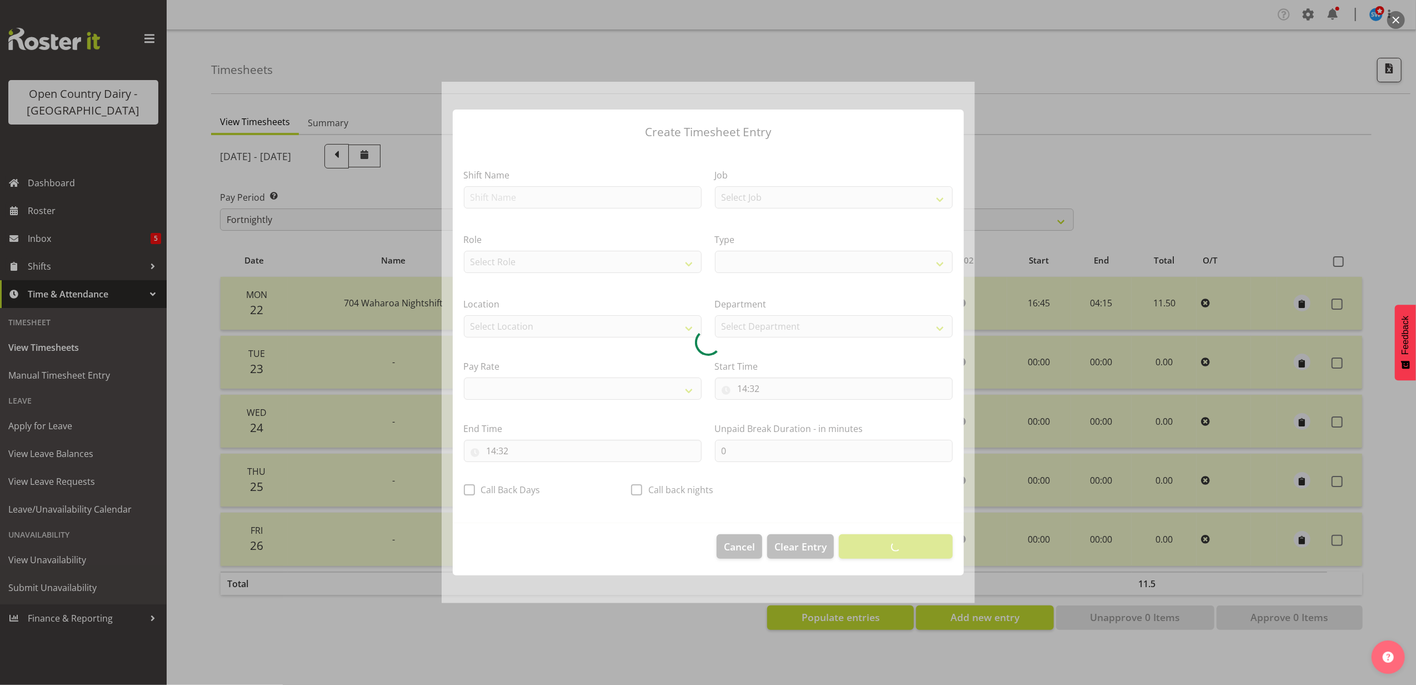
select select
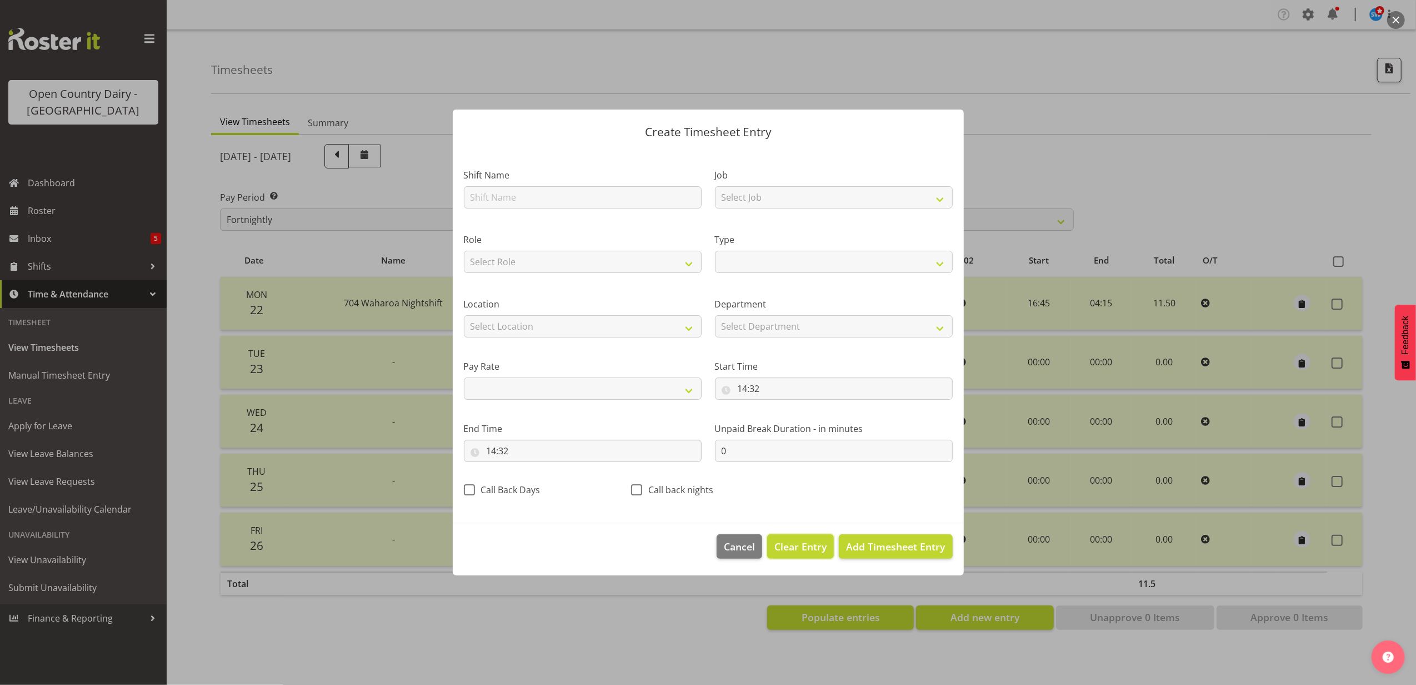
click at [798, 546] on span "Clear Entry" at bounding box center [801, 546] width 52 height 14
select select "Off"
select select "primary"
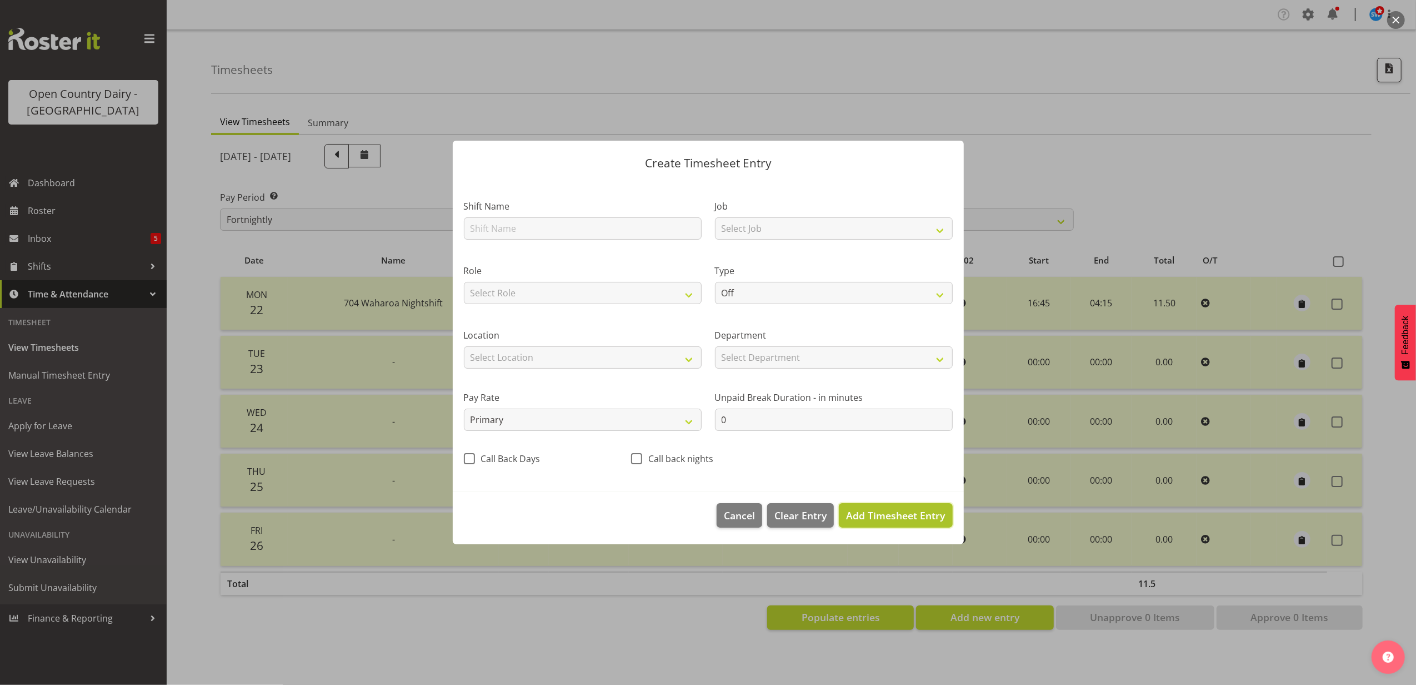
click at [890, 519] on span "Add Timesheet Entry" at bounding box center [895, 514] width 99 height 13
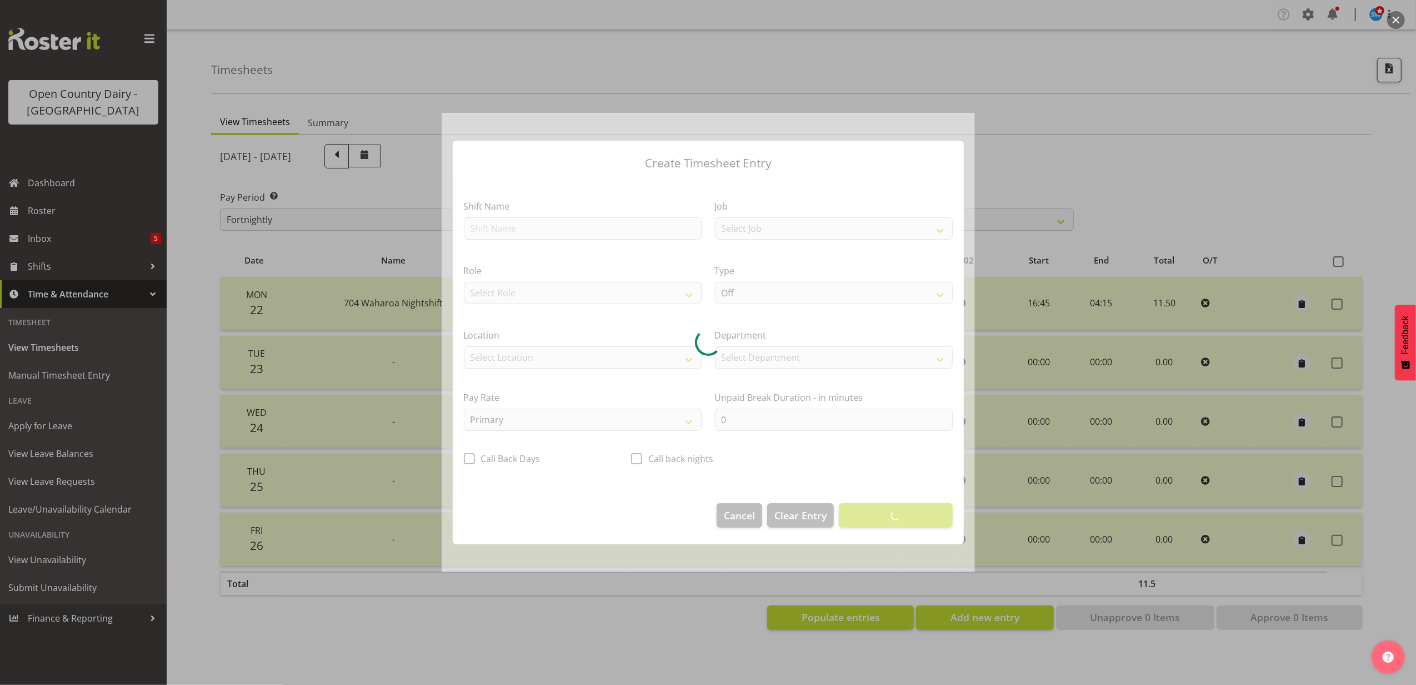
click at [1231, 172] on div at bounding box center [708, 342] width 1416 height 685
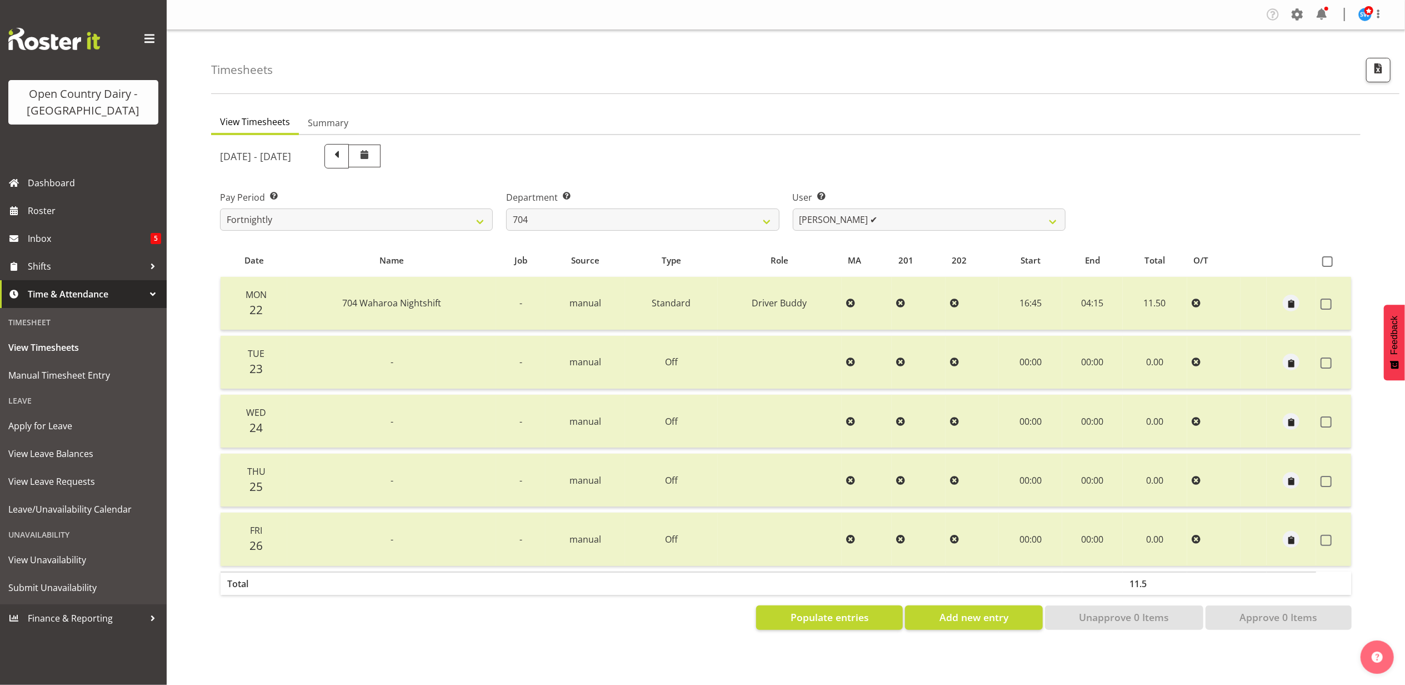
click at [559, 203] on label "Department Select which department you would like to view." at bounding box center [642, 197] width 273 height 13
click at [554, 212] on select "701 702 703 704 705 706 707 708 709 710 711 712 713 714 715 716 717 718 719 720" at bounding box center [642, 219] width 273 height 22
select select "808"
click at [506, 208] on select "701 702 703 704 705 706 707 708 709 710 711 712 713 714 715 716 717 718 719 720" at bounding box center [642, 219] width 273 height 22
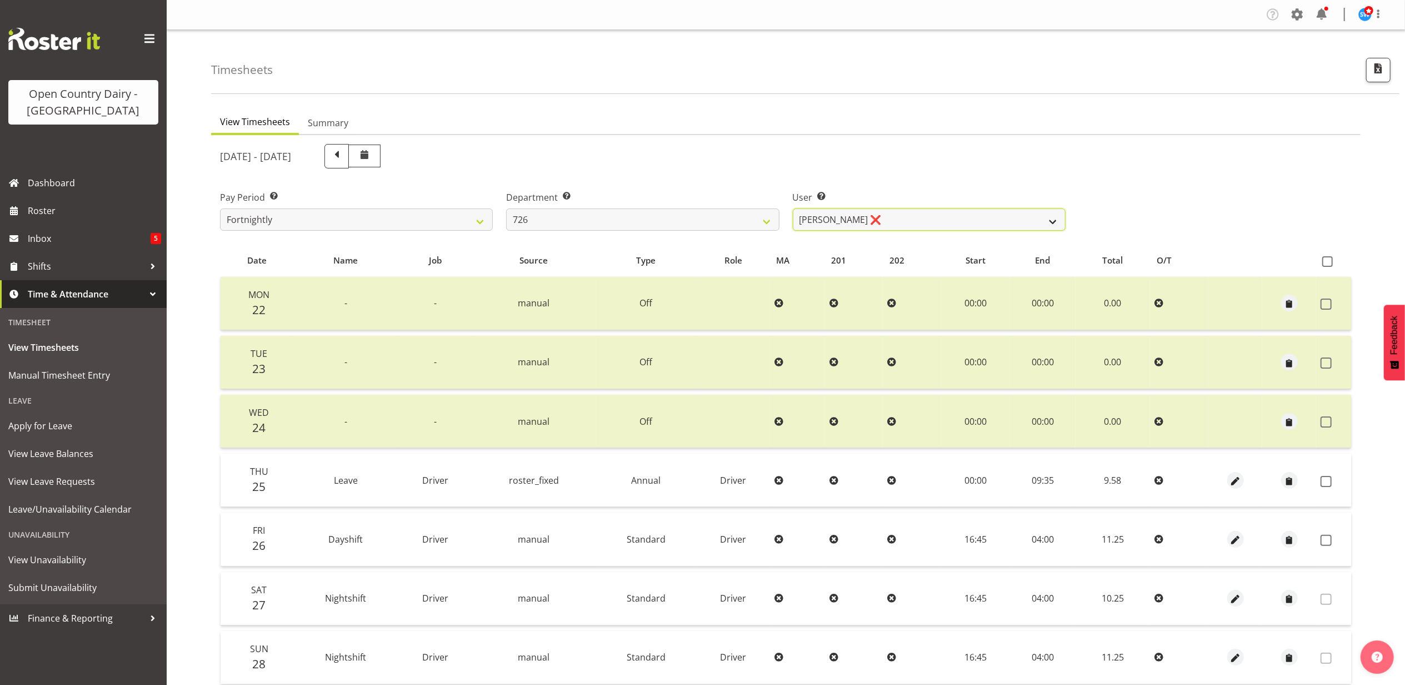
click at [858, 219] on select "Angela Burrill ❌ Bryan Leathart ❌ Harpreet Singh ❌ Kerry Young ❌" at bounding box center [929, 219] width 273 height 22
select select "9904"
click at [793, 208] on select "Angela Burrill ❌ Bryan Leathart ❌ Harpreet Singh ❌ Kerry Young ❌" at bounding box center [929, 219] width 273 height 22
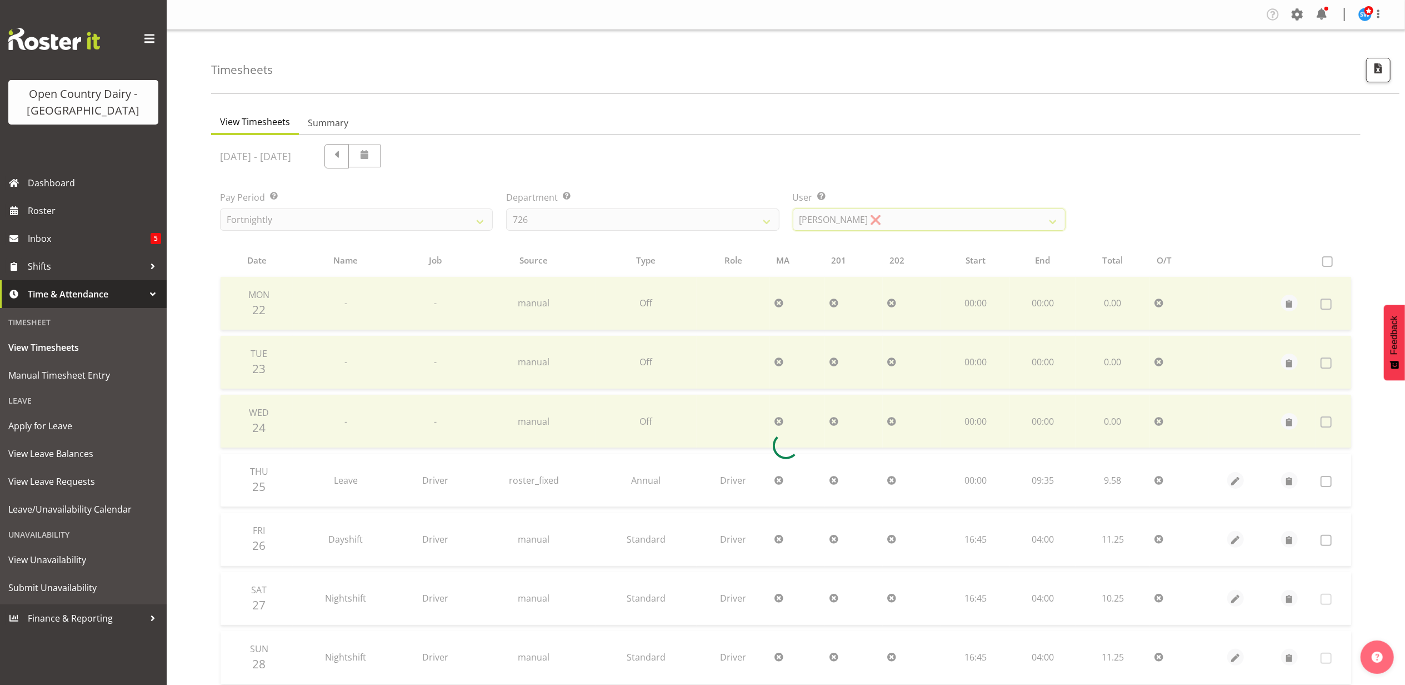
scroll to position [89, 0]
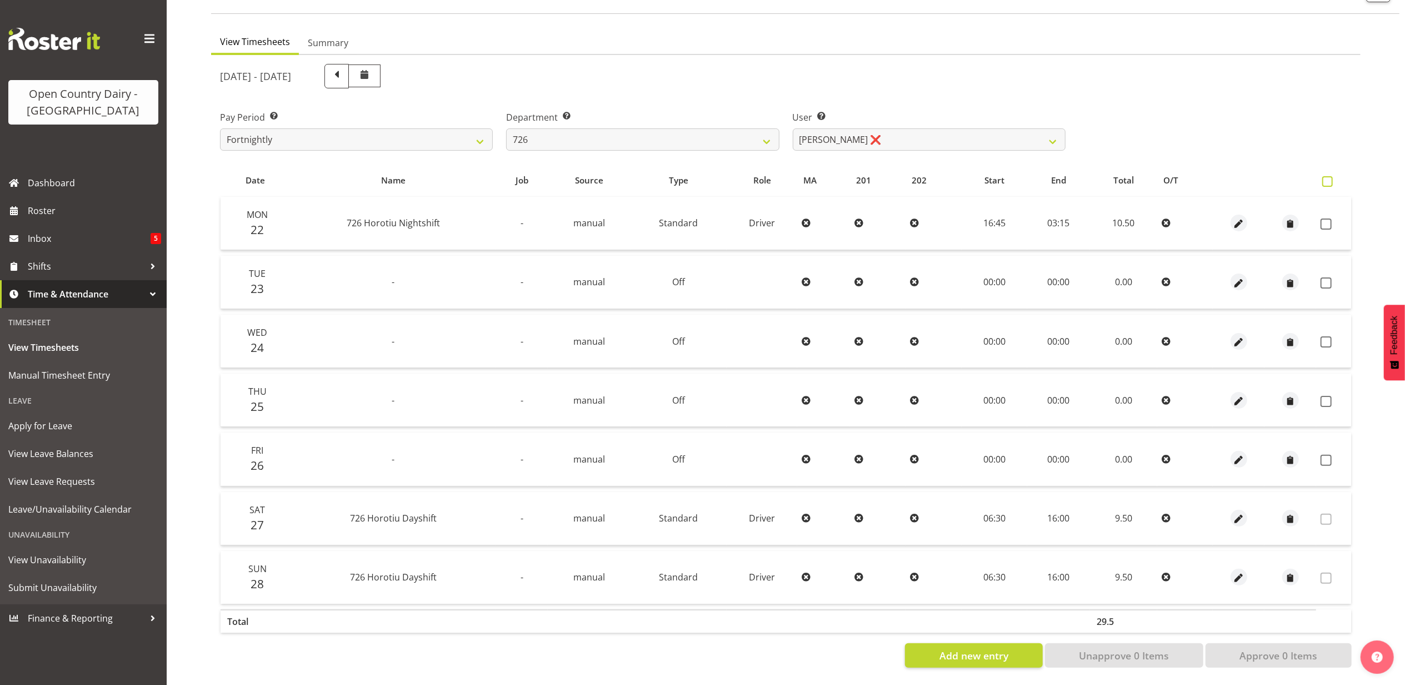
click at [1329, 177] on span at bounding box center [1327, 181] width 11 height 11
click at [1329, 178] on input "checkbox" at bounding box center [1325, 181] width 7 height 7
checkbox input "true"
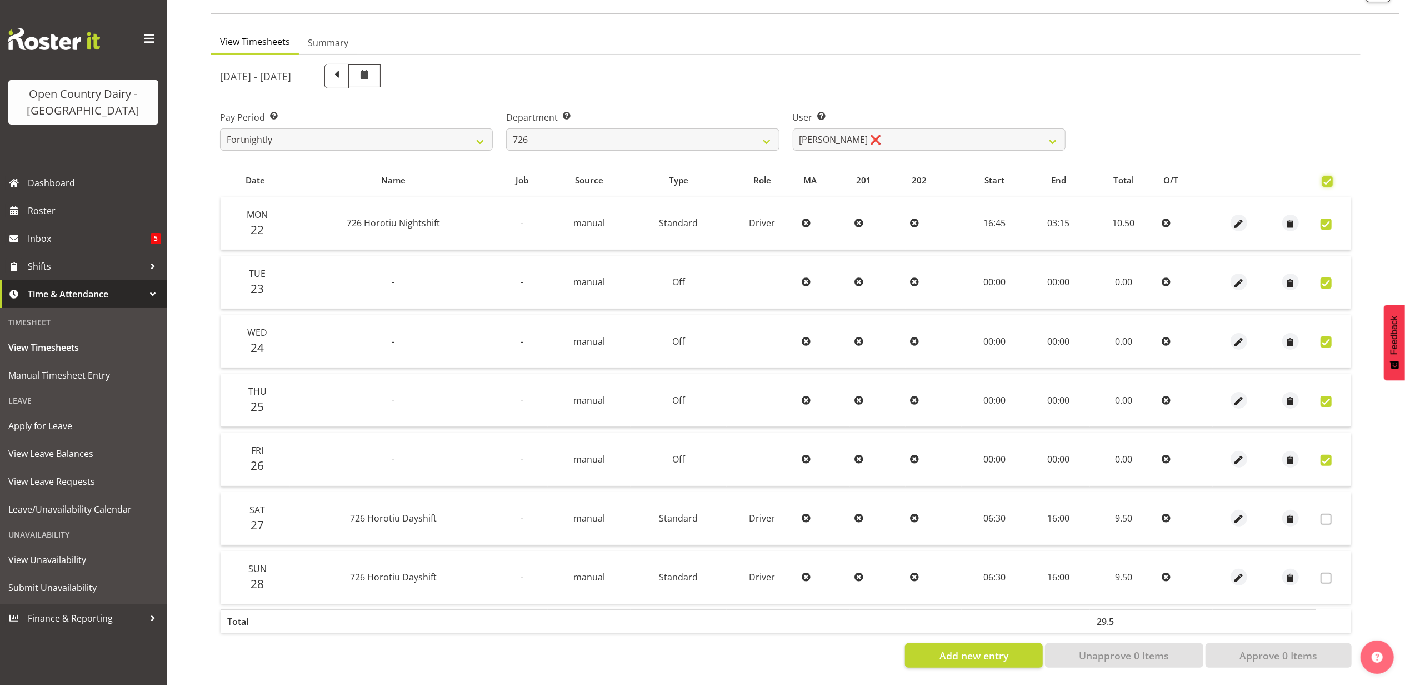
checkbox input "true"
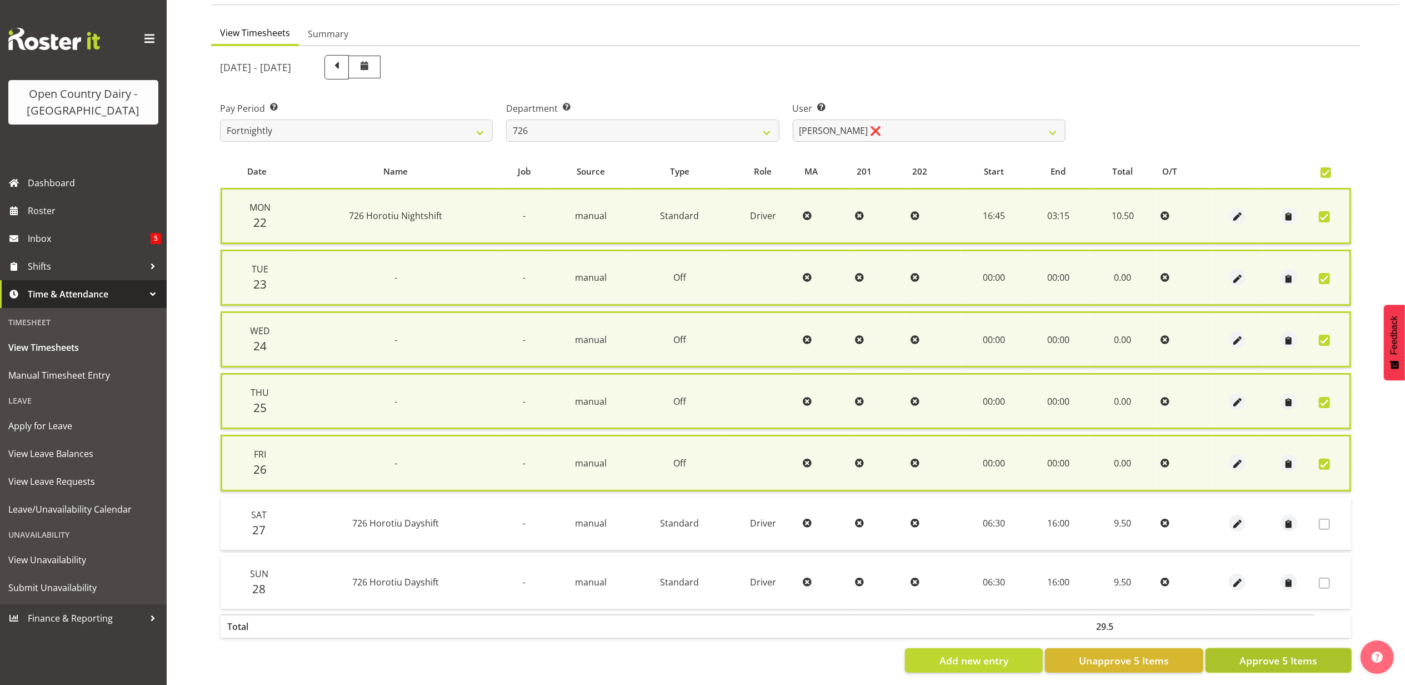
click at [1221, 656] on button "Approve 5 Items" at bounding box center [1279, 660] width 146 height 24
checkbox input "false"
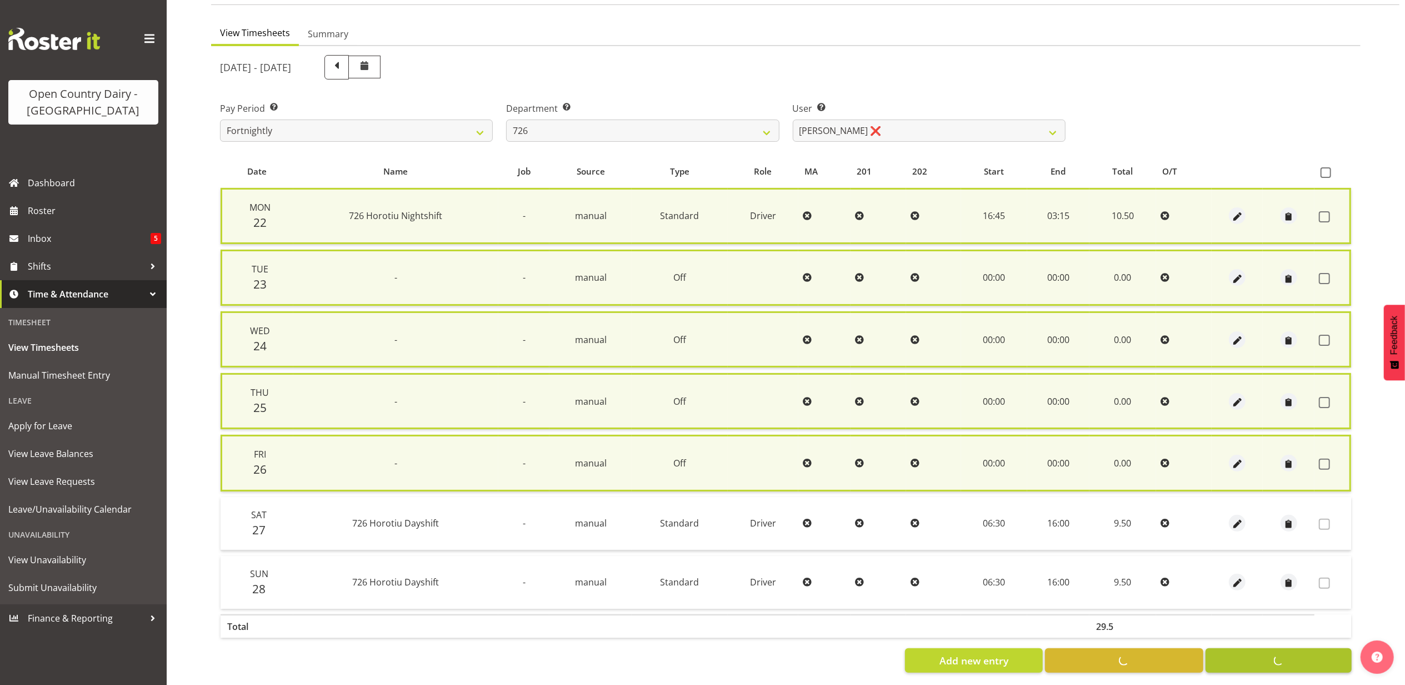
checkbox input "false"
